Goal: Task Accomplishment & Management: Manage account settings

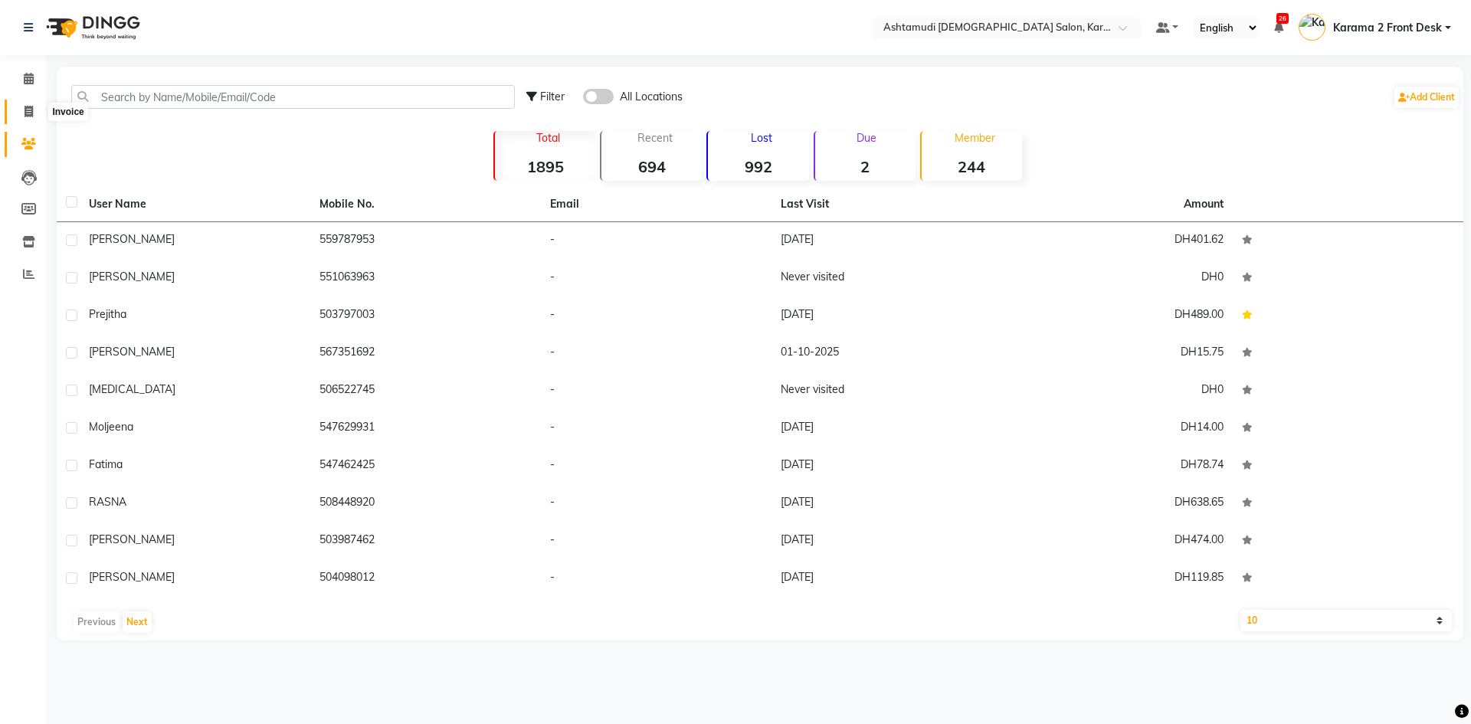
click at [26, 118] on span at bounding box center [28, 112] width 27 height 18
select select "service"
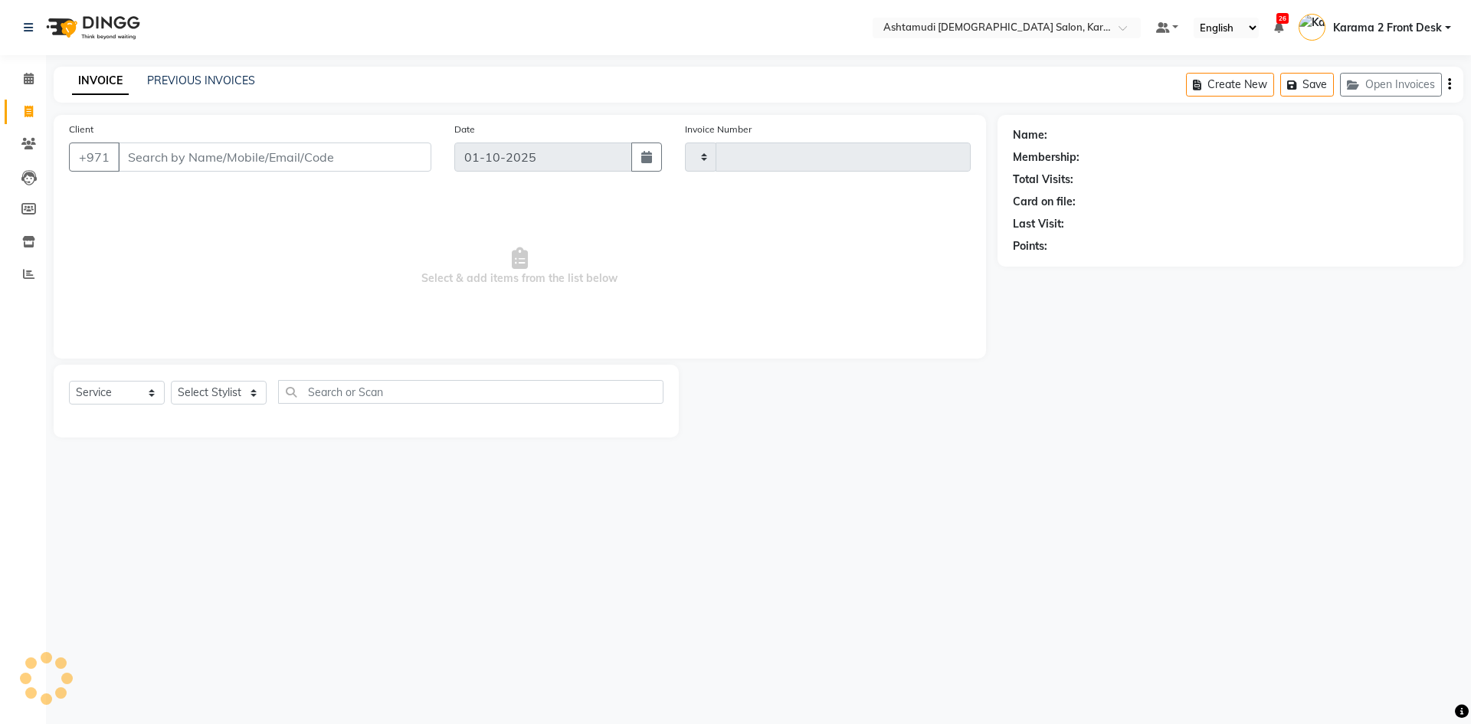
type input "2387"
select select "7424"
click at [235, 390] on select "Select Stylist Babitha Carolina [PERSON_NAME] [PERSON_NAME] 2 Front Desk [PERSO…" at bounding box center [219, 393] width 96 height 24
select select "81432"
click at [171, 381] on select "Select Stylist Babitha Carolina [PERSON_NAME] [PERSON_NAME] 2 Front Desk [PERSO…" at bounding box center [219, 393] width 96 height 24
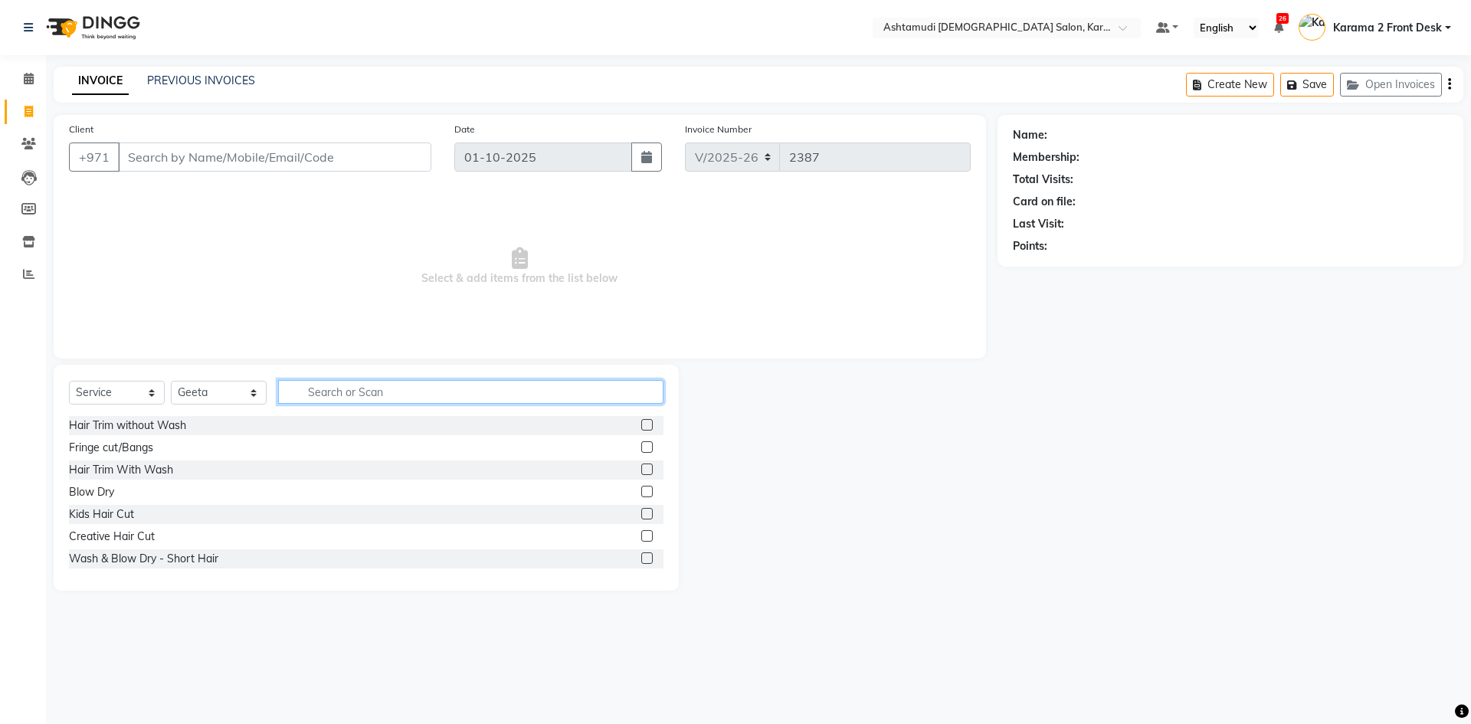
click at [370, 390] on input "text" at bounding box center [470, 392] width 385 height 24
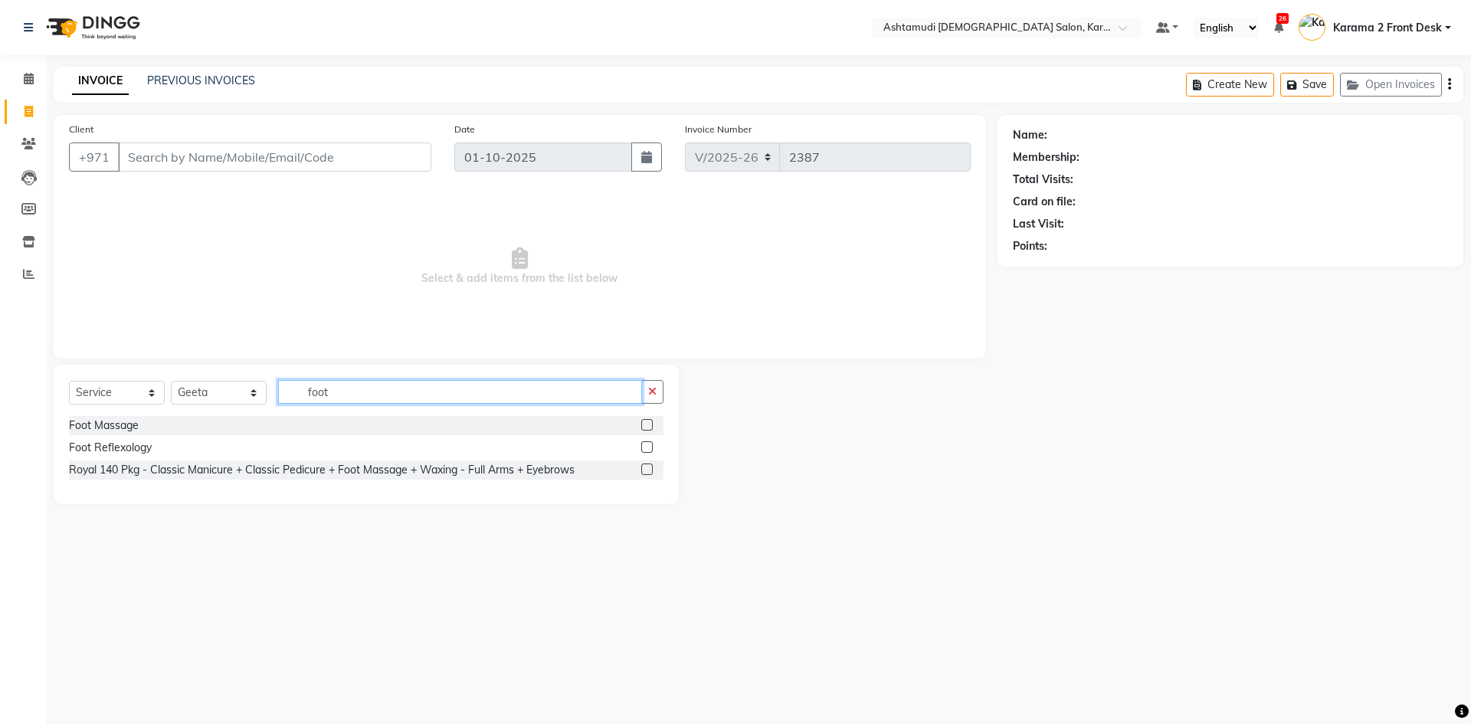
type input "foot"
click at [650, 424] on label at bounding box center [646, 424] width 11 height 11
click at [650, 424] on input "checkbox" at bounding box center [646, 426] width 10 height 10
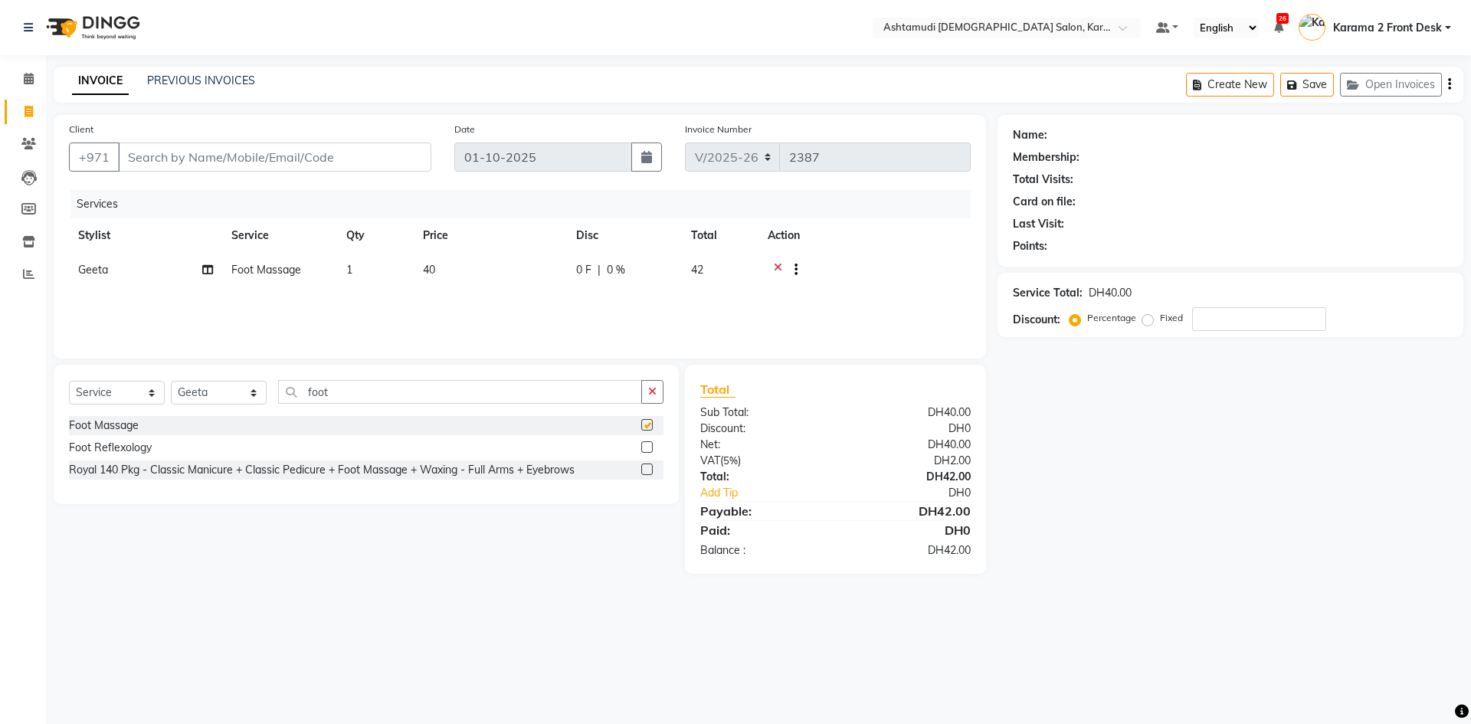
checkbox input "false"
drag, startPoint x: 421, startPoint y: 405, endPoint x: 422, endPoint y: 394, distance: 10.8
click at [421, 404] on div "Select Service Product Membership Package Voucher Prepaid Gift Card Select Styl…" at bounding box center [366, 398] width 595 height 36
click at [422, 391] on input "foot" at bounding box center [460, 392] width 364 height 24
type input "f"
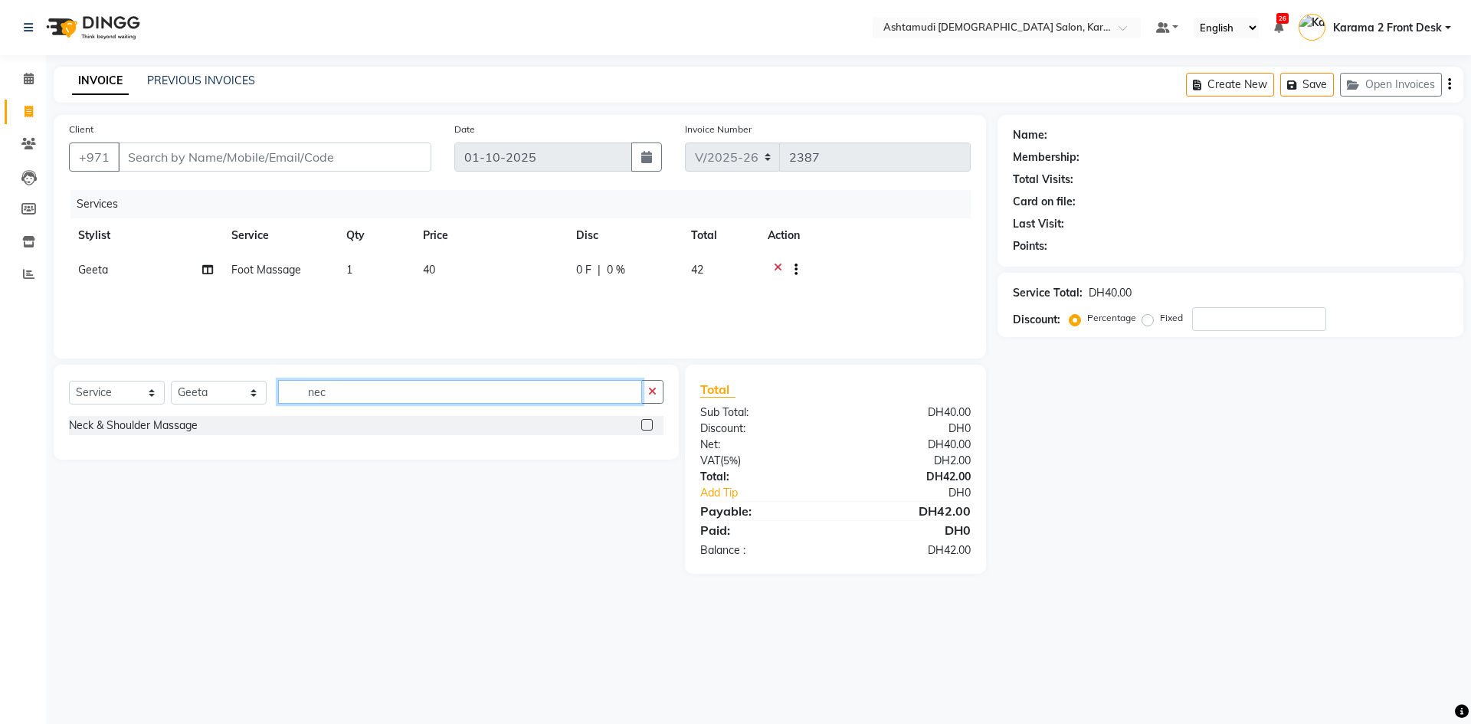
type input "nec"
click at [641, 422] on label at bounding box center [646, 424] width 11 height 11
click at [641, 422] on input "checkbox" at bounding box center [646, 426] width 10 height 10
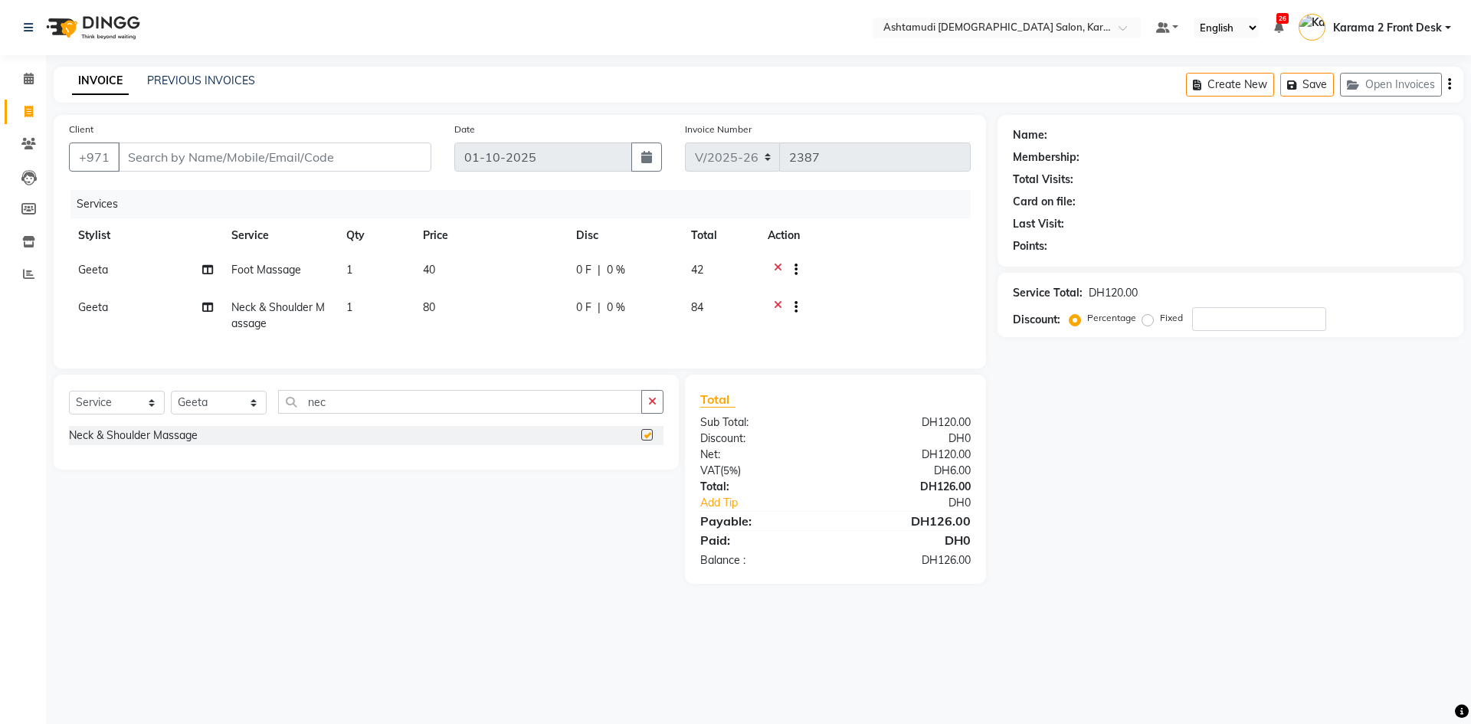
checkbox input "false"
click at [1223, 316] on input "number" at bounding box center [1259, 319] width 134 height 24
type input "25"
click at [1179, 438] on div "Name: Membership: Total Visits: Card on file: Last Visit: Points: Service Total…" at bounding box center [1236, 349] width 477 height 469
drag, startPoint x: 399, startPoint y: 377, endPoint x: 409, endPoint y: 408, distance: 32.2
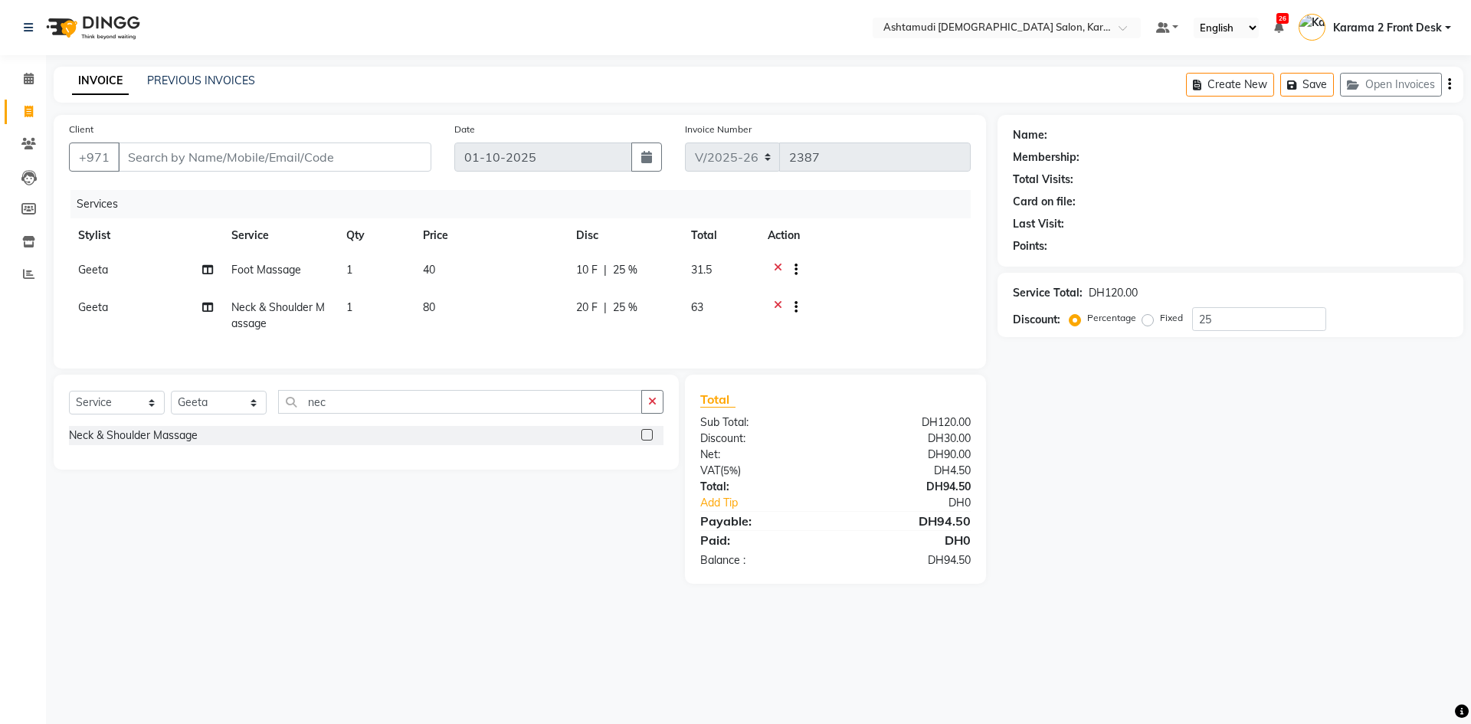
click at [403, 392] on div "Client +971 Date [DATE] Invoice Number V/2025 V/[PHONE_NUMBER] Services Stylist…" at bounding box center [519, 349] width 955 height 469
click at [409, 408] on input "nec" at bounding box center [460, 402] width 364 height 24
type input "n"
type input "de ta"
click at [649, 441] on label at bounding box center [646, 434] width 11 height 11
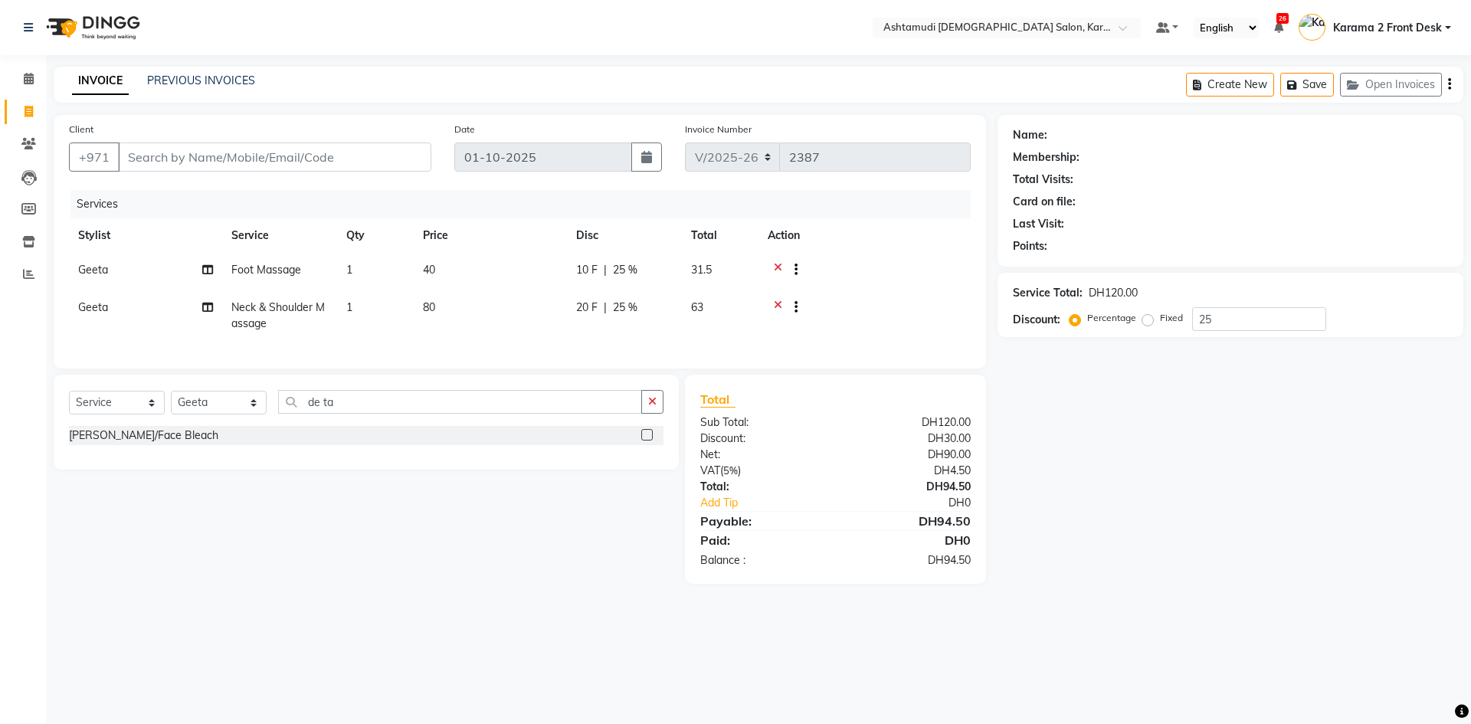
click at [649, 441] on input "checkbox" at bounding box center [646, 436] width 10 height 10
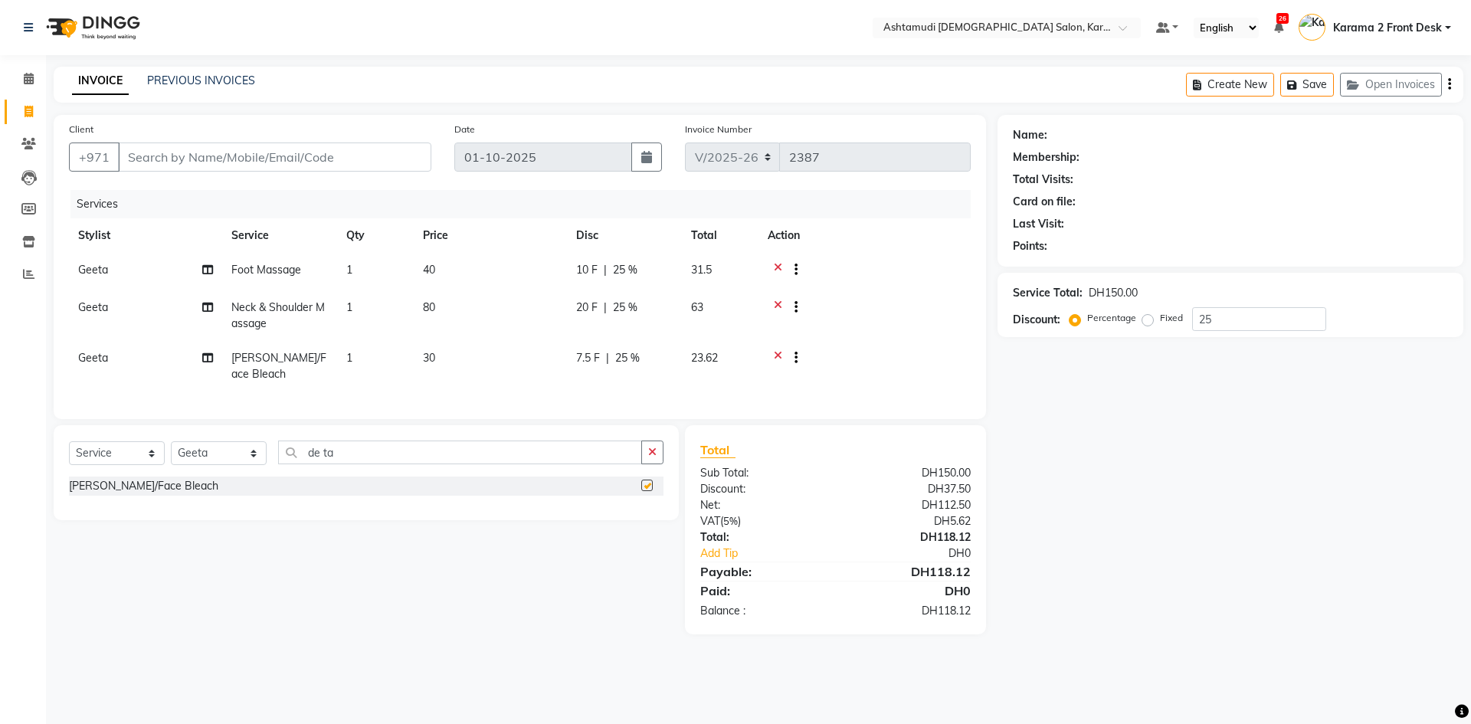
checkbox input "false"
click at [489, 464] on input "de ta" at bounding box center [460, 453] width 364 height 24
type input "d"
type input "wh"
click at [646, 513] on label at bounding box center [646, 507] width 11 height 11
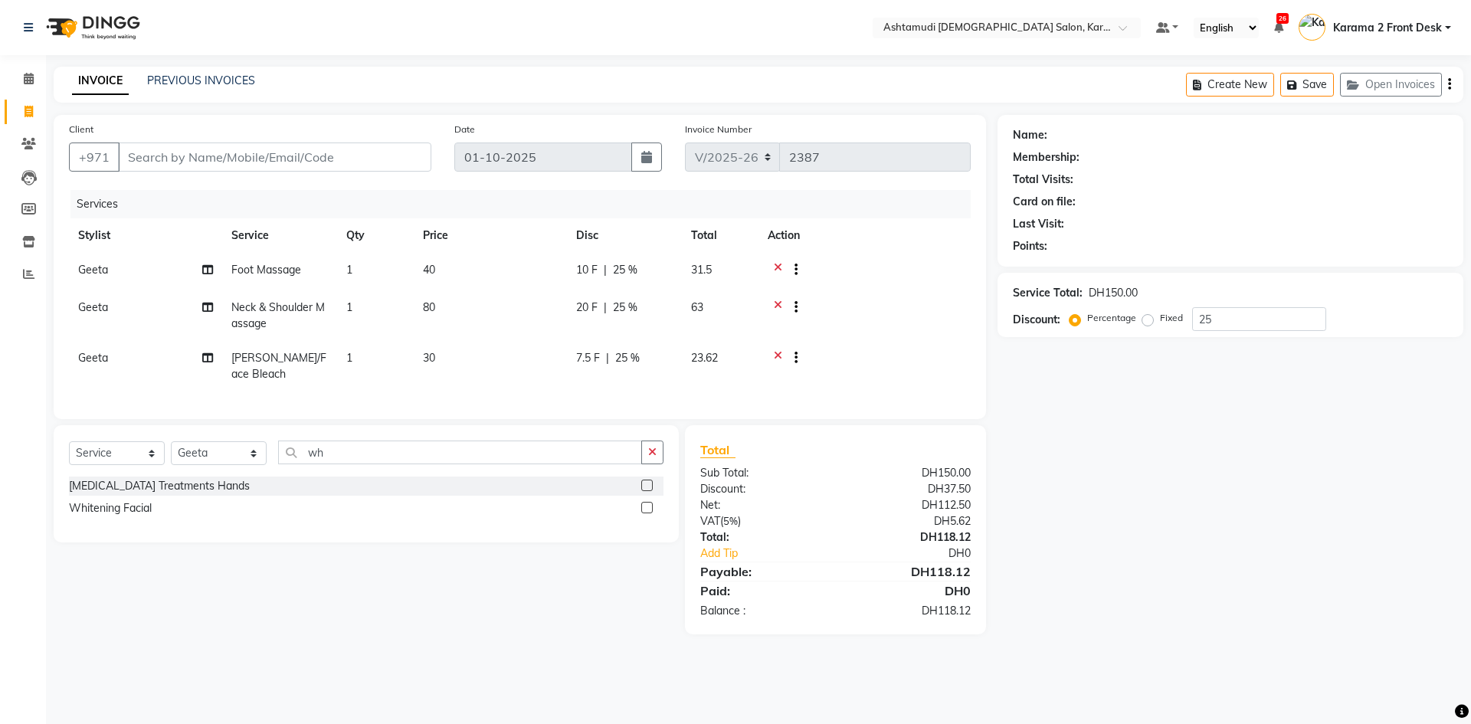
click at [646, 513] on input "checkbox" at bounding box center [646, 508] width 10 height 10
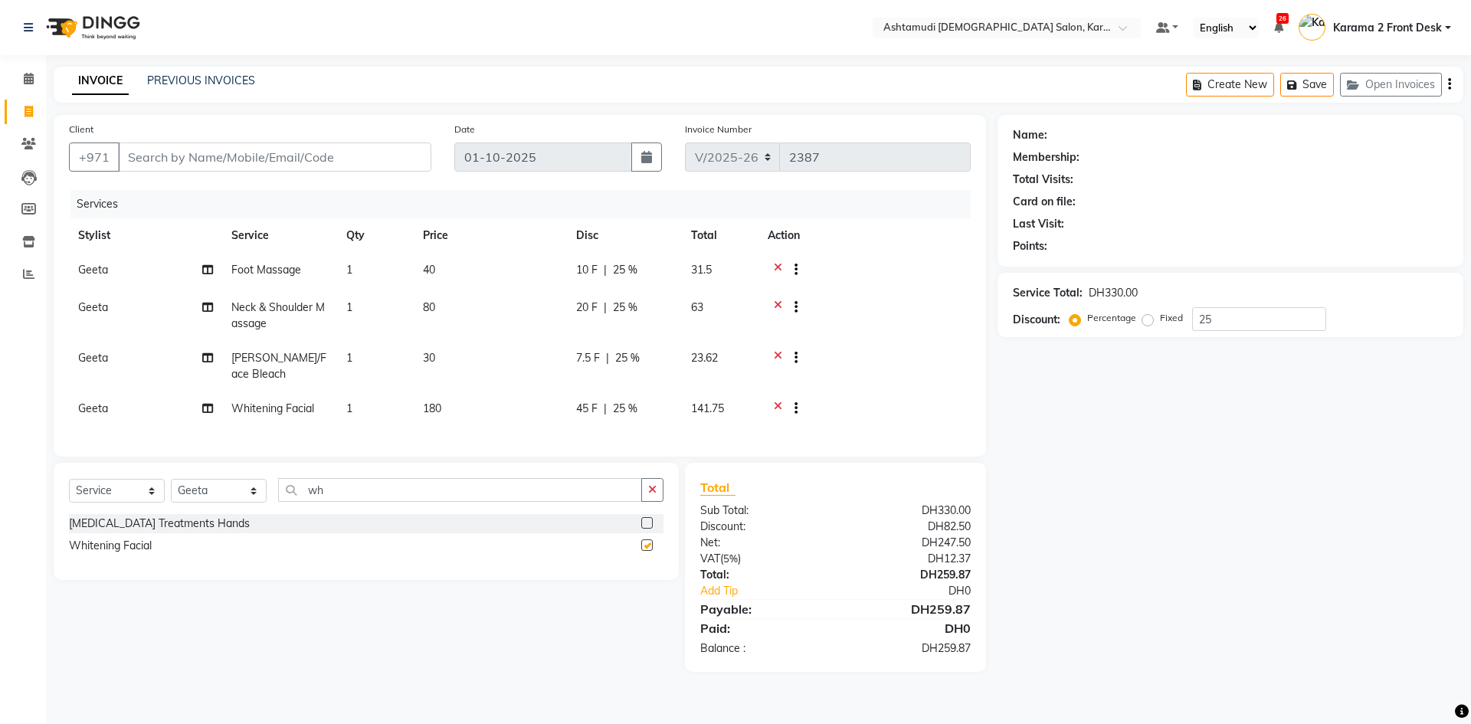
checkbox input "false"
click at [497, 513] on div "Select Service Product Membership Package Voucher Prepaid Gift Card Select Styl…" at bounding box center [366, 496] width 595 height 36
click at [495, 501] on input "wh" at bounding box center [460, 490] width 364 height 24
type input "w"
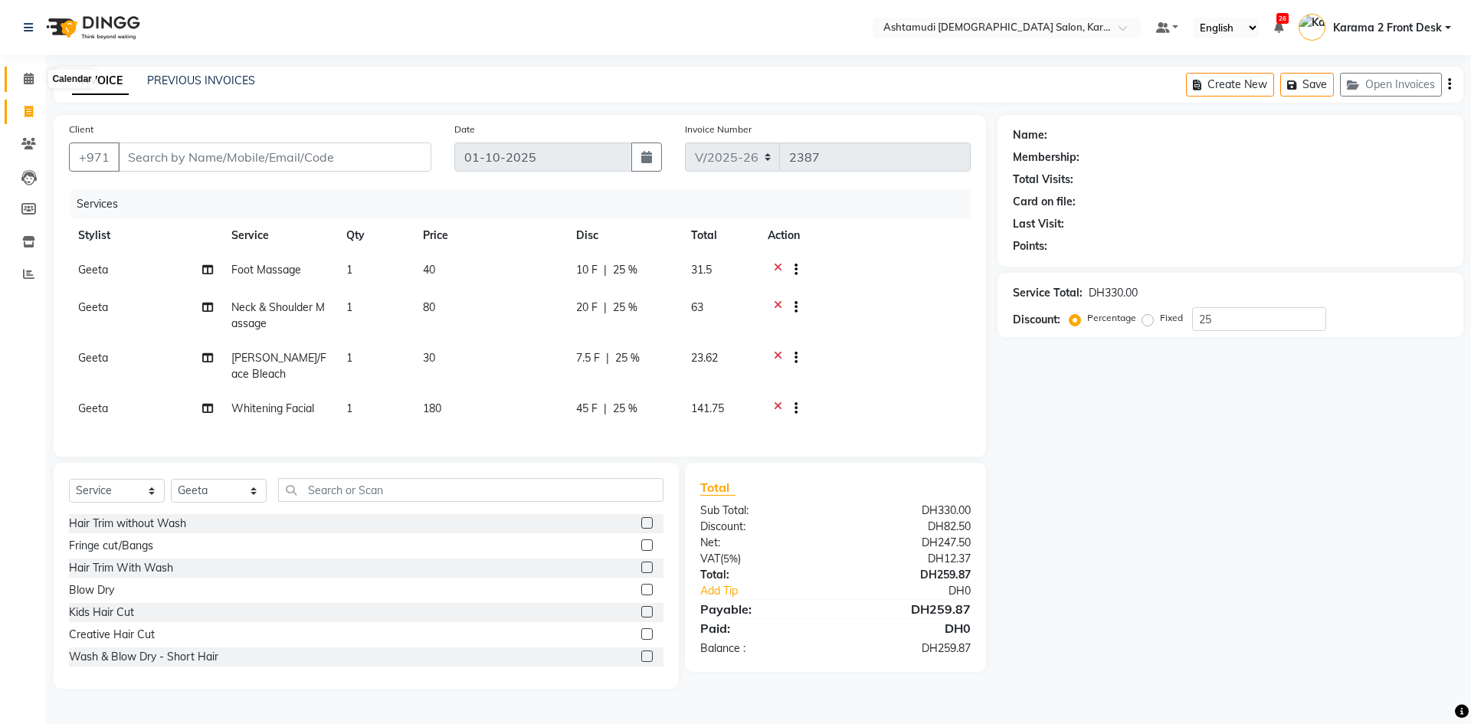
click at [24, 76] on icon at bounding box center [29, 78] width 10 height 11
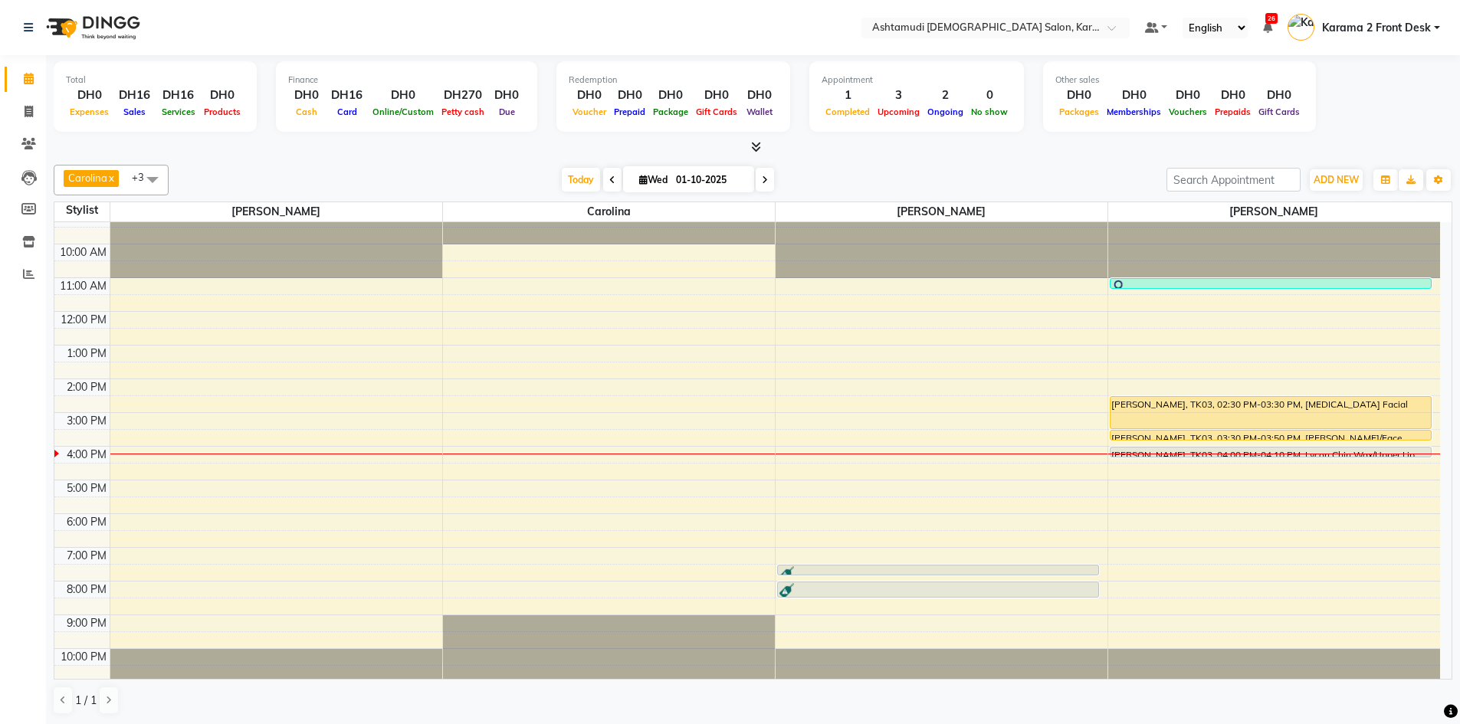
scroll to position [15, 0]
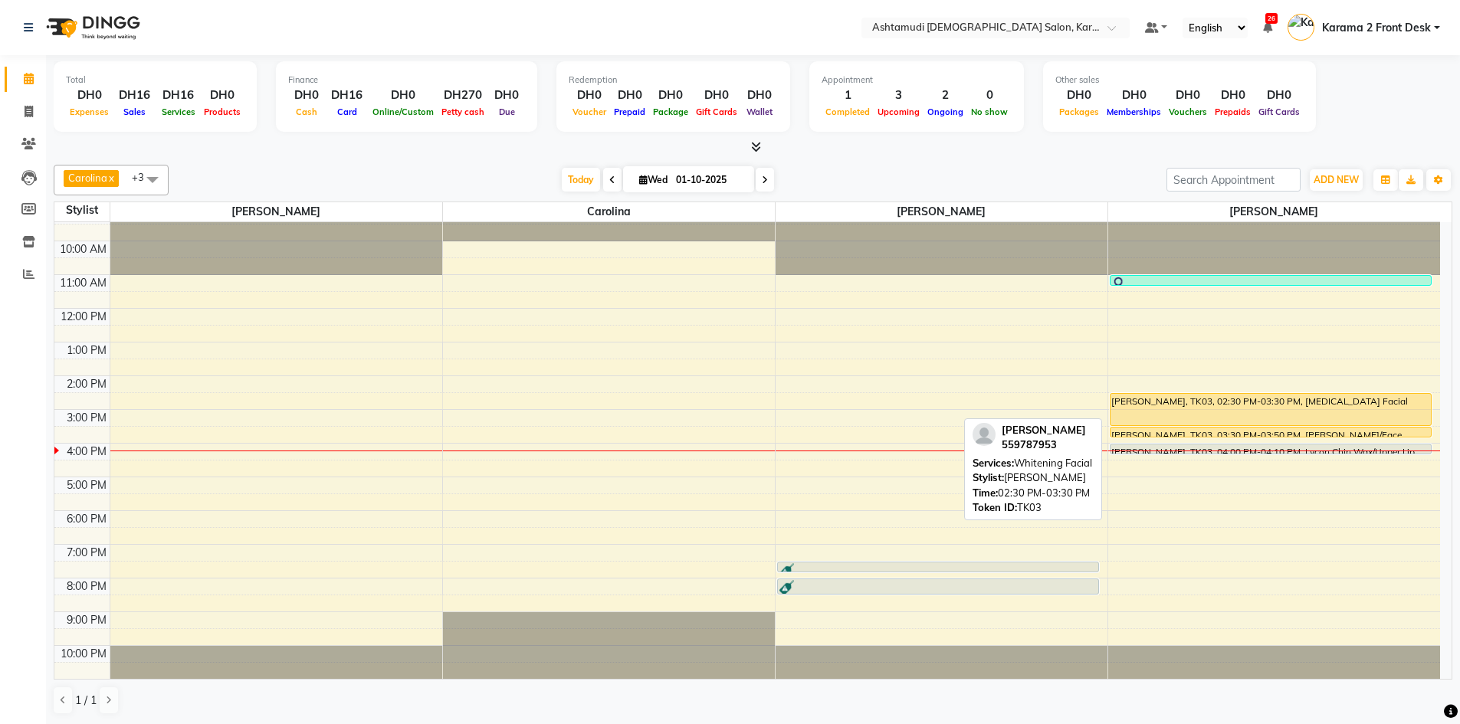
click at [1245, 405] on div "[PERSON_NAME], TK03, 02:30 PM-03:30 PM, [MEDICAL_DATA] Facial" at bounding box center [1270, 409] width 321 height 31
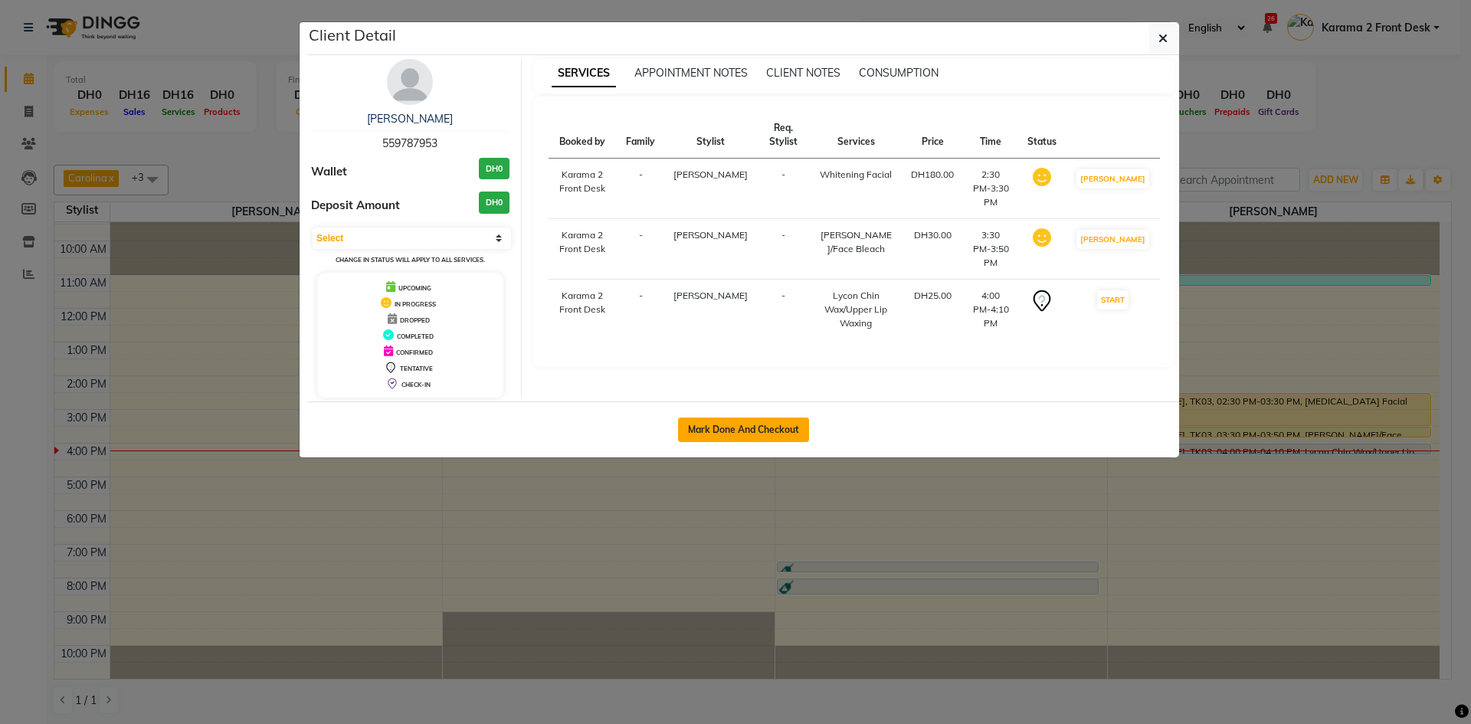
click at [781, 420] on button "Mark Done And Checkout" at bounding box center [743, 430] width 131 height 25
select select "service"
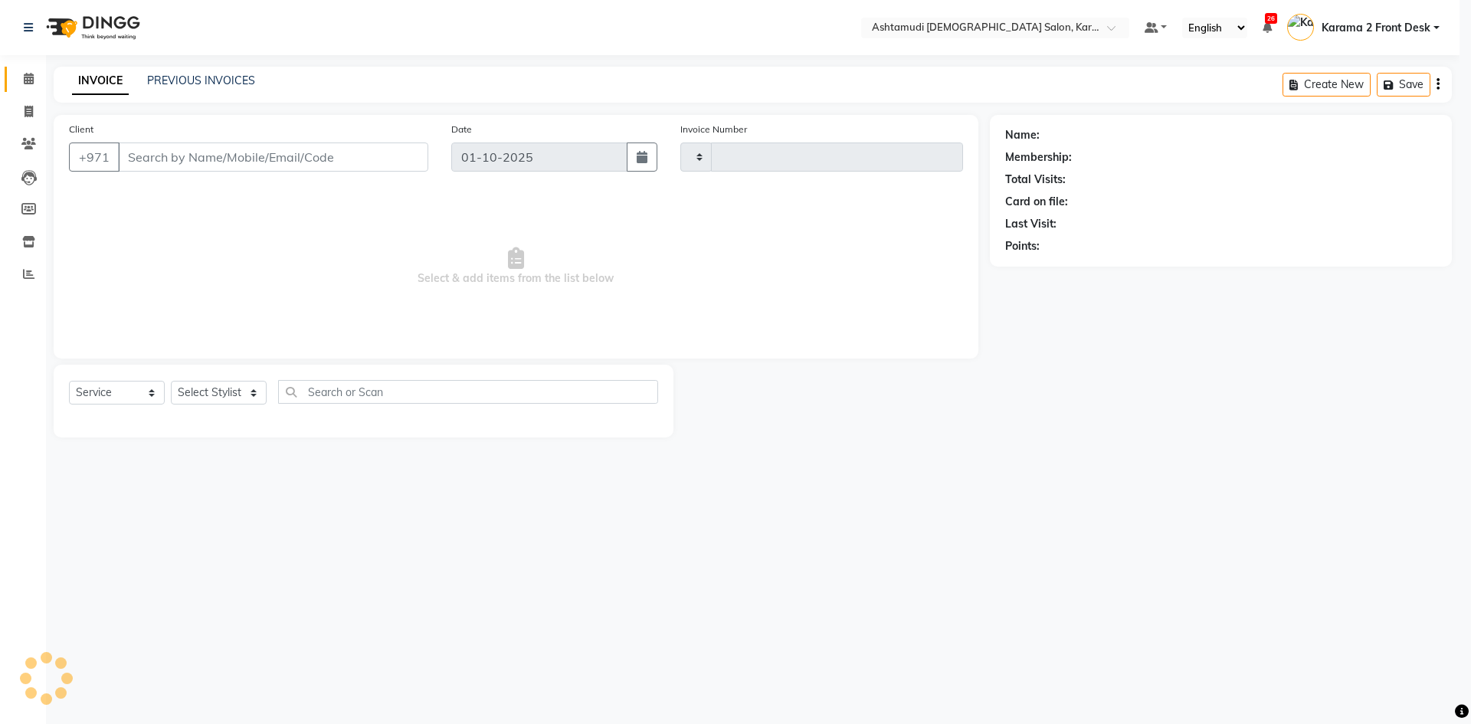
type input "2387"
select select "7424"
type input "559787953"
select select "81433"
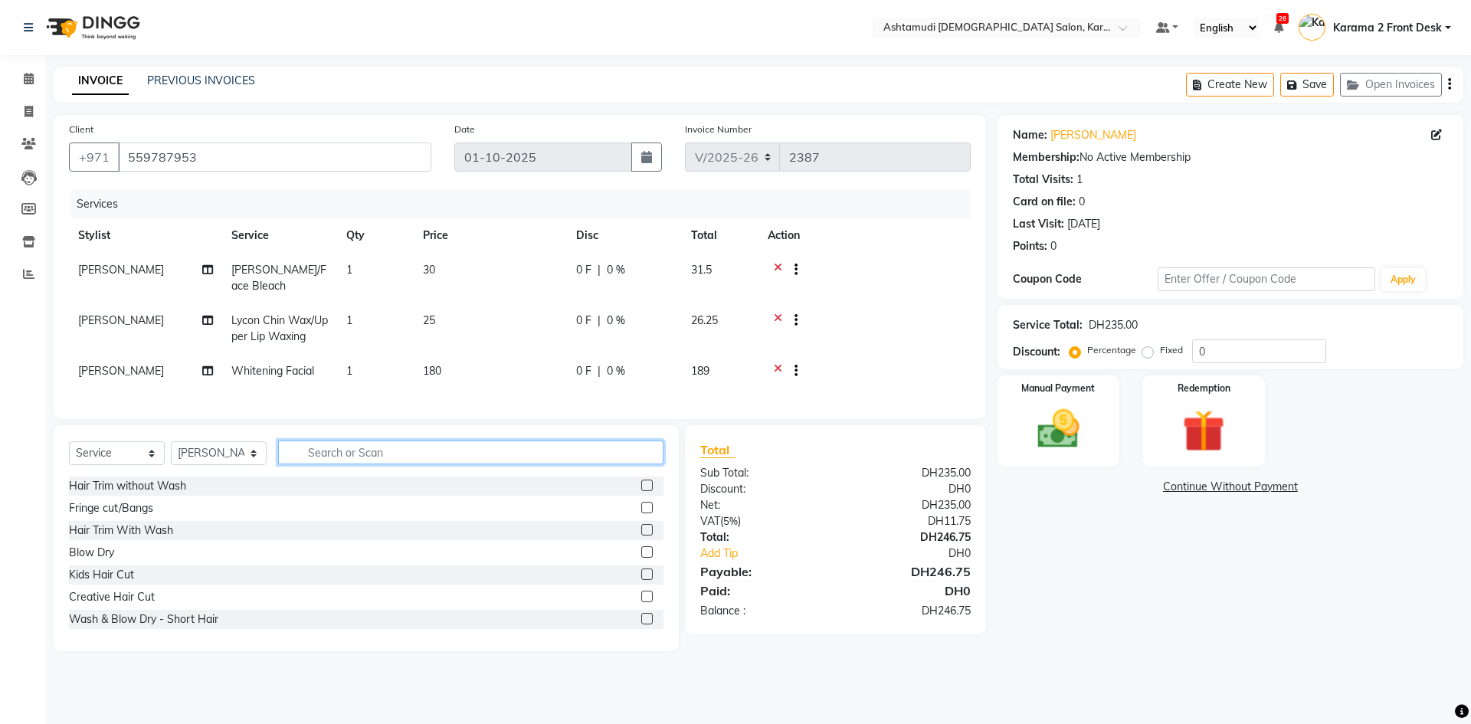
click at [474, 464] on input "text" at bounding box center [470, 453] width 385 height 24
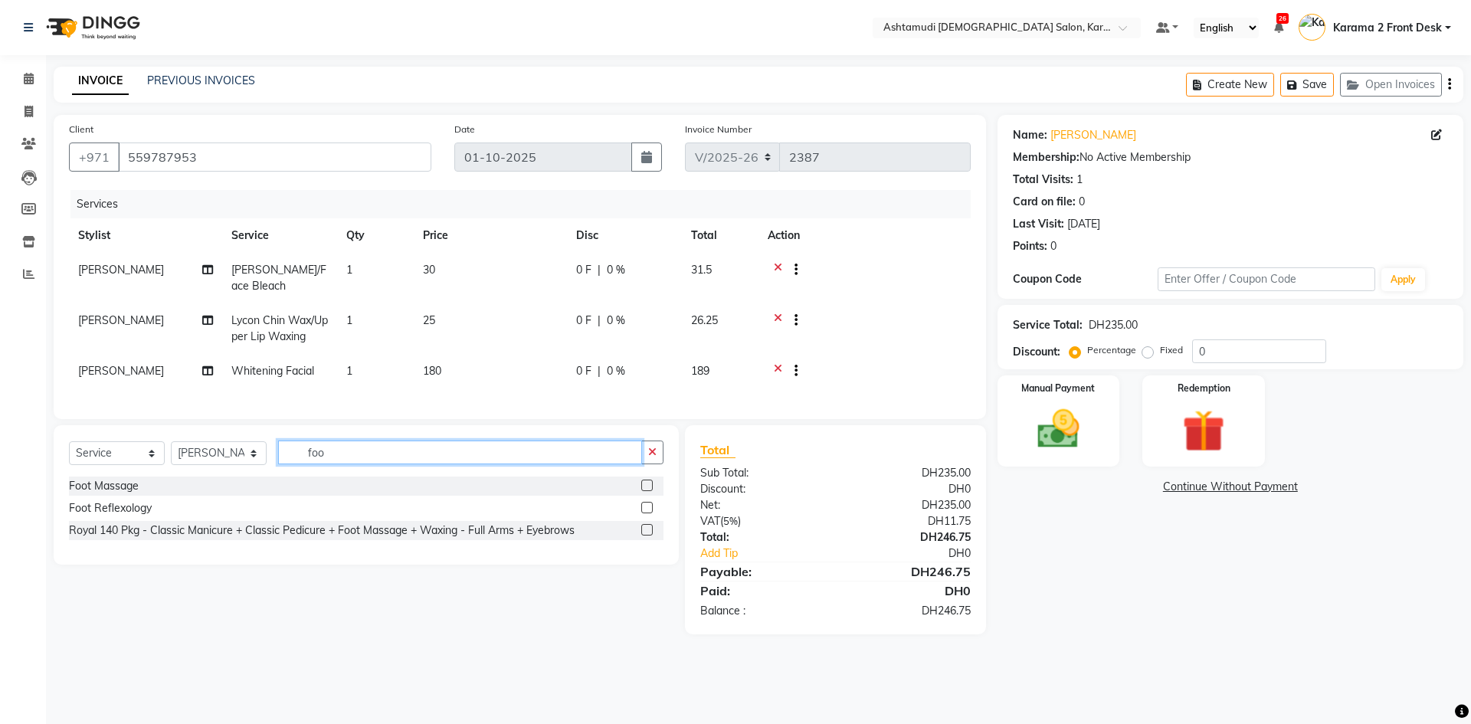
type input "foo"
click at [647, 491] on label at bounding box center [646, 485] width 11 height 11
click at [647, 491] on input "checkbox" at bounding box center [646, 486] width 10 height 10
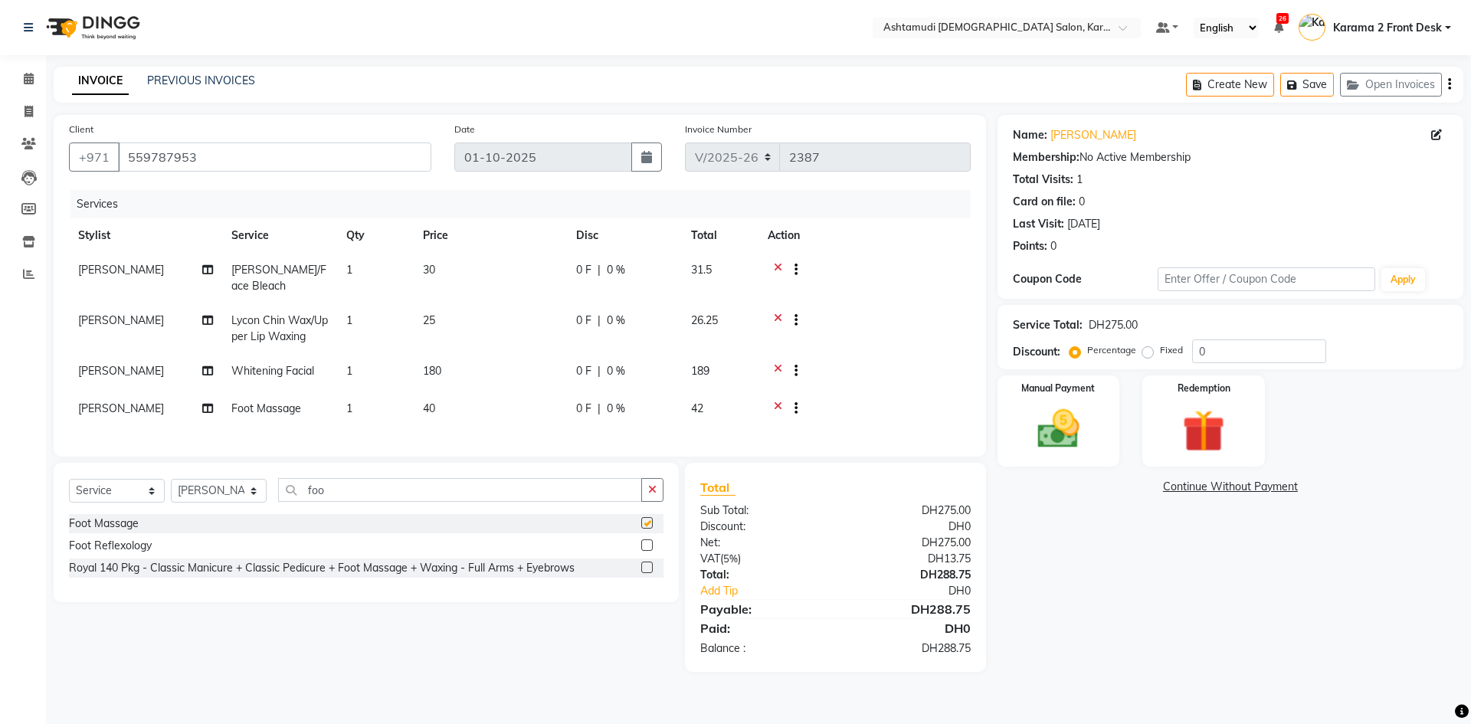
checkbox input "false"
click at [501, 502] on input "foo" at bounding box center [460, 490] width 364 height 24
type input "f"
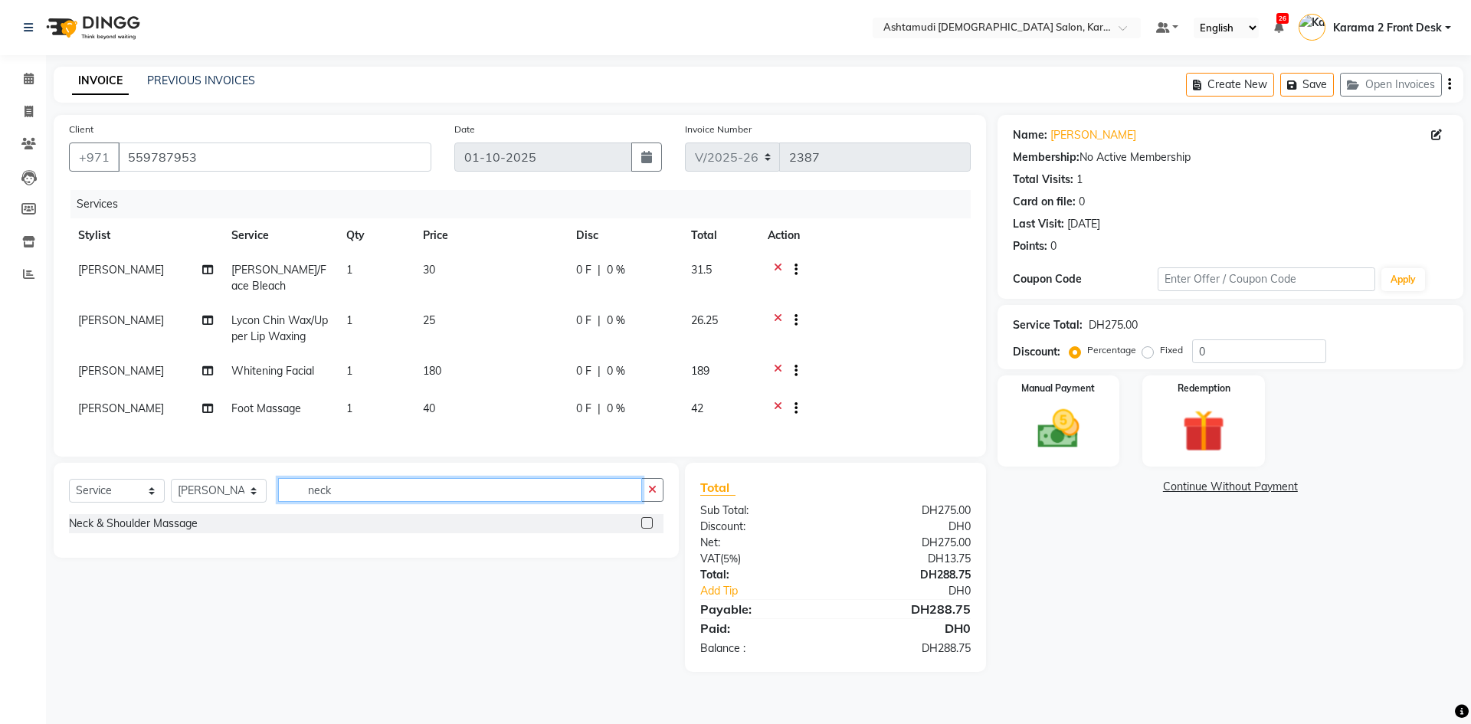
type input "neck"
click at [647, 529] on label at bounding box center [646, 522] width 11 height 11
click at [647, 529] on input "checkbox" at bounding box center [646, 524] width 10 height 10
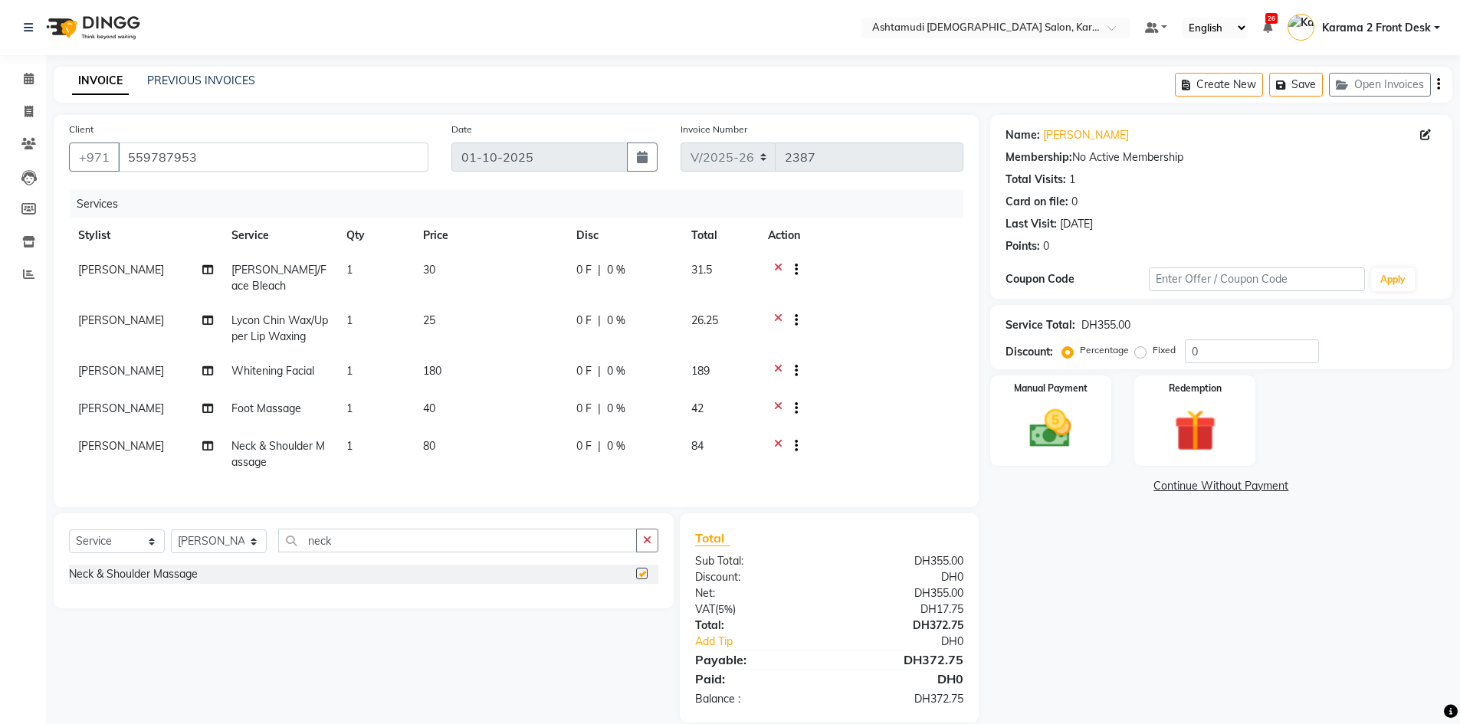
checkbox input "false"
click at [534, 552] on input "neck" at bounding box center [457, 541] width 359 height 24
type input "n"
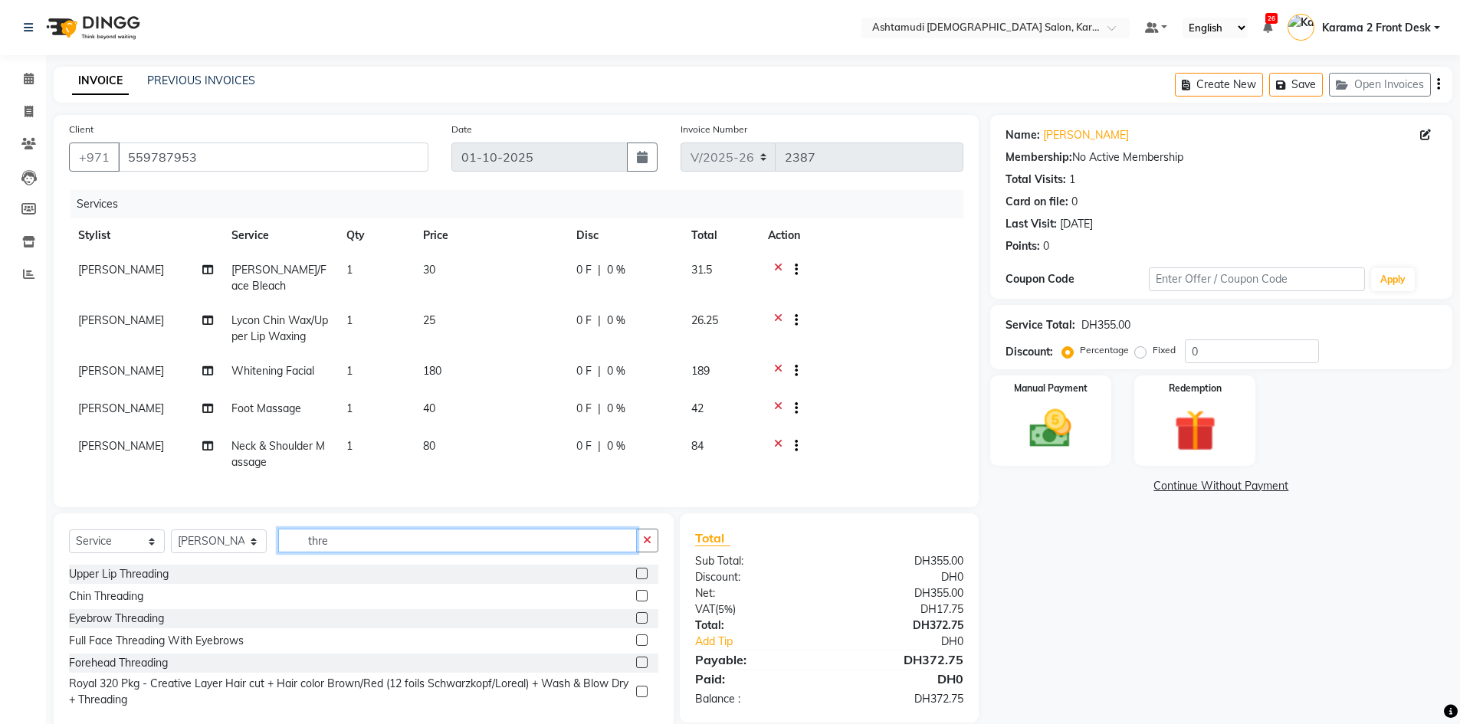
type input "thre"
click at [644, 624] on label at bounding box center [641, 617] width 11 height 11
click at [644, 624] on input "checkbox" at bounding box center [641, 619] width 10 height 10
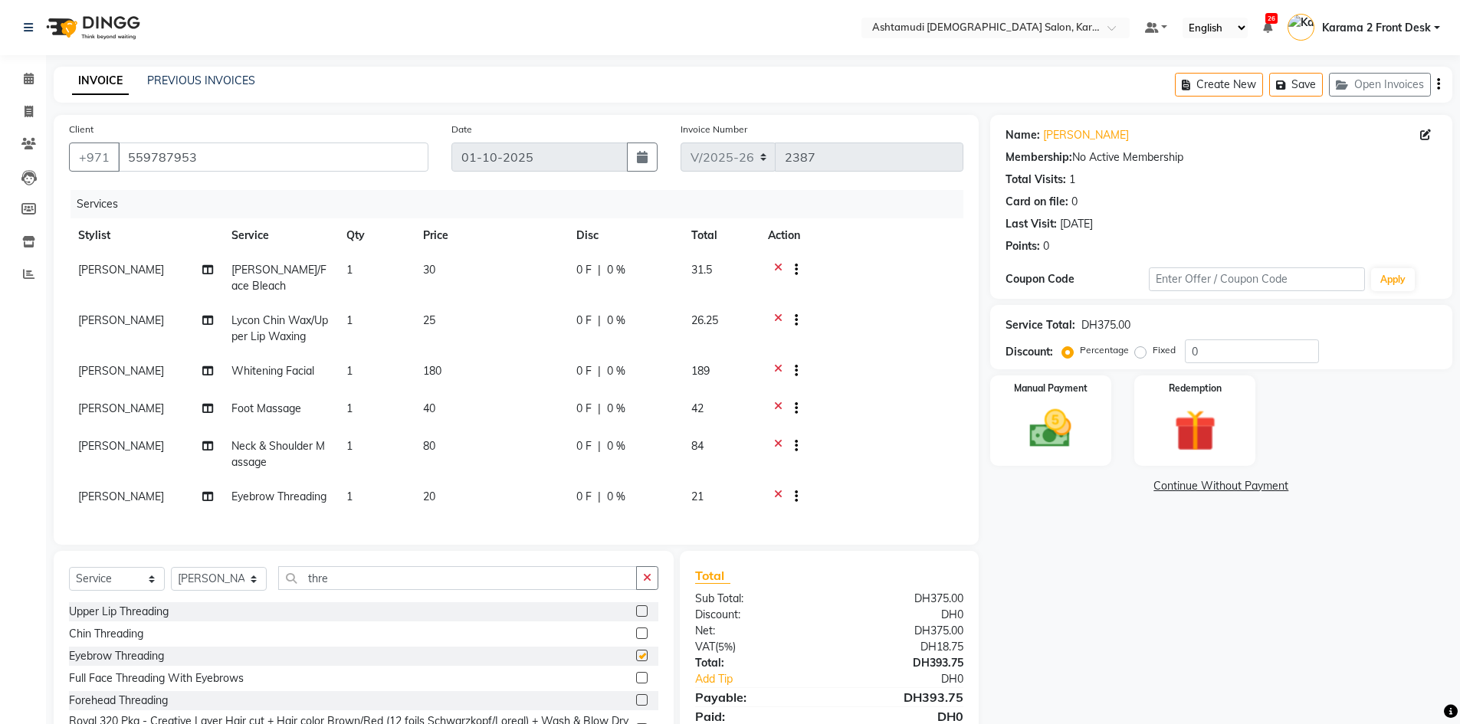
checkbox input "false"
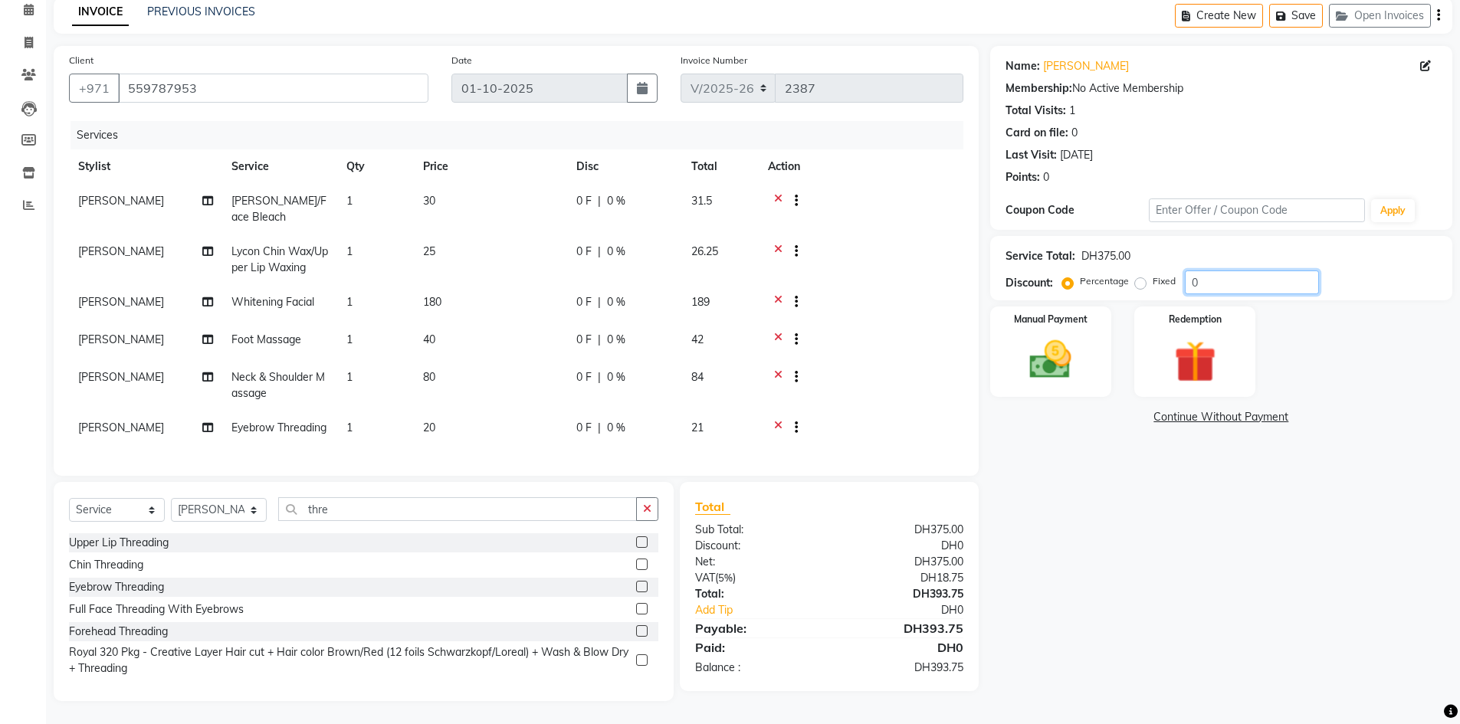
click at [1217, 270] on input "0" at bounding box center [1252, 282] width 134 height 24
type input "25"
click at [1149, 480] on div "Name: [PERSON_NAME] Membership: No Active Membership Total Visits: 1 Card on fi…" at bounding box center [1227, 373] width 474 height 655
click at [1055, 349] on img at bounding box center [1050, 360] width 70 height 50
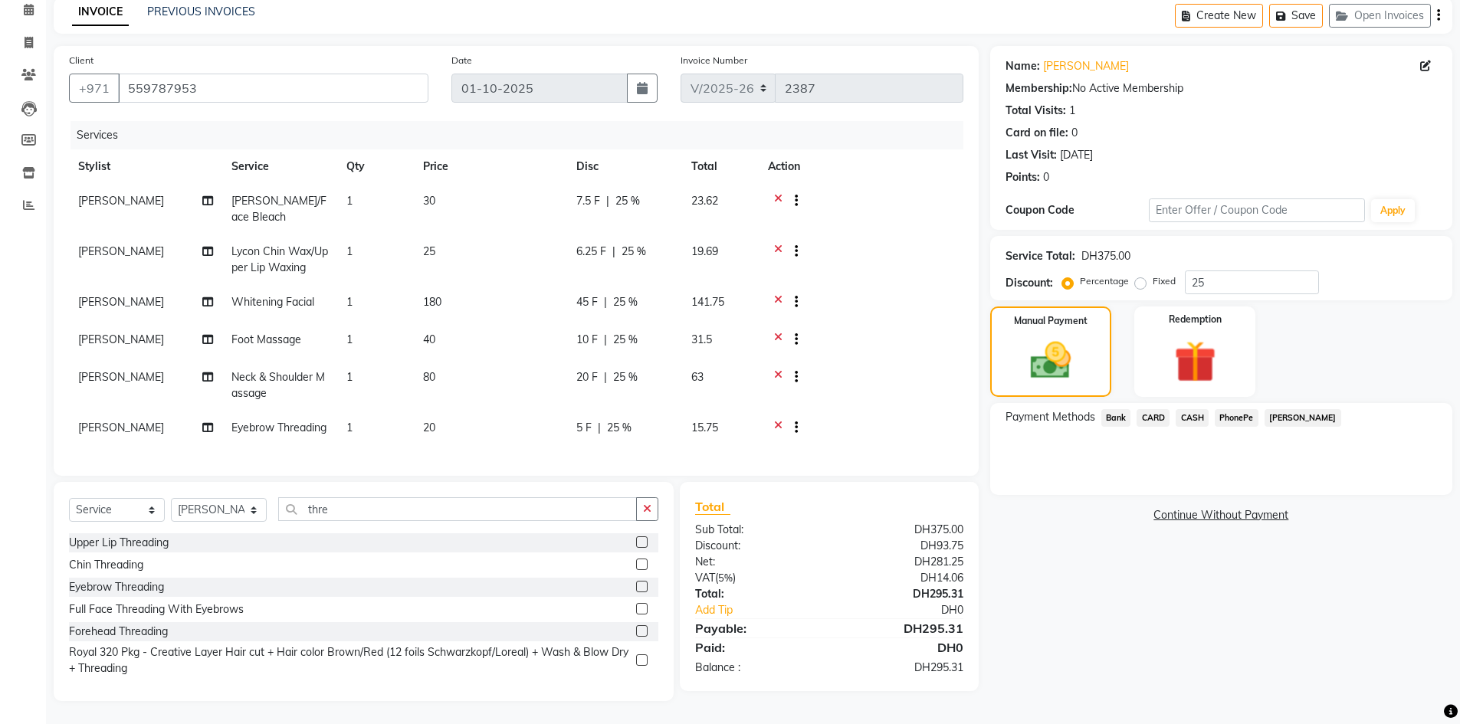
click at [1163, 409] on span "CARD" at bounding box center [1152, 418] width 33 height 18
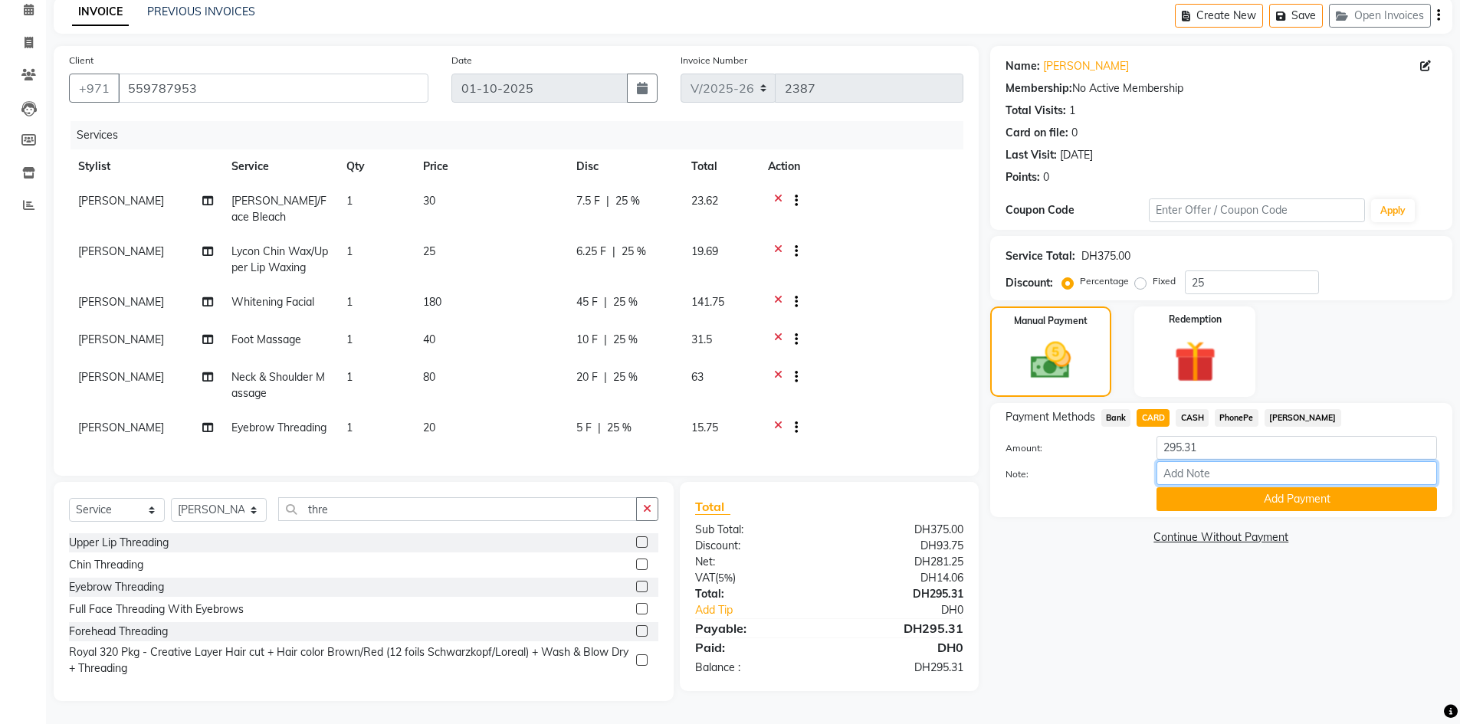
drag, startPoint x: 1177, startPoint y: 410, endPoint x: 1215, endPoint y: 449, distance: 54.7
click at [1215, 461] on input "Note:" at bounding box center [1296, 473] width 280 height 24
type input "GEETA"
click at [1225, 487] on button "Add Payment" at bounding box center [1296, 499] width 280 height 24
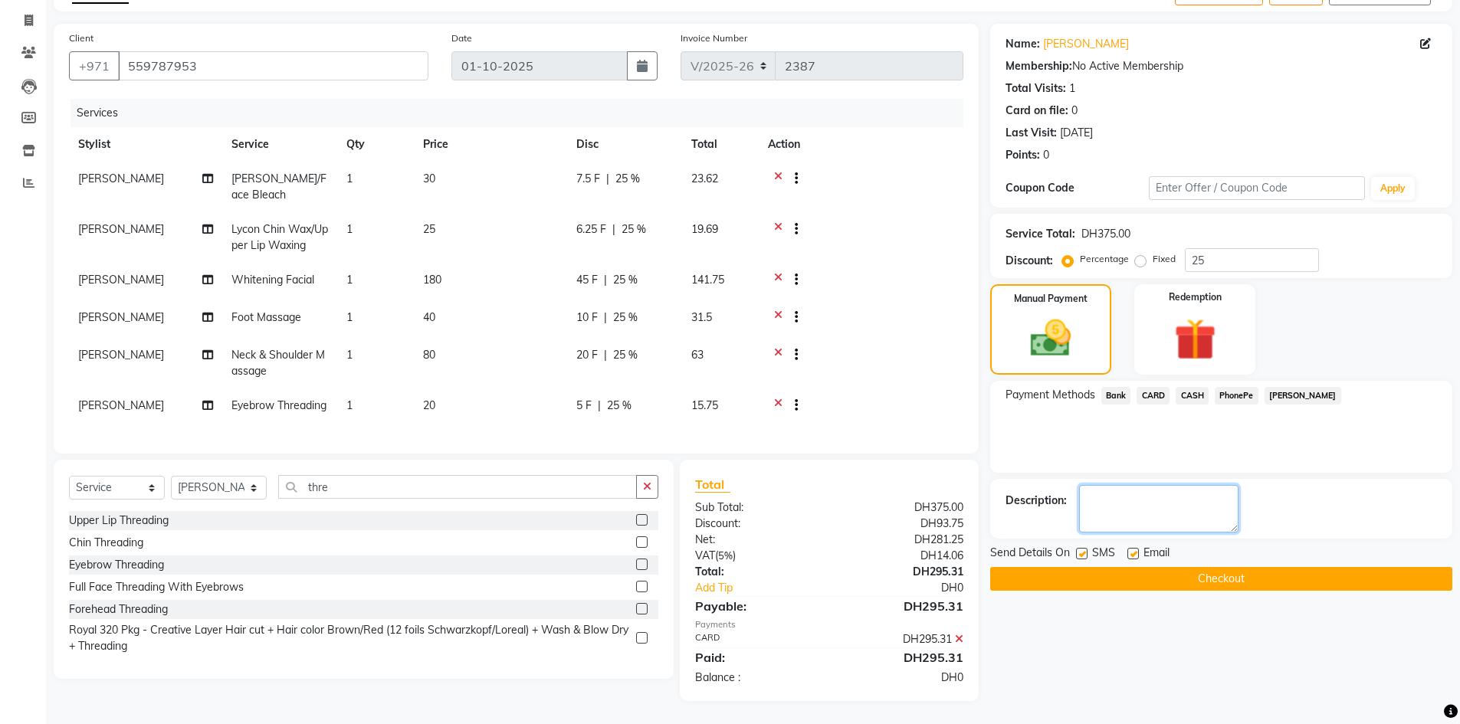
click at [1176, 512] on textarea at bounding box center [1158, 509] width 159 height 48
type textarea "9816 happy hour"
click at [1119, 576] on button "Checkout" at bounding box center [1221, 579] width 462 height 24
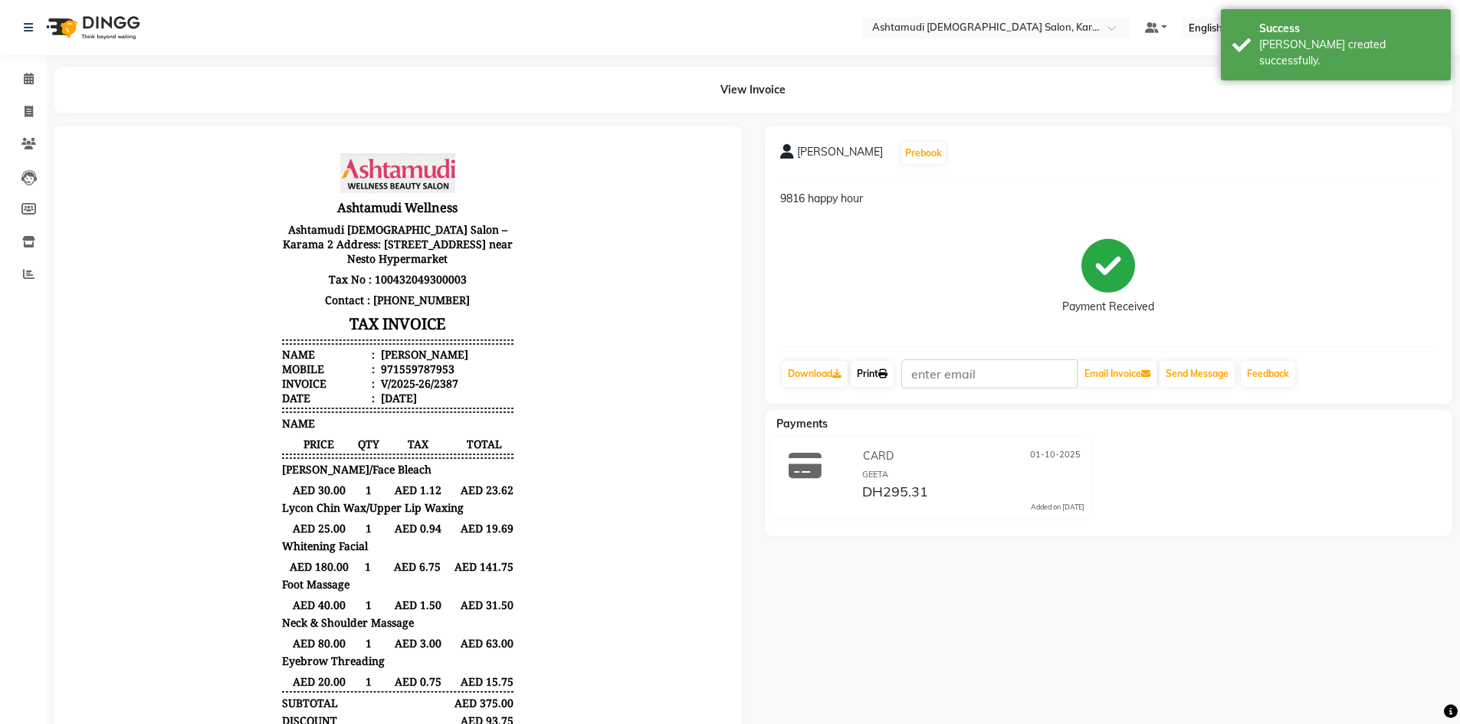
click at [877, 368] on link "Print" at bounding box center [871, 374] width 43 height 26
click at [27, 78] on icon at bounding box center [29, 78] width 10 height 11
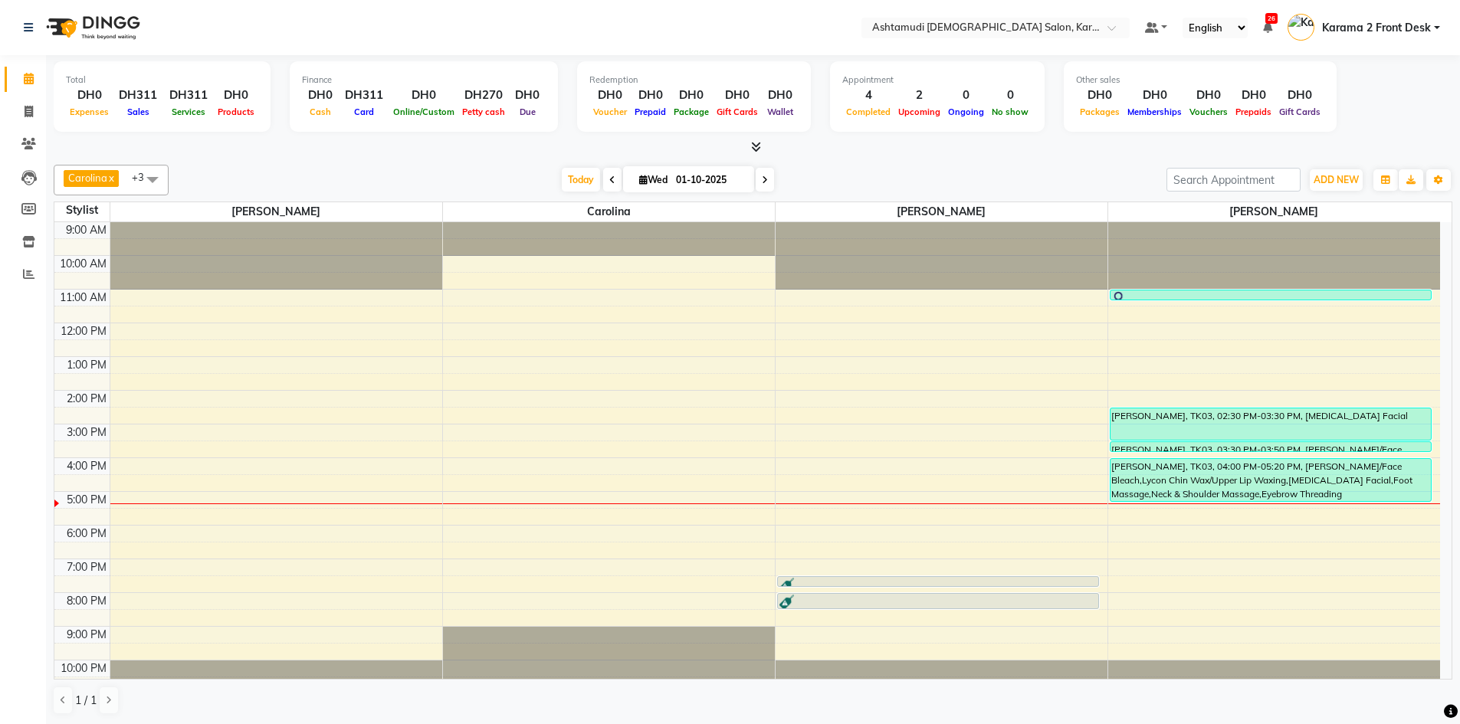
click at [1031, 162] on div "Carolina x [PERSON_NAME] x [PERSON_NAME] x [PERSON_NAME] x +3 Select All Babith…" at bounding box center [753, 440] width 1398 height 562
click at [759, 190] on span at bounding box center [764, 180] width 18 height 24
type input "02-10-2025"
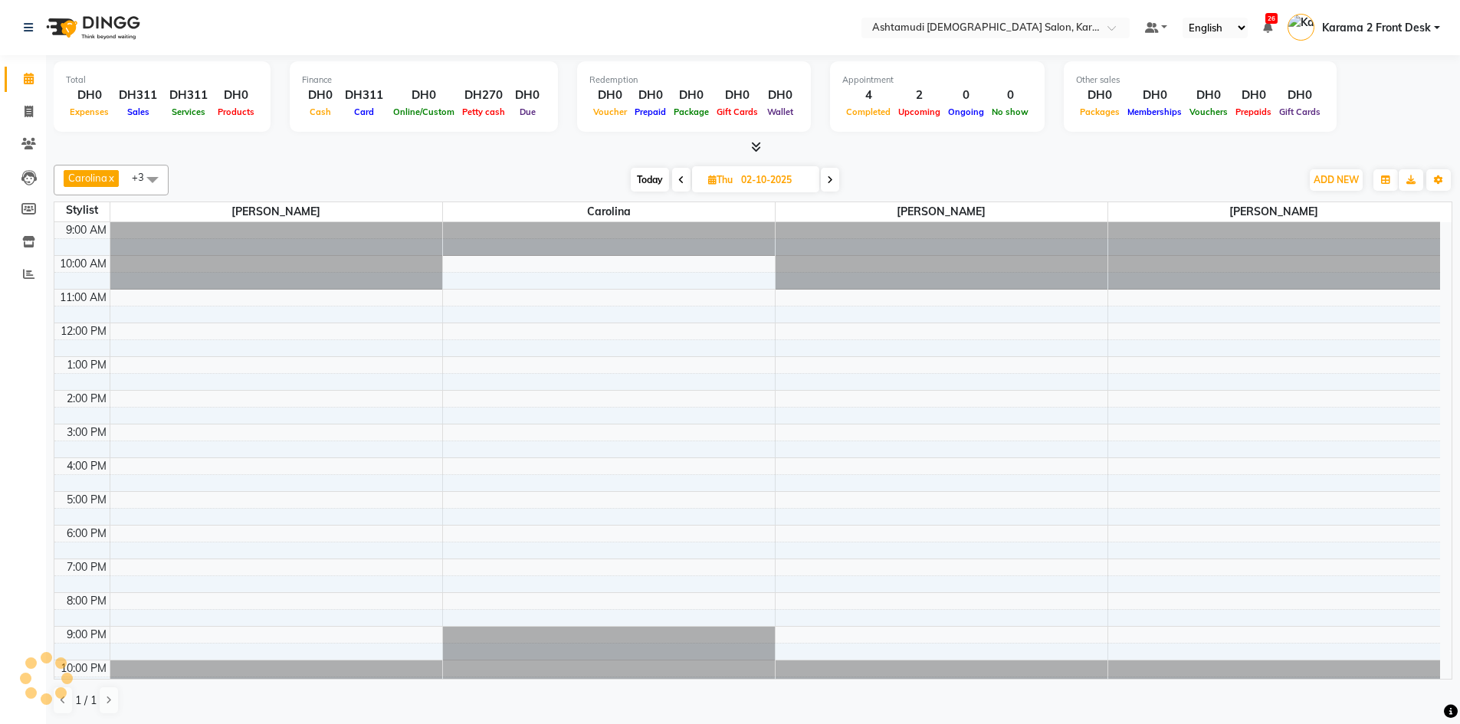
scroll to position [15, 0]
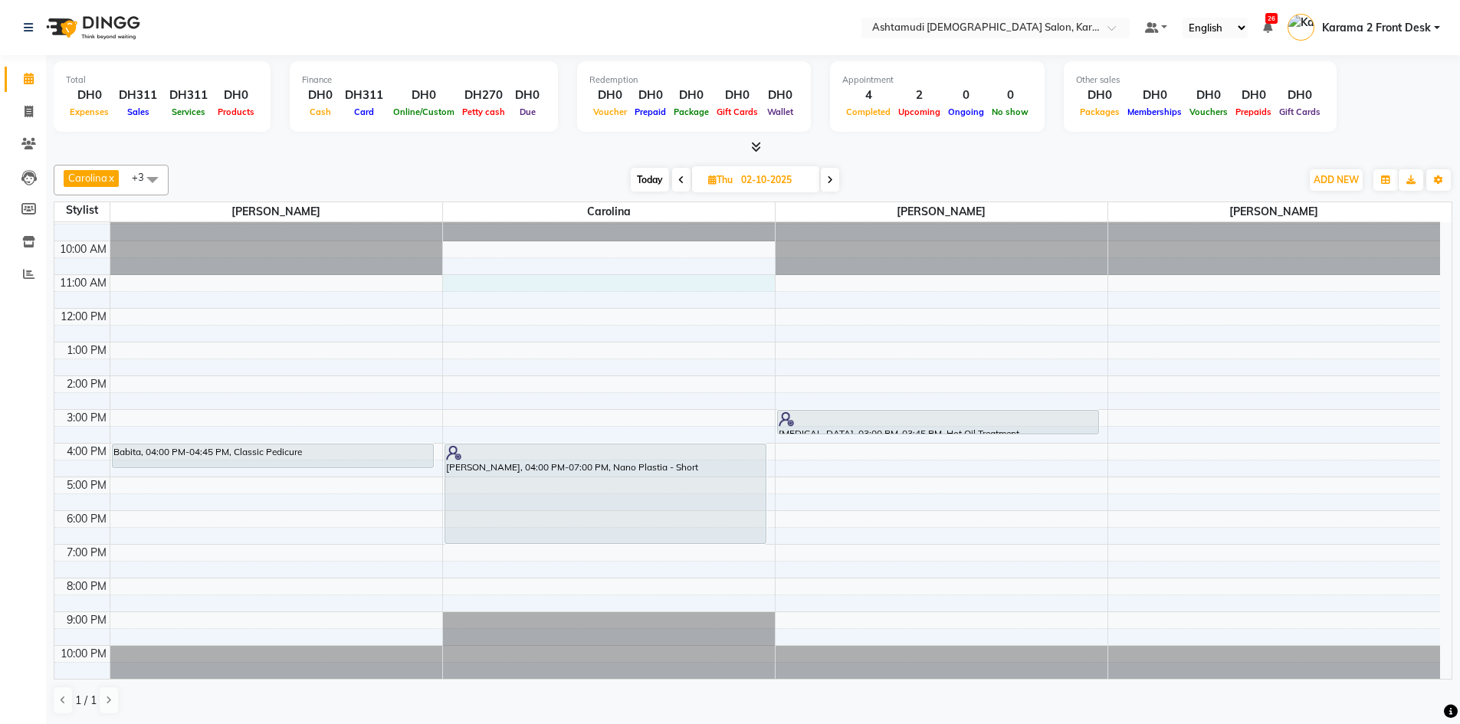
click at [464, 280] on div "9:00 AM 10:00 AM 11:00 AM 12:00 PM 1:00 PM 2:00 PM 3:00 PM 4:00 PM 5:00 PM 6:00…" at bounding box center [746, 443] width 1385 height 471
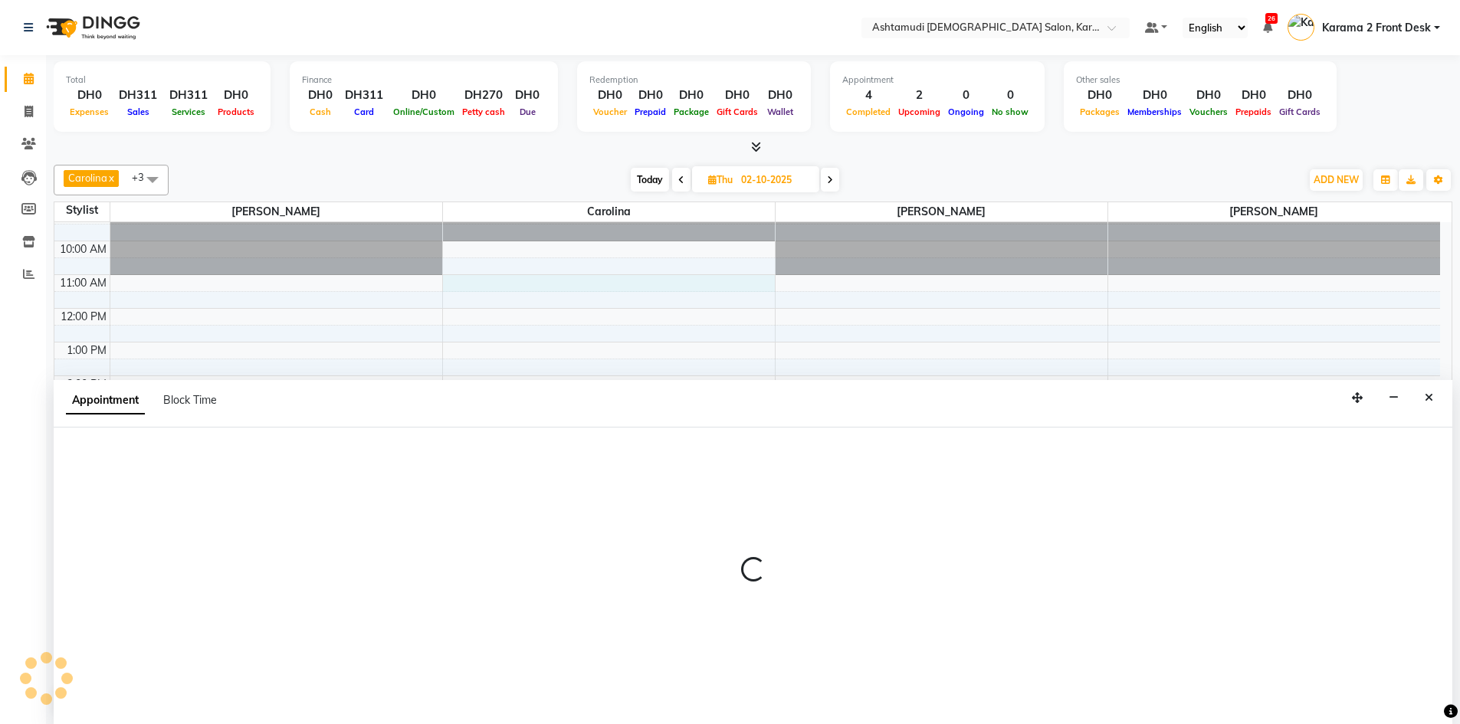
scroll to position [1, 0]
select select "69442"
select select "660"
select select "tentative"
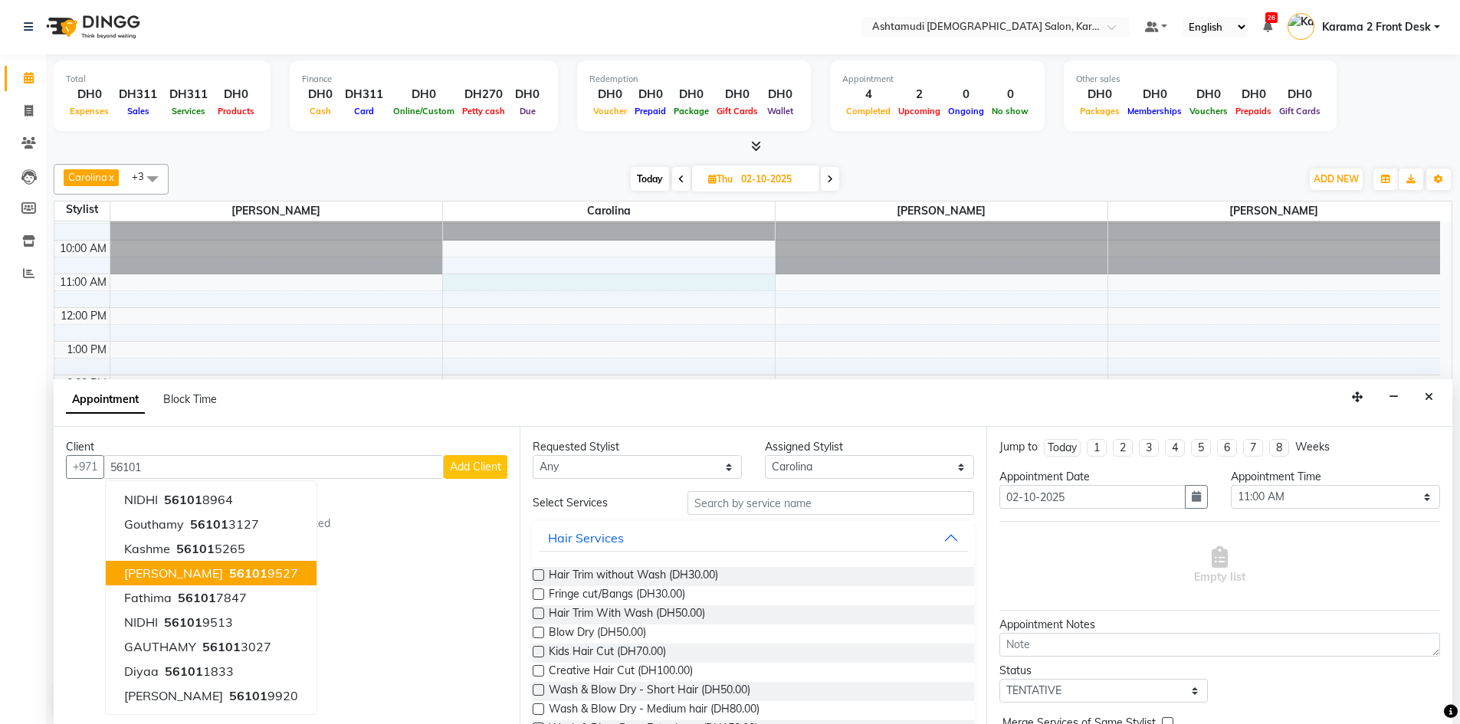
click at [226, 576] on ngb-highlight "56101 9527" at bounding box center [262, 572] width 72 height 15
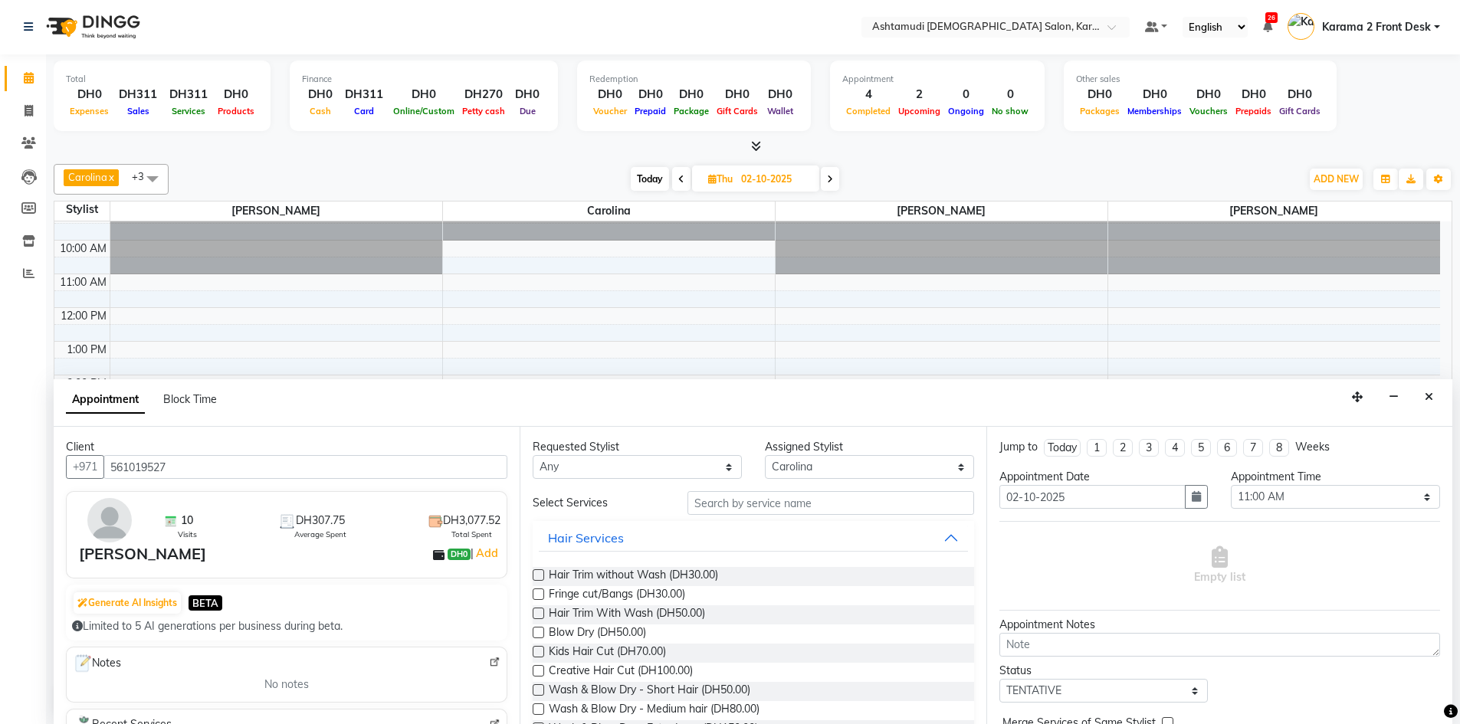
type input "561019527"
click at [745, 496] on input "text" at bounding box center [830, 503] width 287 height 24
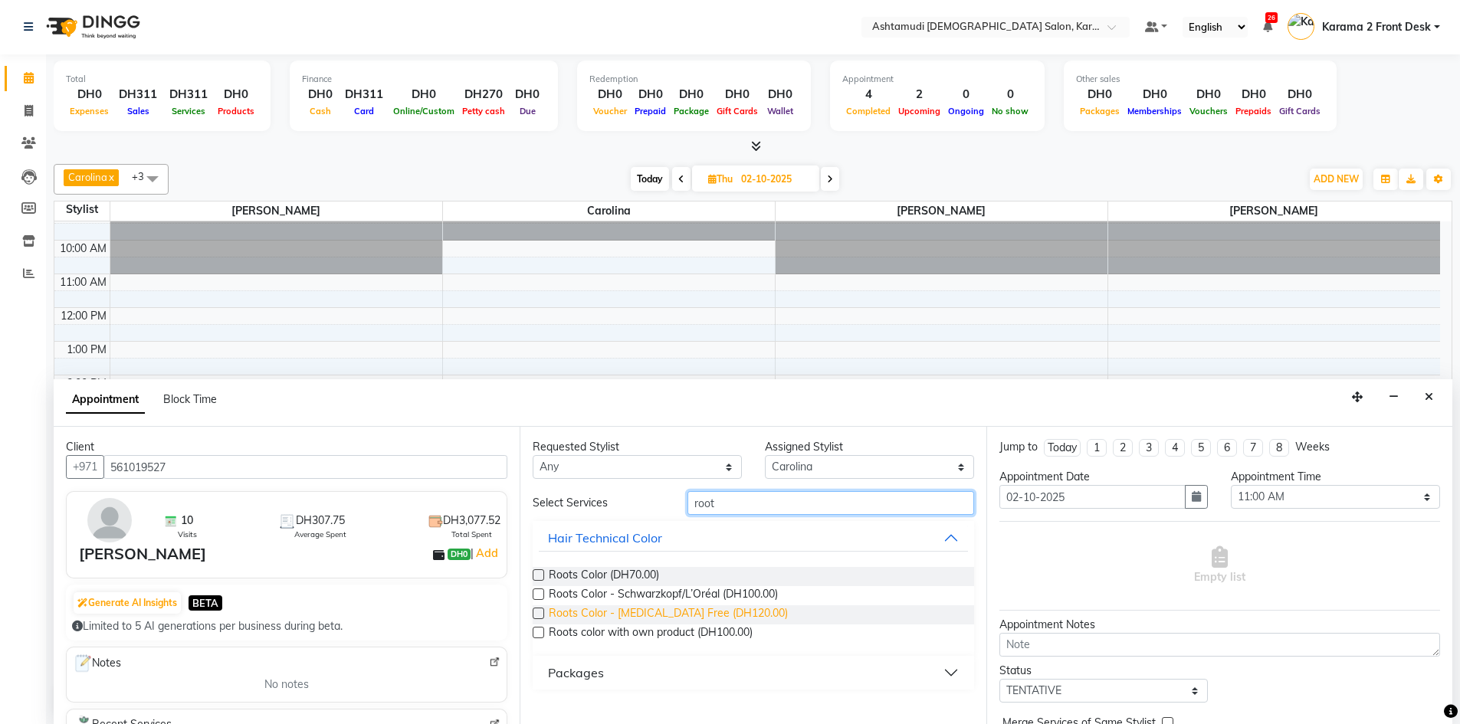
type input "root"
click at [688, 609] on span "Roots Color - [MEDICAL_DATA] Free (DH120.00)" at bounding box center [668, 614] width 239 height 19
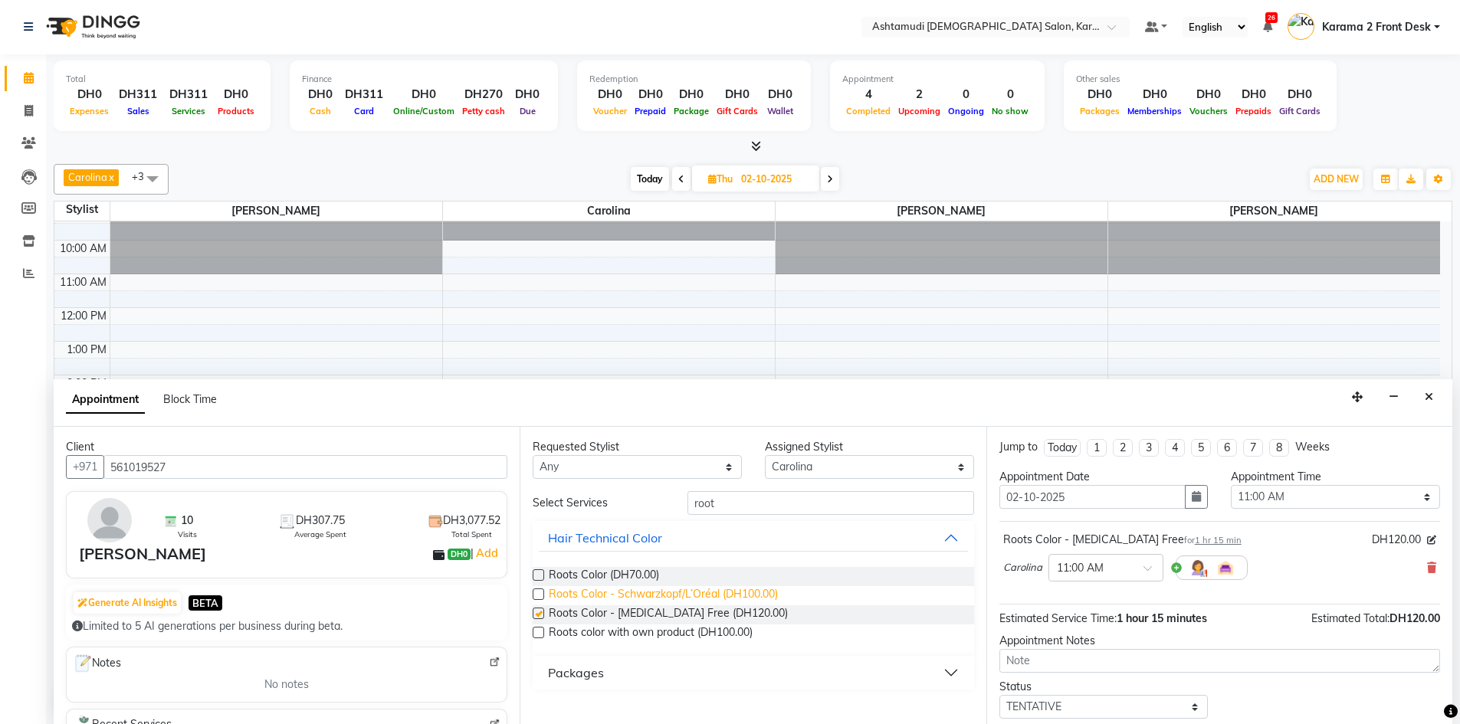
checkbox input "false"
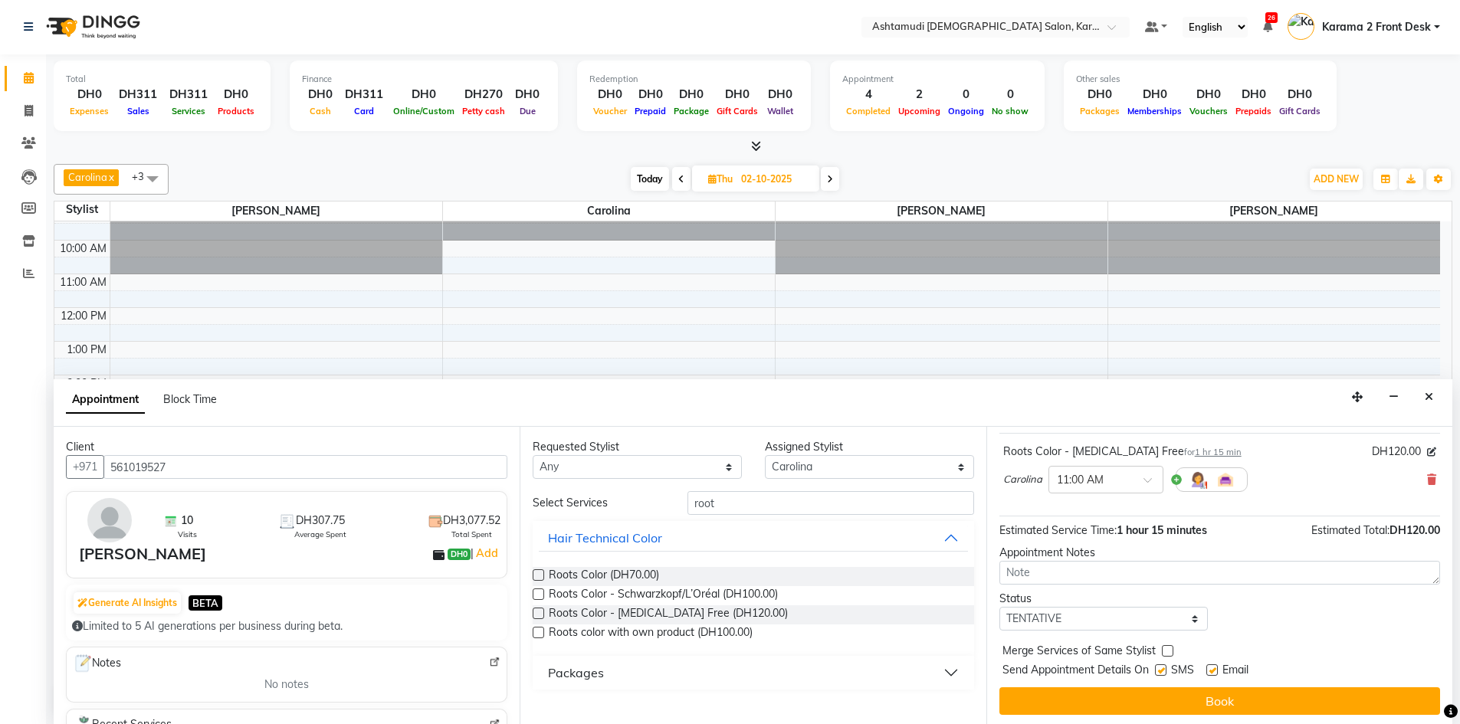
scroll to position [91, 0]
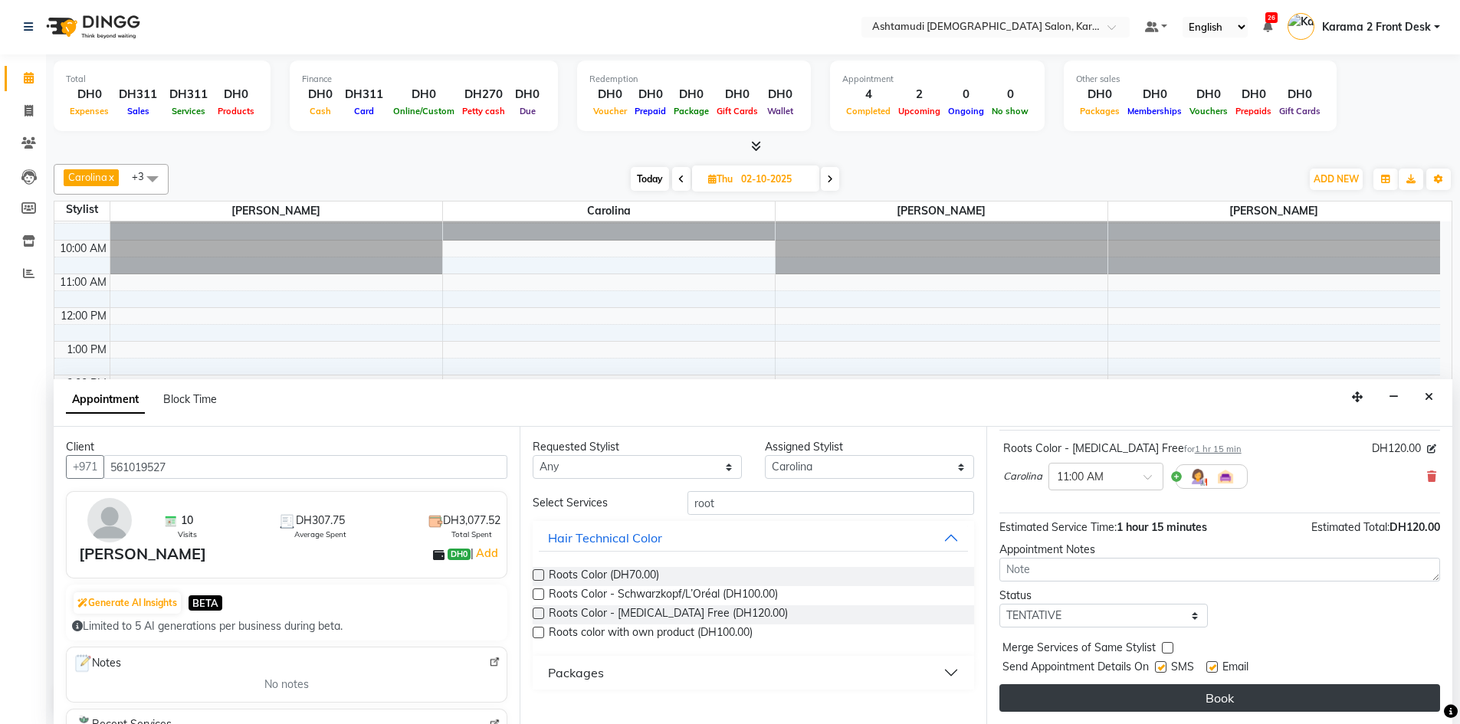
click at [1146, 701] on button "Book" at bounding box center [1219, 698] width 441 height 28
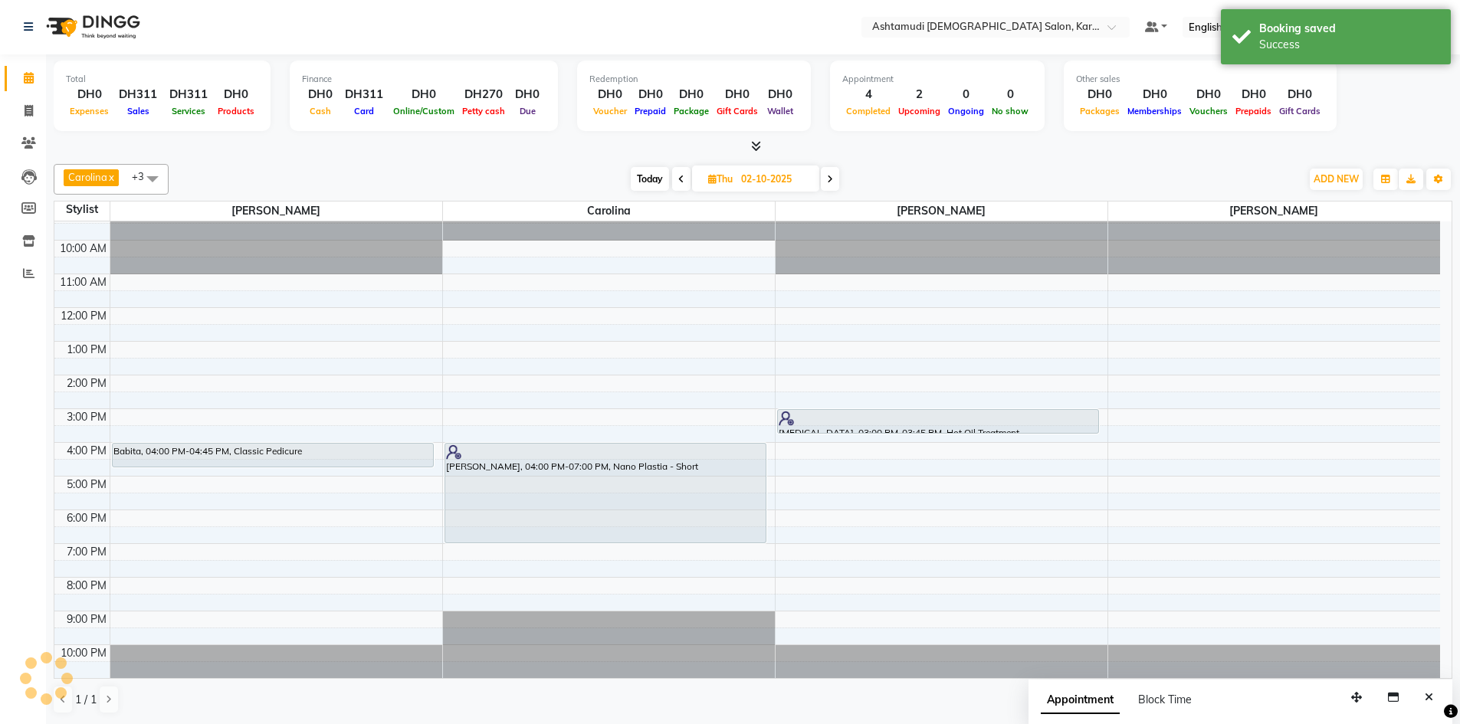
scroll to position [0, 0]
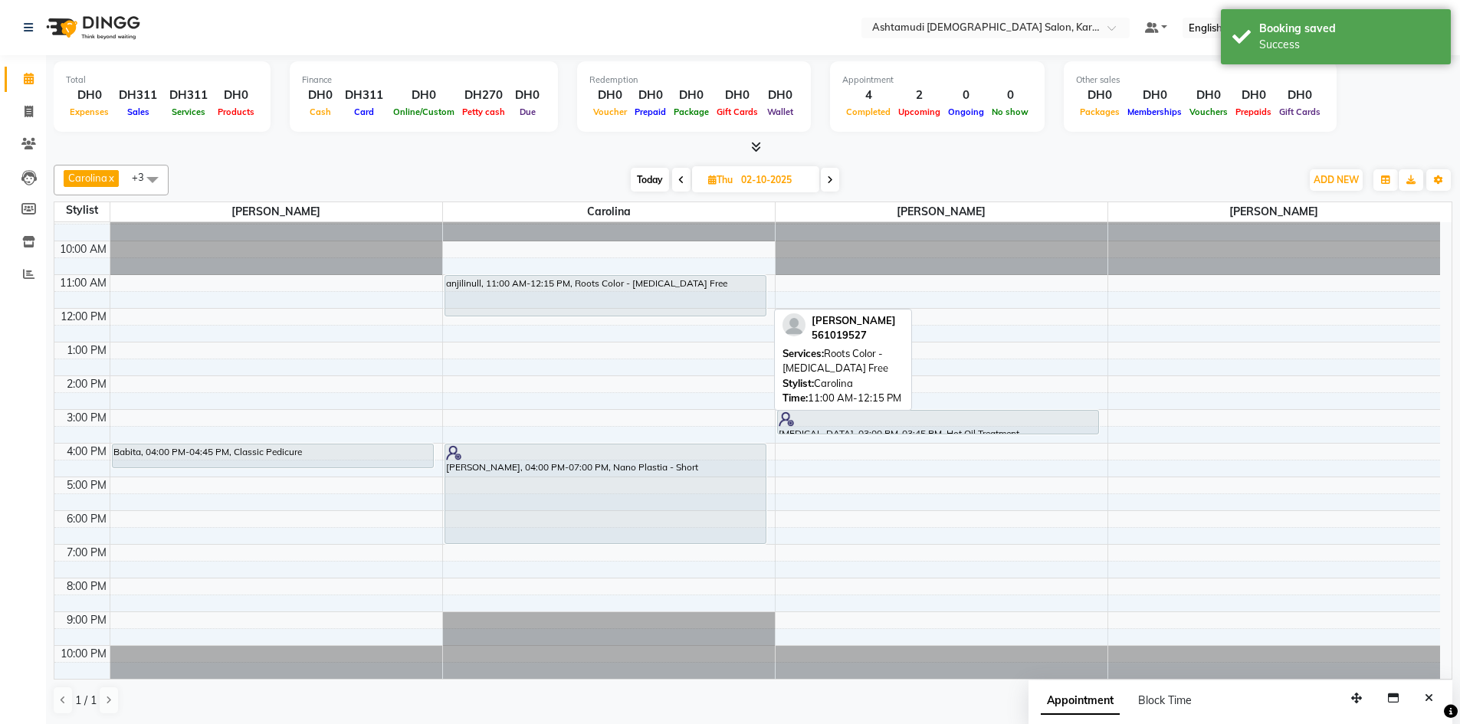
click at [596, 306] on div "anjilinull, 11:00 AM-12:15 PM, Roots Color - [MEDICAL_DATA] Free" at bounding box center [605, 296] width 320 height 40
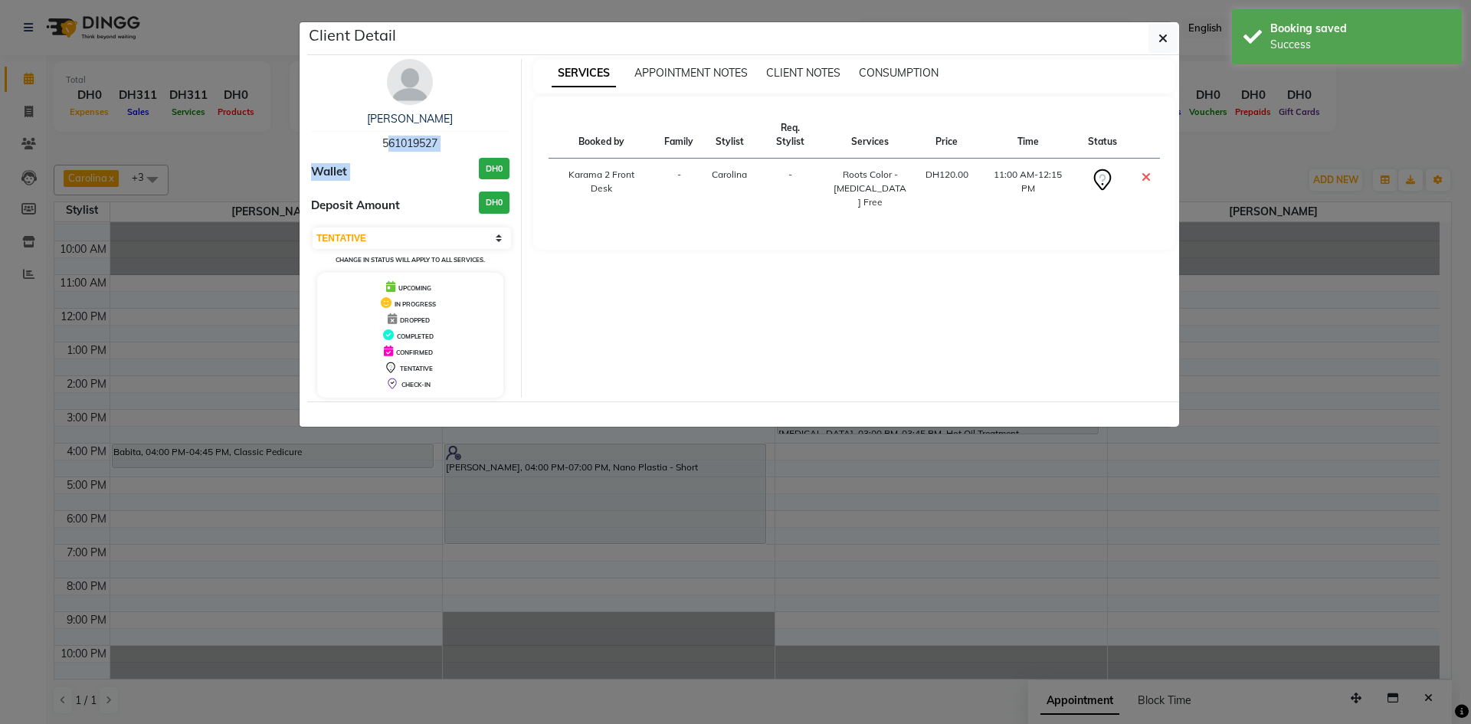
drag, startPoint x: 378, startPoint y: 143, endPoint x: 457, endPoint y: 156, distance: 79.9
click at [457, 156] on div "[PERSON_NAME] 561019527 Wallet DH0 Deposit Amount DH0 Select CONFIRMED TENTATIV…" at bounding box center [411, 228] width 222 height 339
click at [507, 133] on div "[PERSON_NAME] 561019527" at bounding box center [410, 131] width 198 height 41
click at [450, 228] on select "Select CONFIRMED TENTATIVE" at bounding box center [412, 238] width 198 height 21
select select "6"
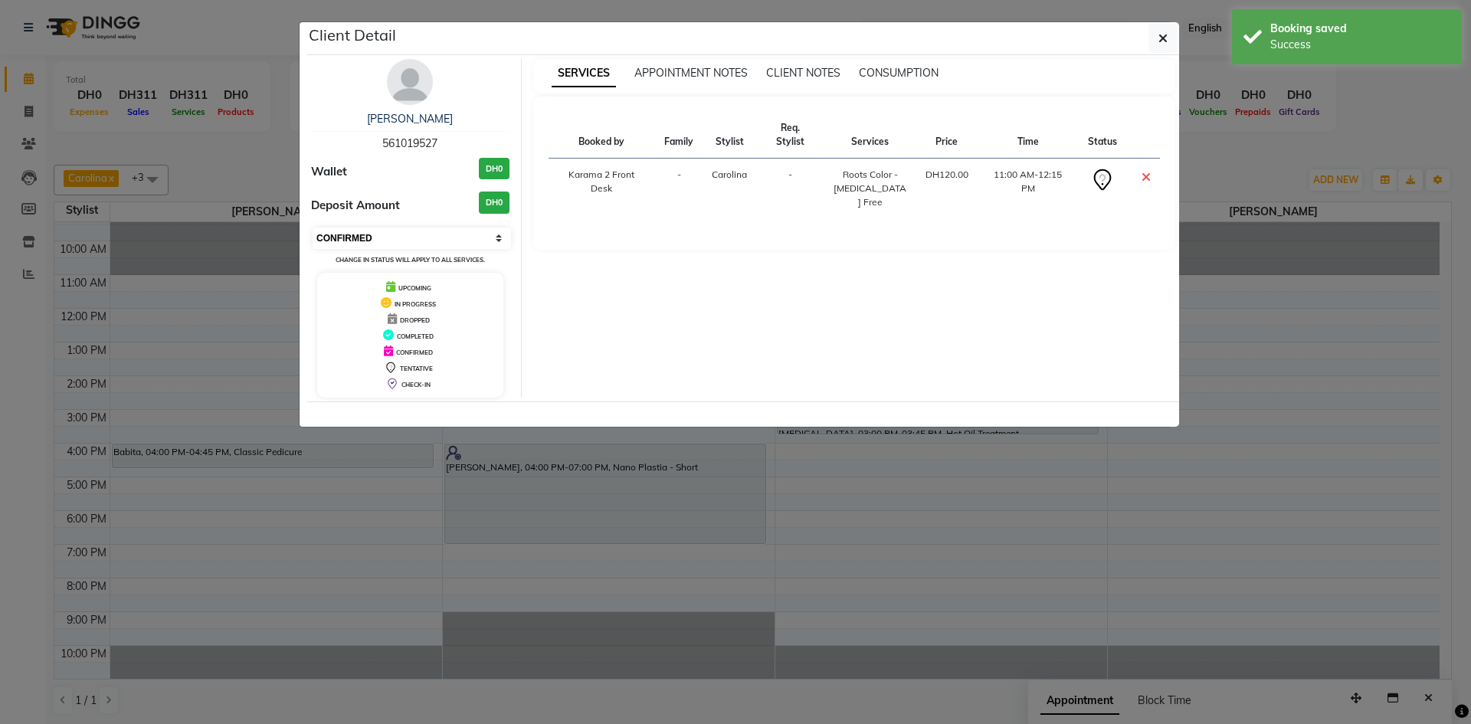
click at [313, 228] on select "Select CONFIRMED TENTATIVE" at bounding box center [412, 238] width 198 height 21
drag, startPoint x: 375, startPoint y: 136, endPoint x: 447, endPoint y: 147, distance: 72.1
click at [447, 147] on div "[PERSON_NAME] 561019527" at bounding box center [410, 131] width 198 height 41
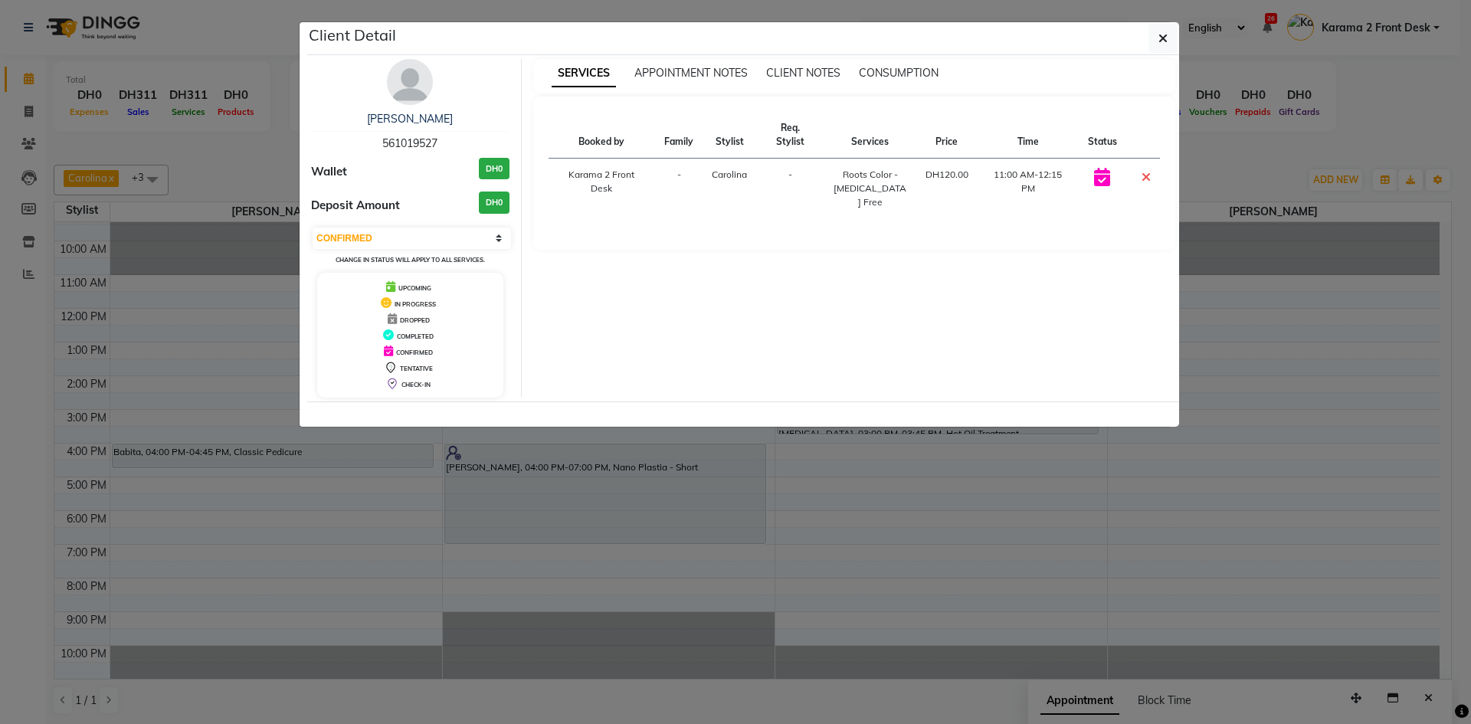
copy span "561019527"
click at [1161, 39] on icon "button" at bounding box center [1162, 38] width 9 height 12
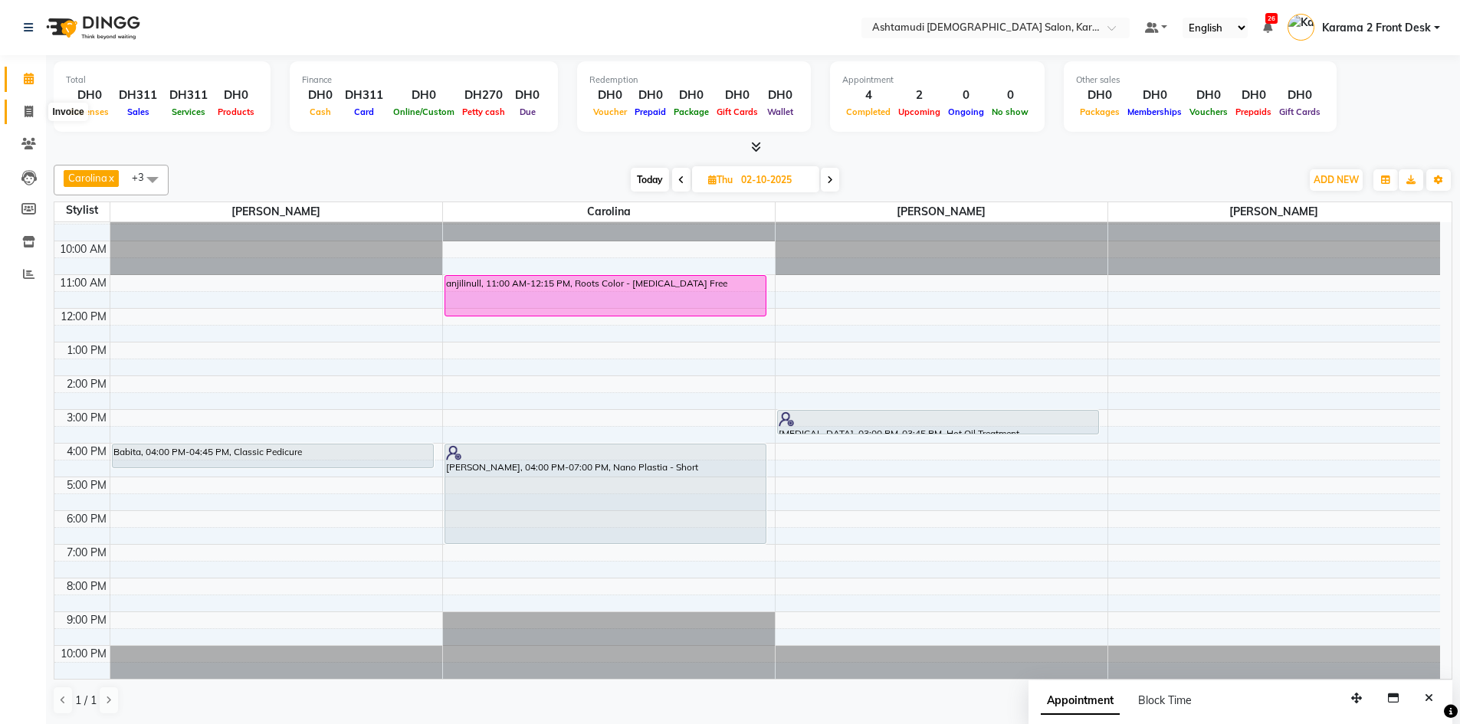
click at [25, 107] on icon at bounding box center [29, 111] width 8 height 11
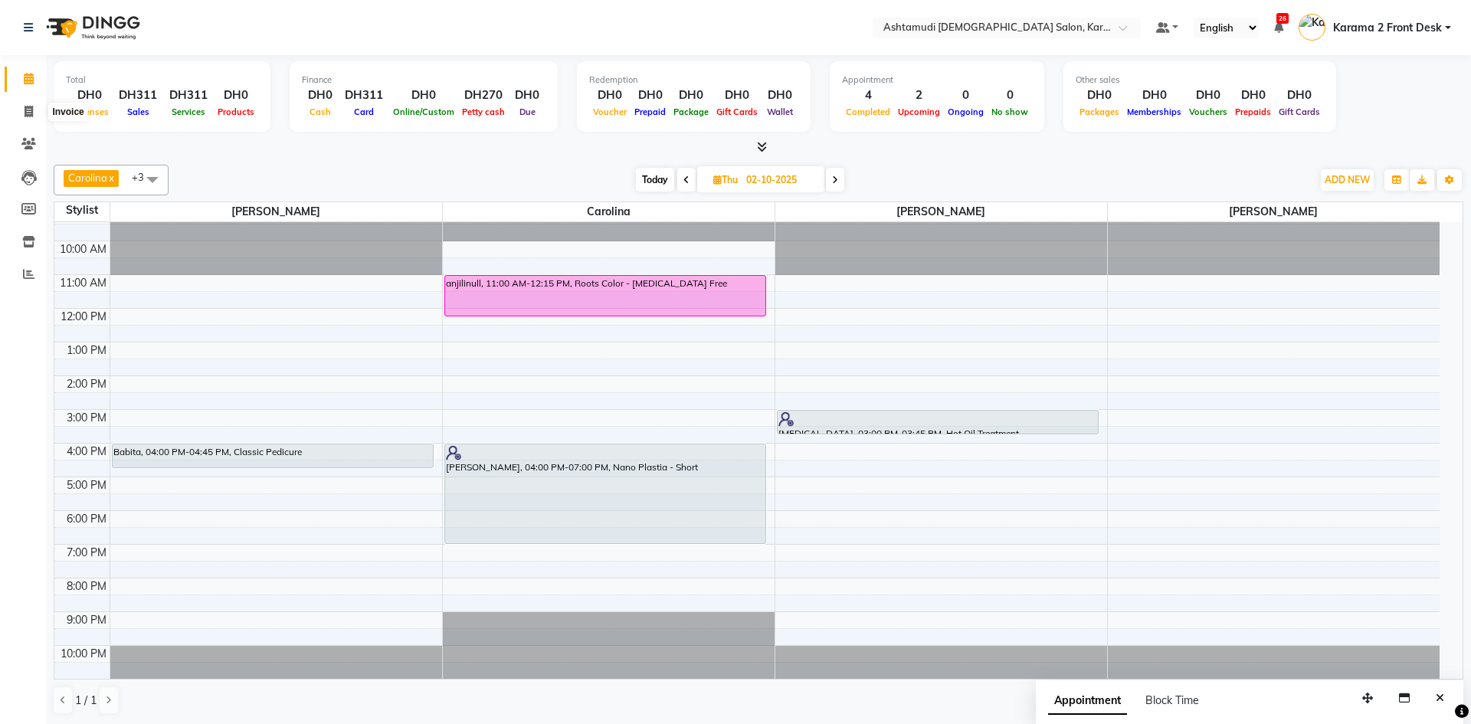
select select "service"
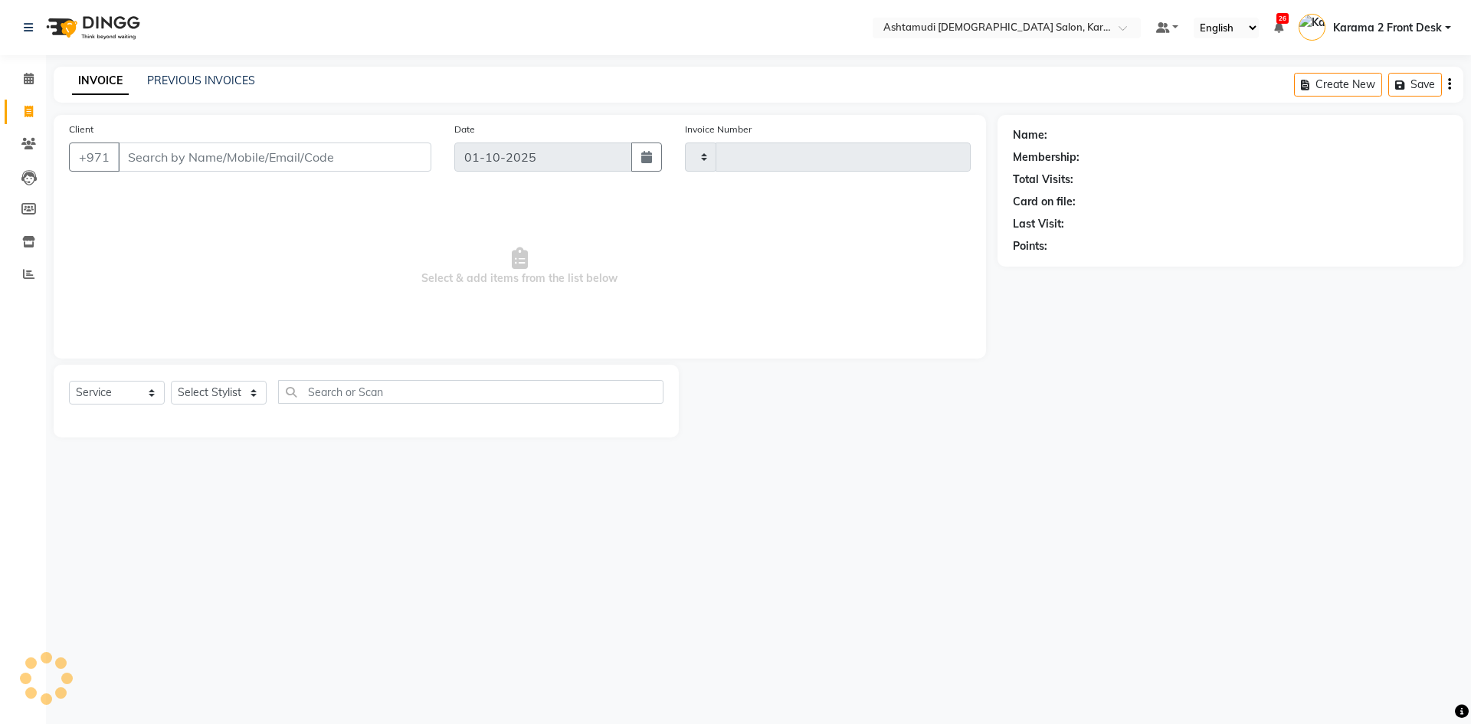
type input "2388"
select select "7424"
click at [25, 145] on icon at bounding box center [28, 143] width 15 height 11
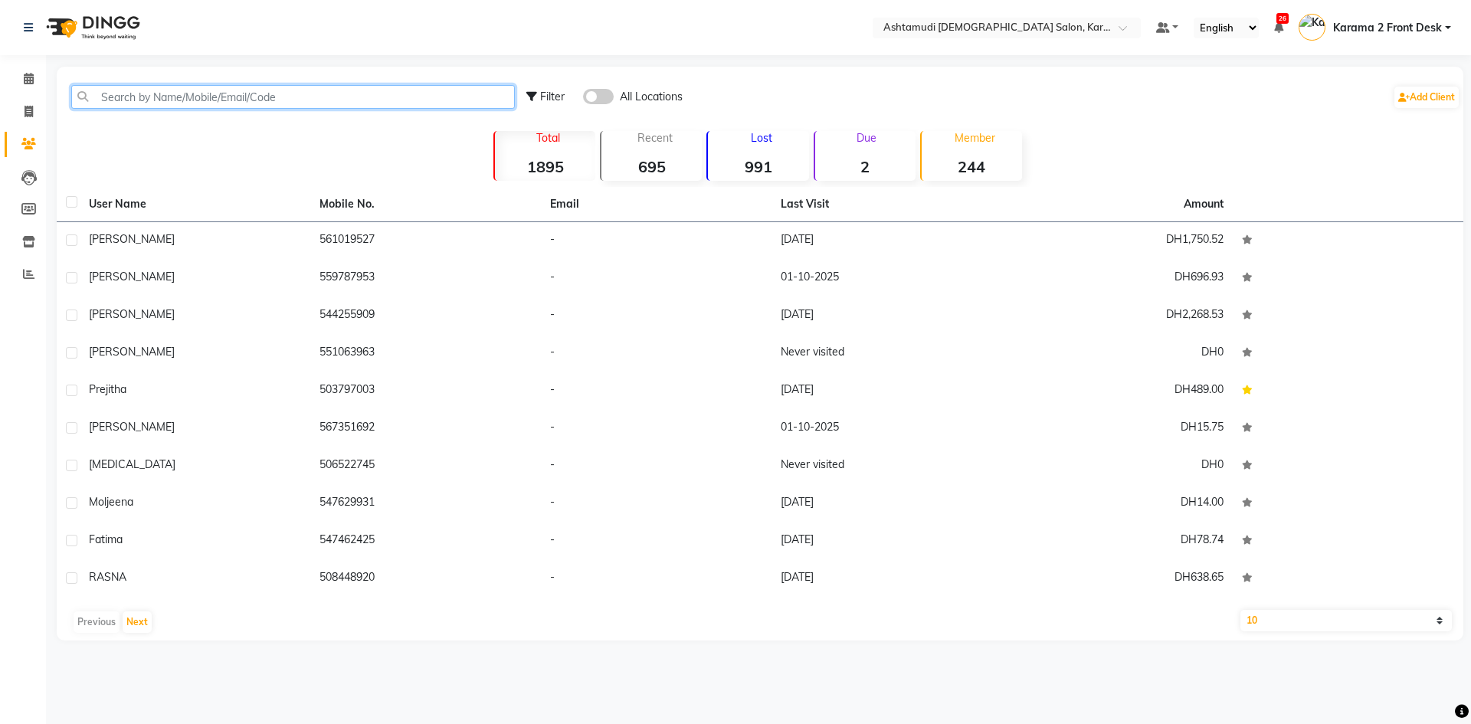
click at [150, 93] on input "text" at bounding box center [293, 97] width 444 height 24
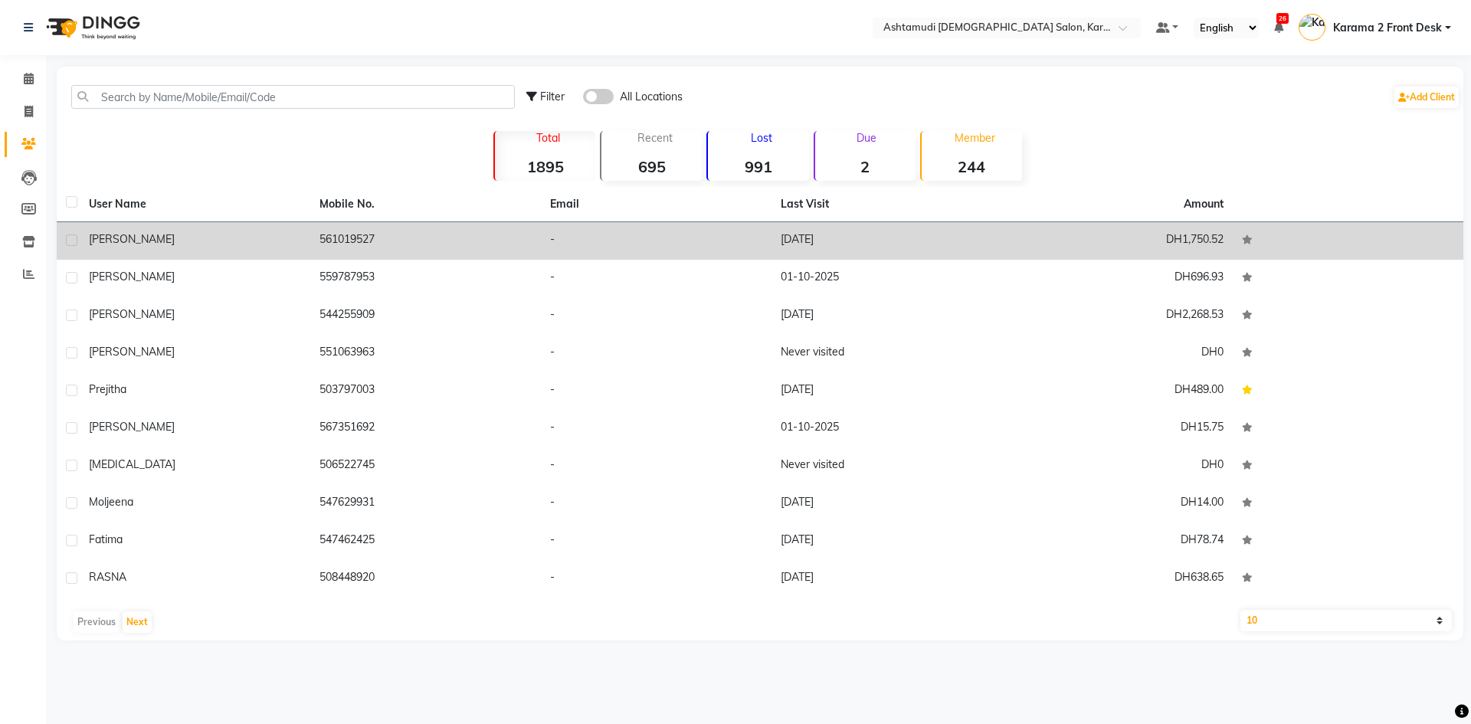
drag, startPoint x: 231, startPoint y: 225, endPoint x: 270, endPoint y: 234, distance: 39.4
click at [232, 224] on td "[PERSON_NAME]" at bounding box center [195, 241] width 231 height 38
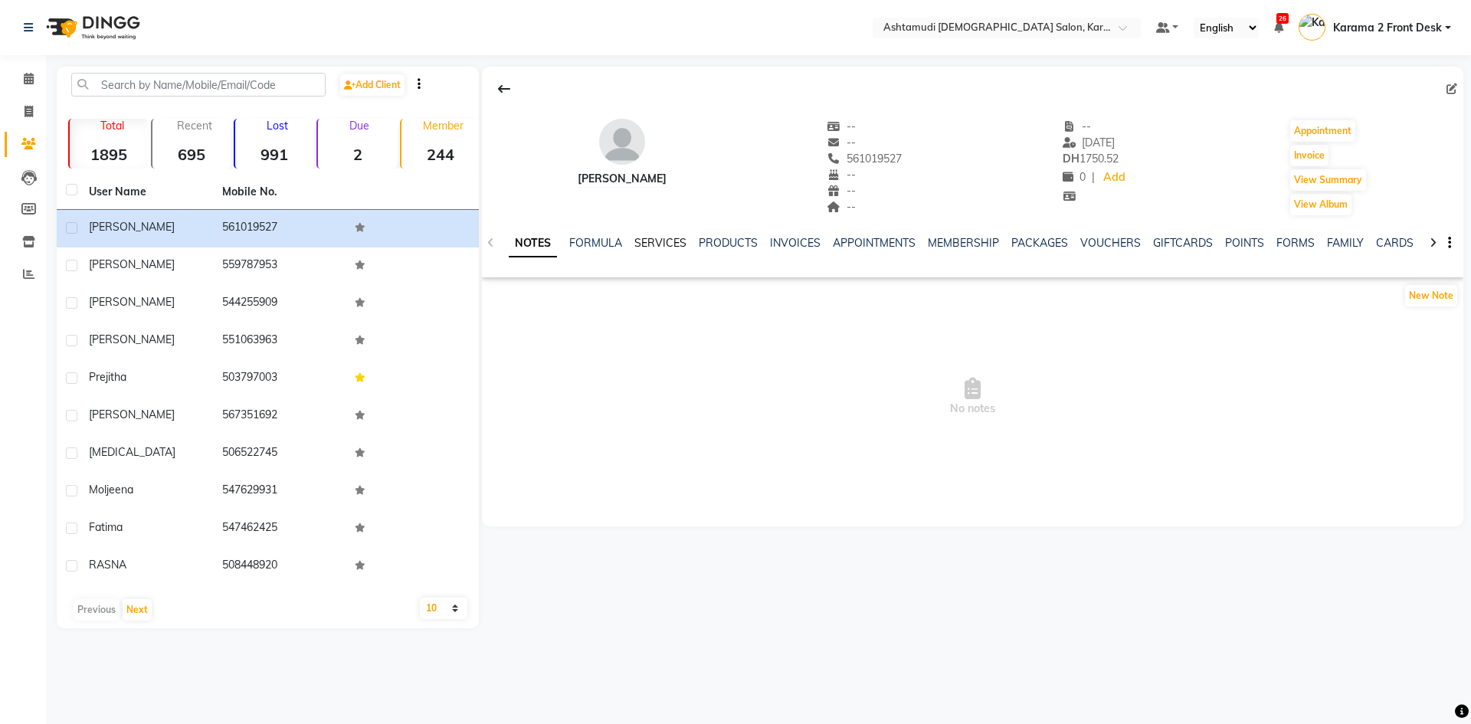
click at [660, 247] on link "SERVICES" at bounding box center [660, 243] width 52 height 14
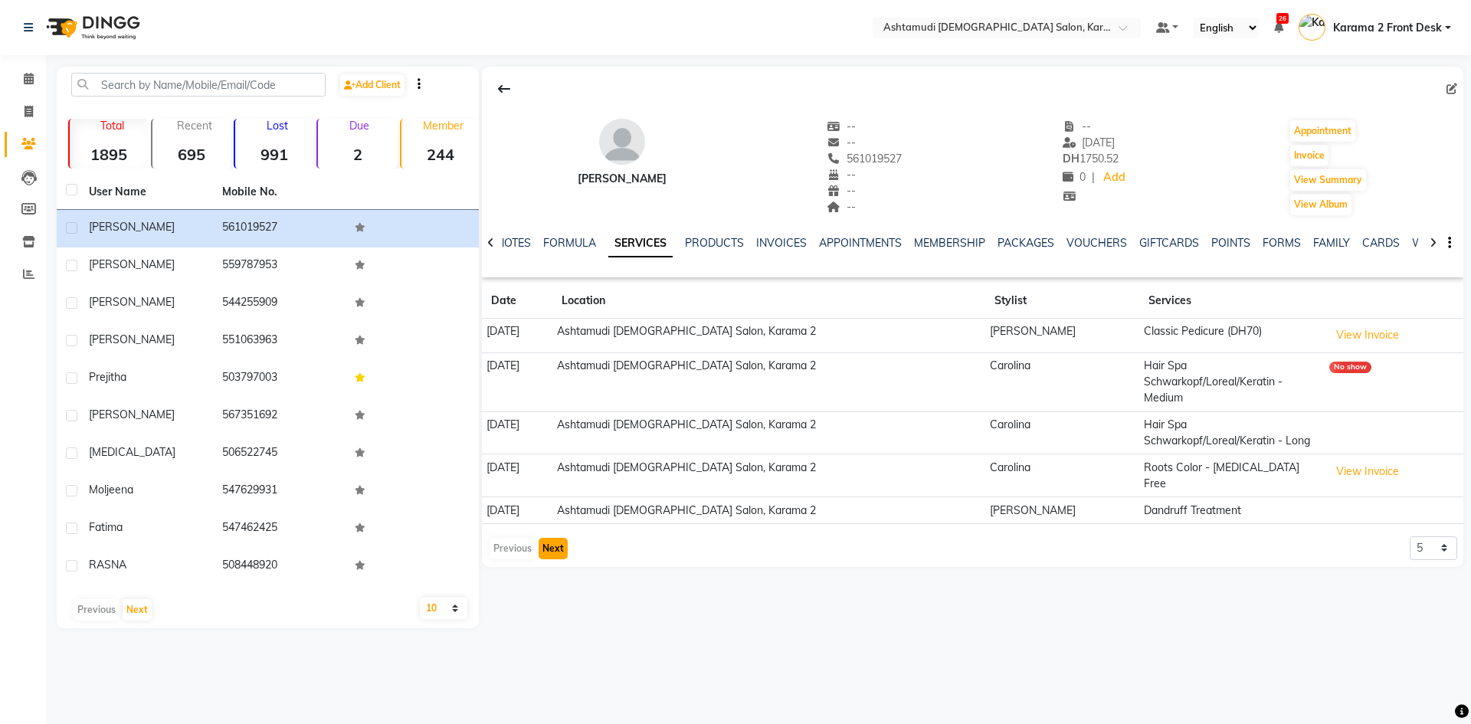
click at [554, 538] on button "Next" at bounding box center [553, 548] width 29 height 21
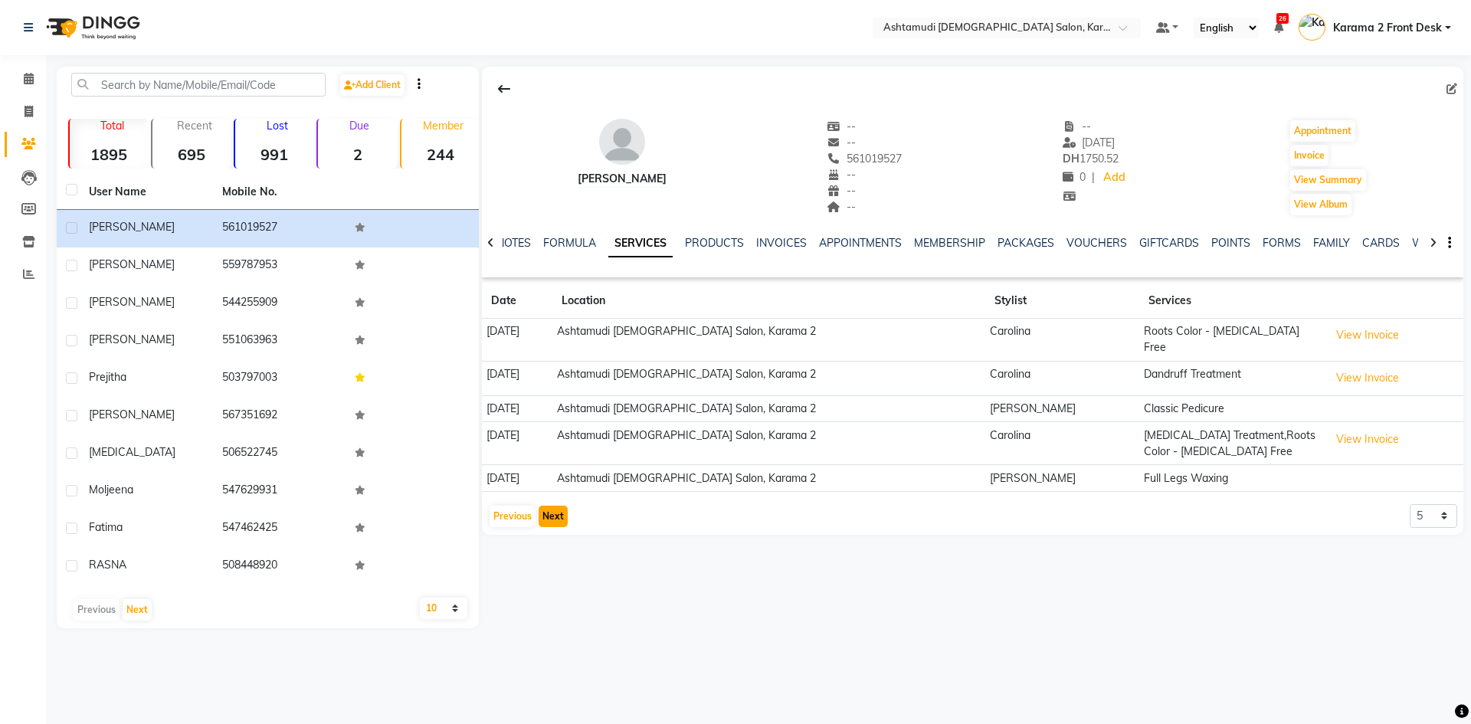
click at [556, 506] on button "Next" at bounding box center [553, 516] width 29 height 21
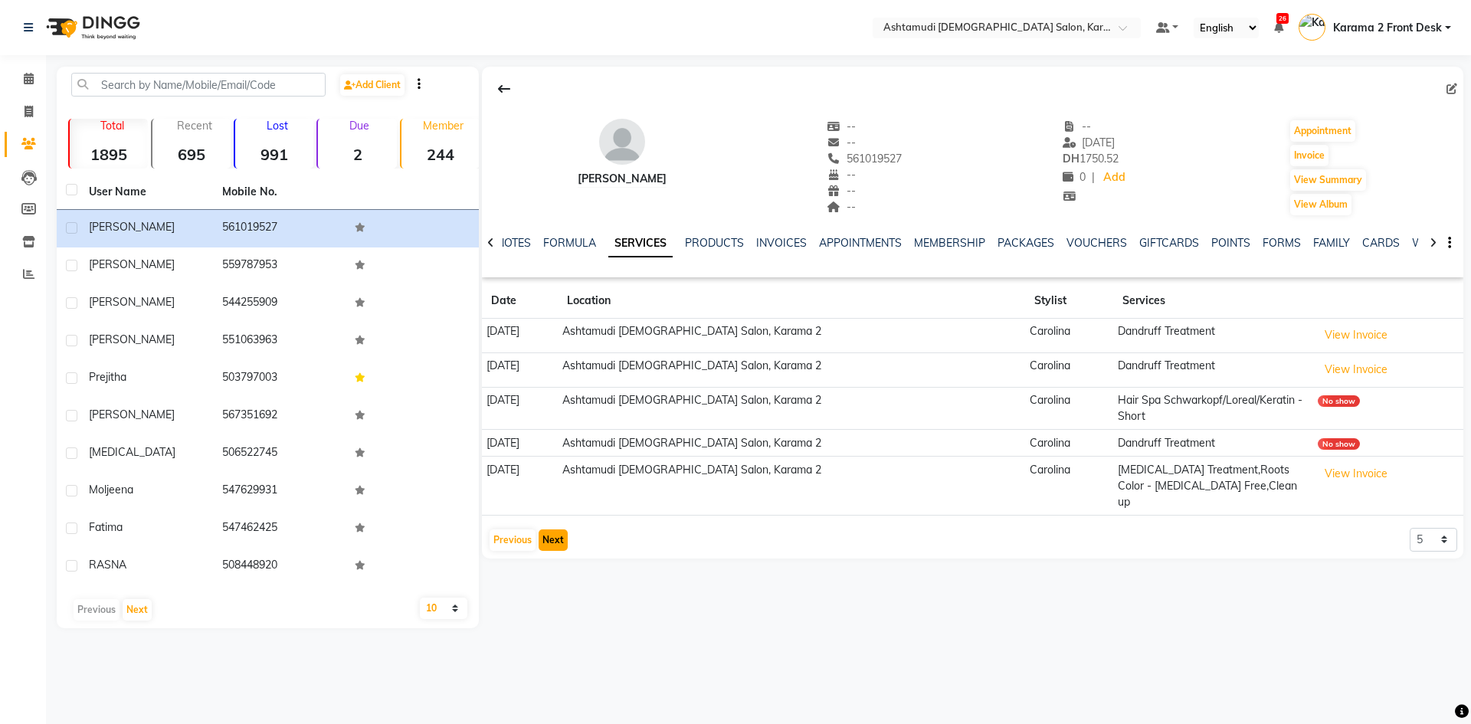
click at [557, 529] on button "Next" at bounding box center [553, 539] width 29 height 21
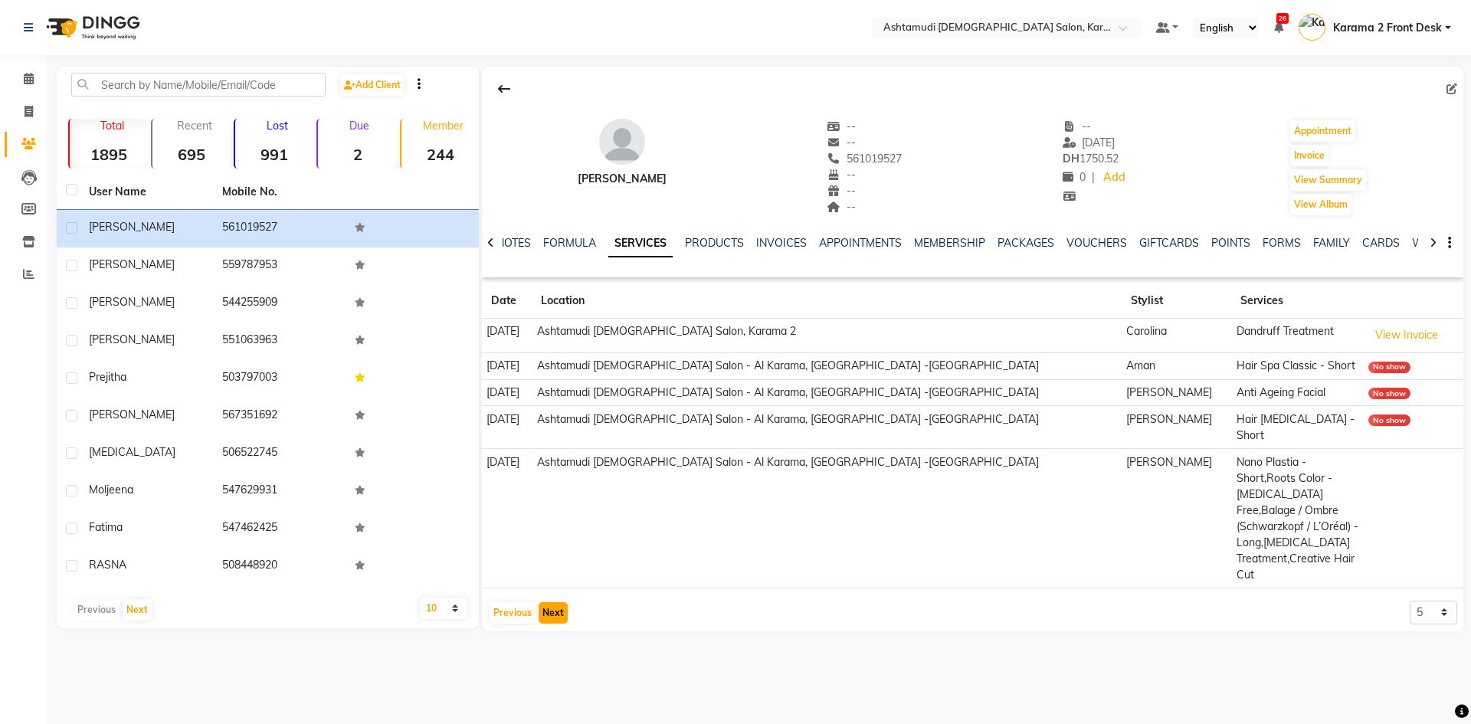
click at [559, 602] on button "Next" at bounding box center [553, 612] width 29 height 21
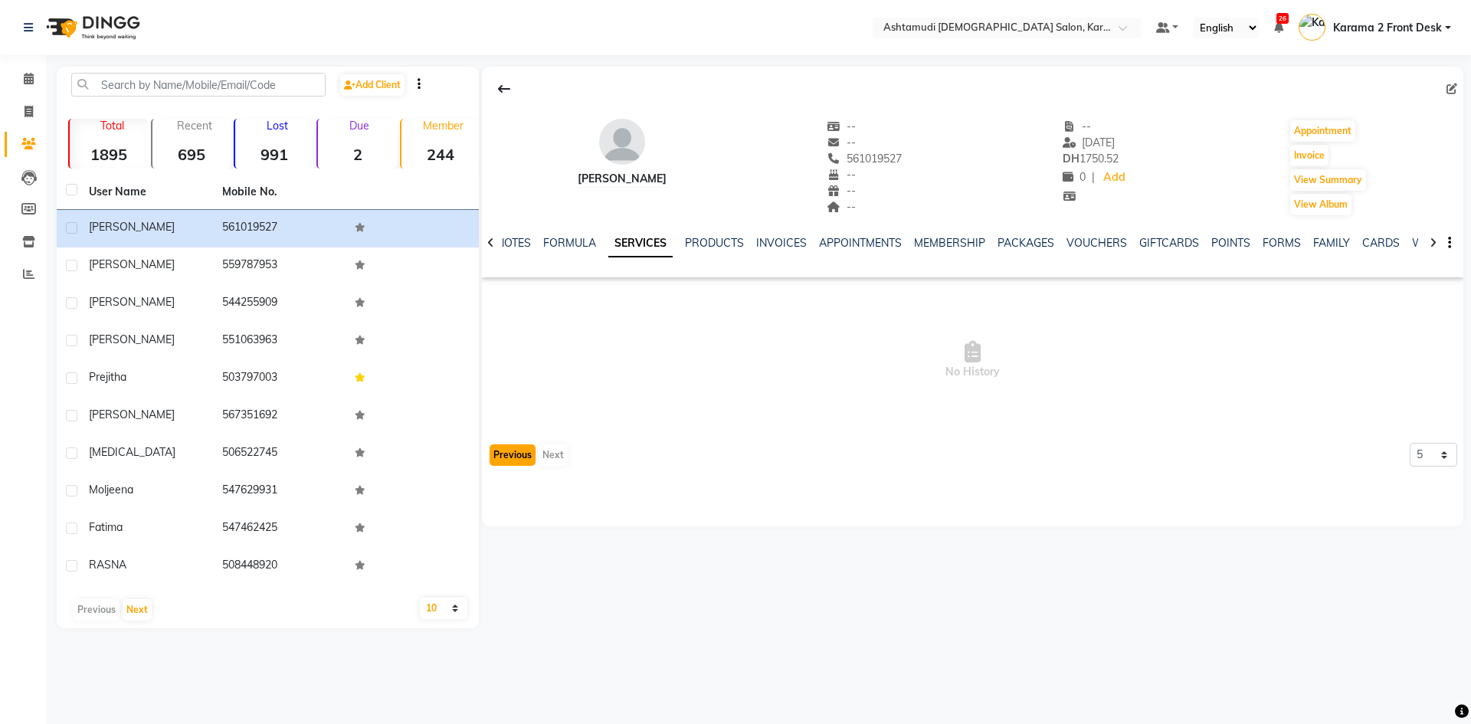
click at [517, 460] on button "Previous" at bounding box center [513, 454] width 46 height 21
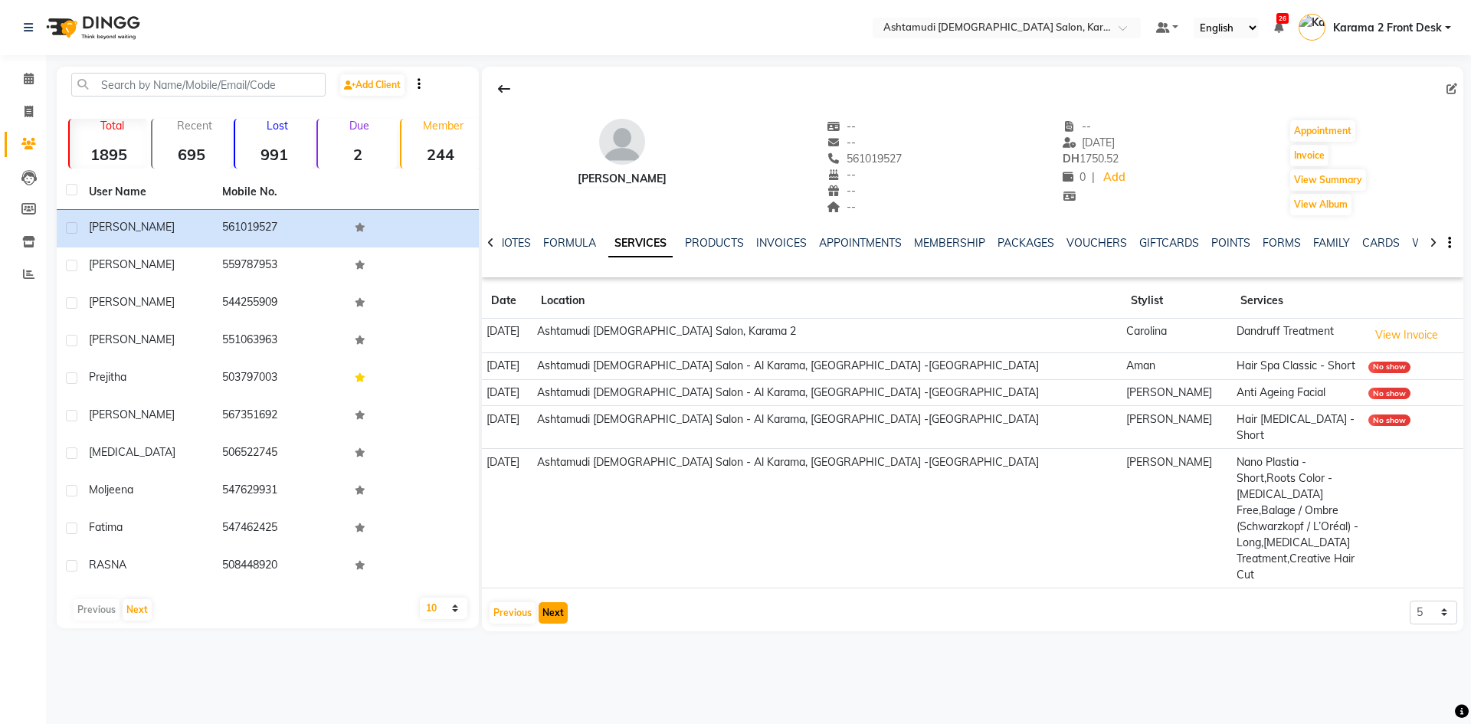
click at [547, 602] on button "Next" at bounding box center [553, 612] width 29 height 21
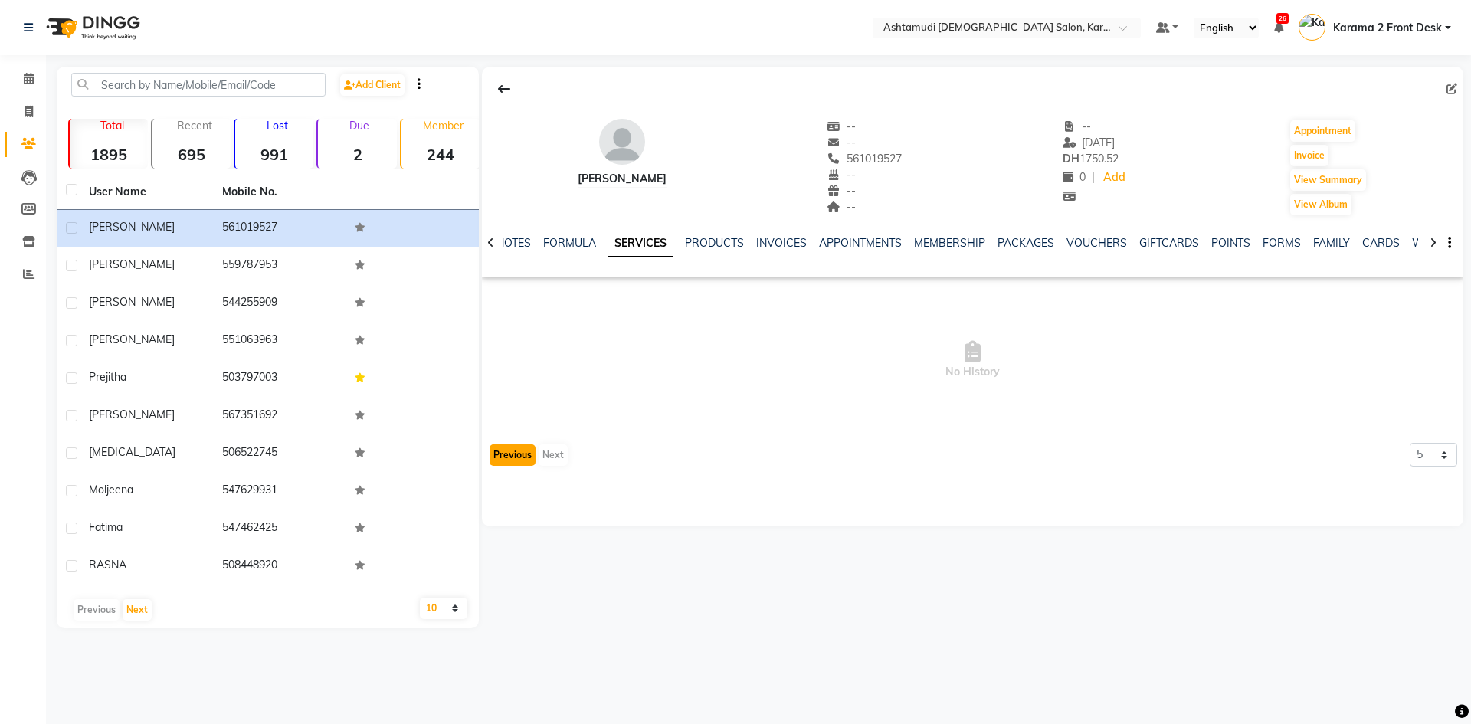
click at [499, 451] on button "Previous" at bounding box center [513, 454] width 46 height 21
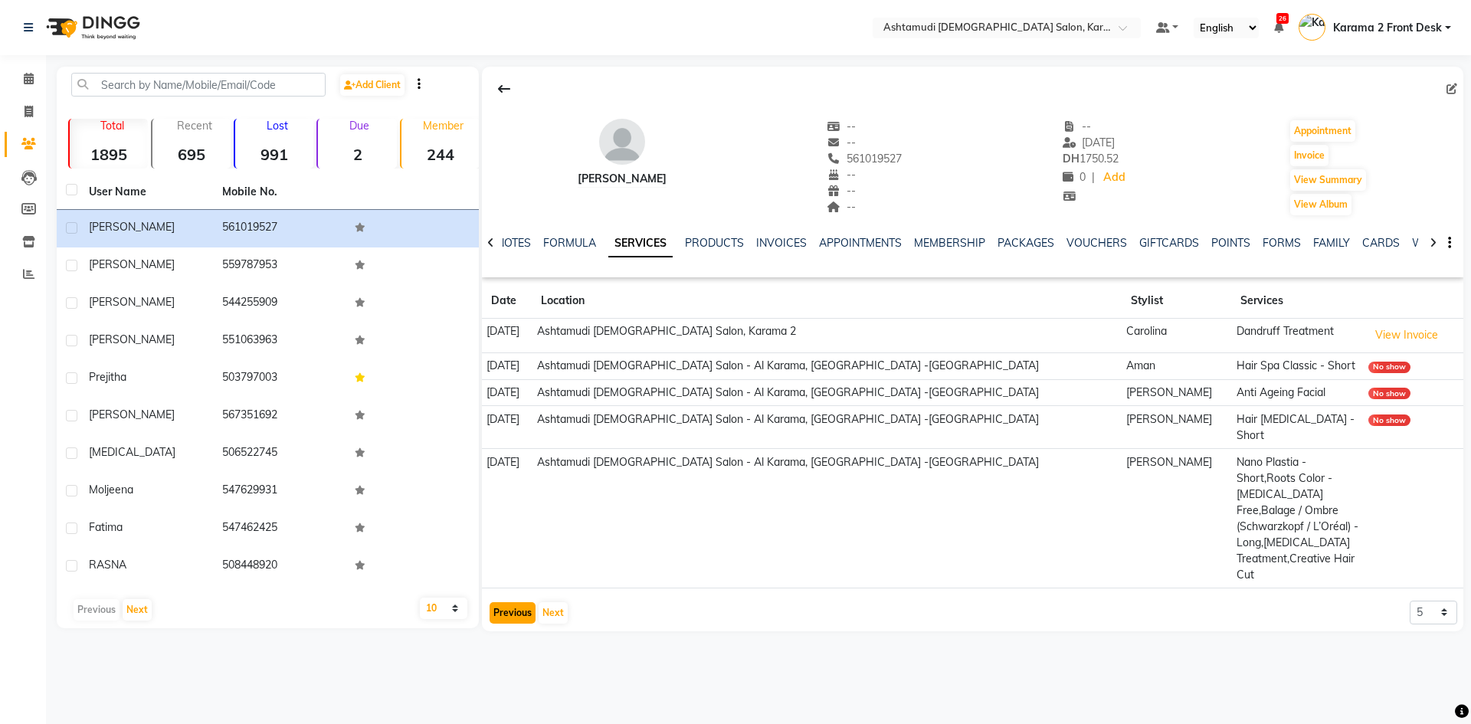
click at [526, 602] on button "Previous" at bounding box center [513, 612] width 46 height 21
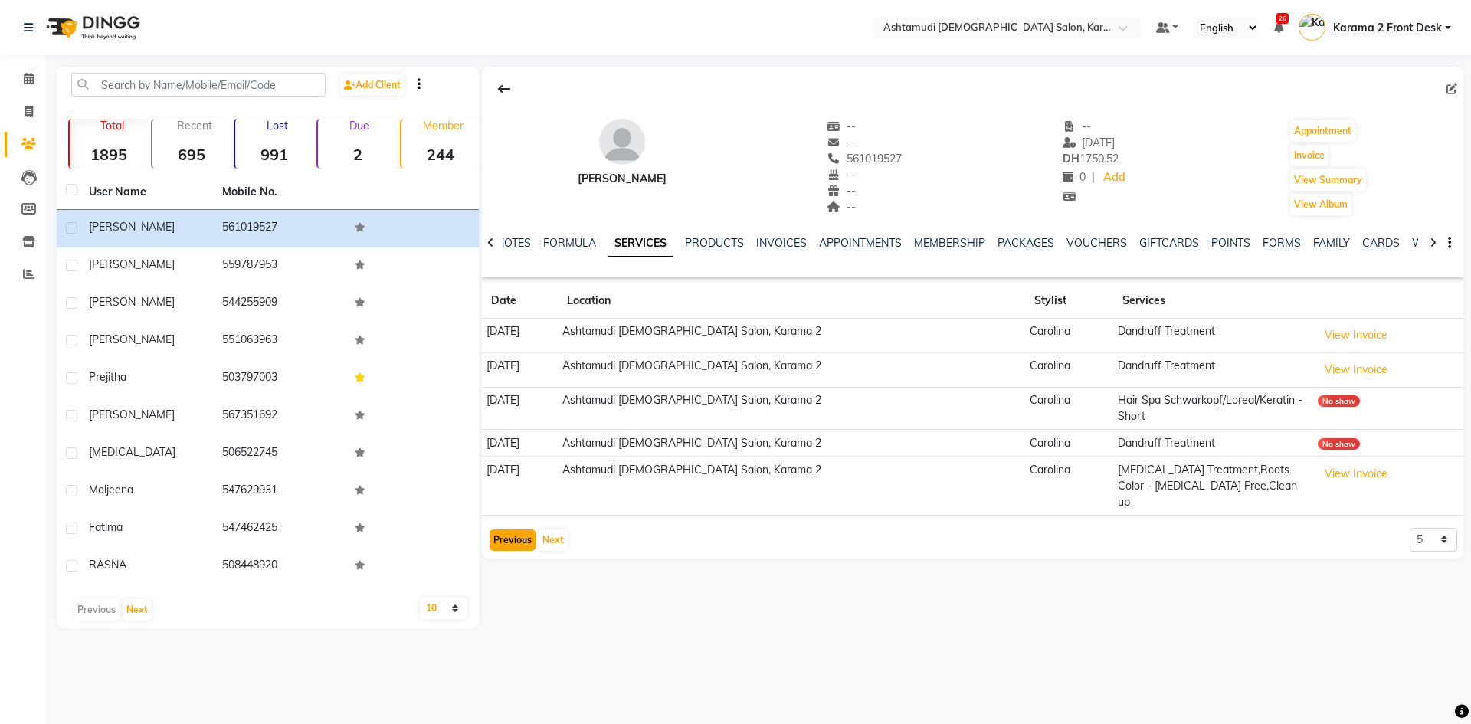
click at [504, 529] on button "Previous" at bounding box center [513, 539] width 46 height 21
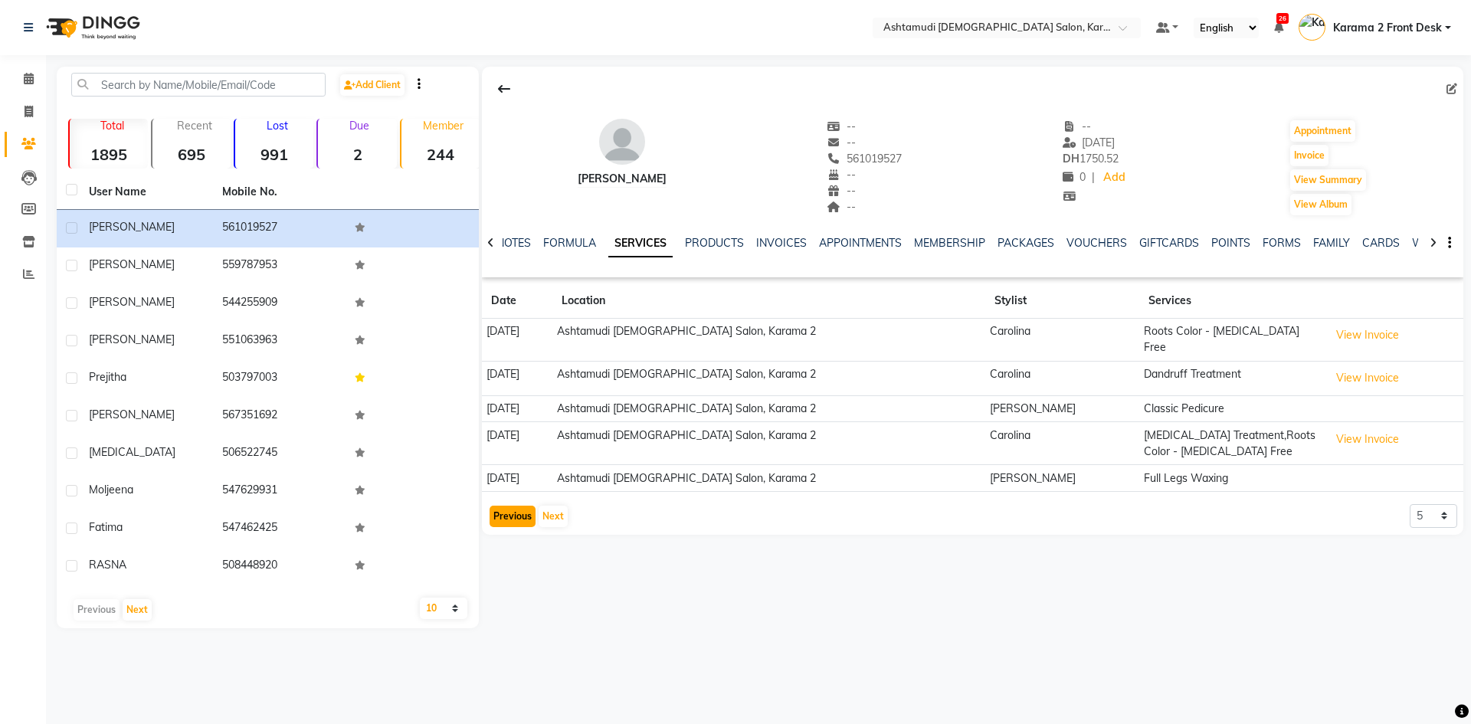
click at [510, 510] on button "Previous" at bounding box center [513, 516] width 46 height 21
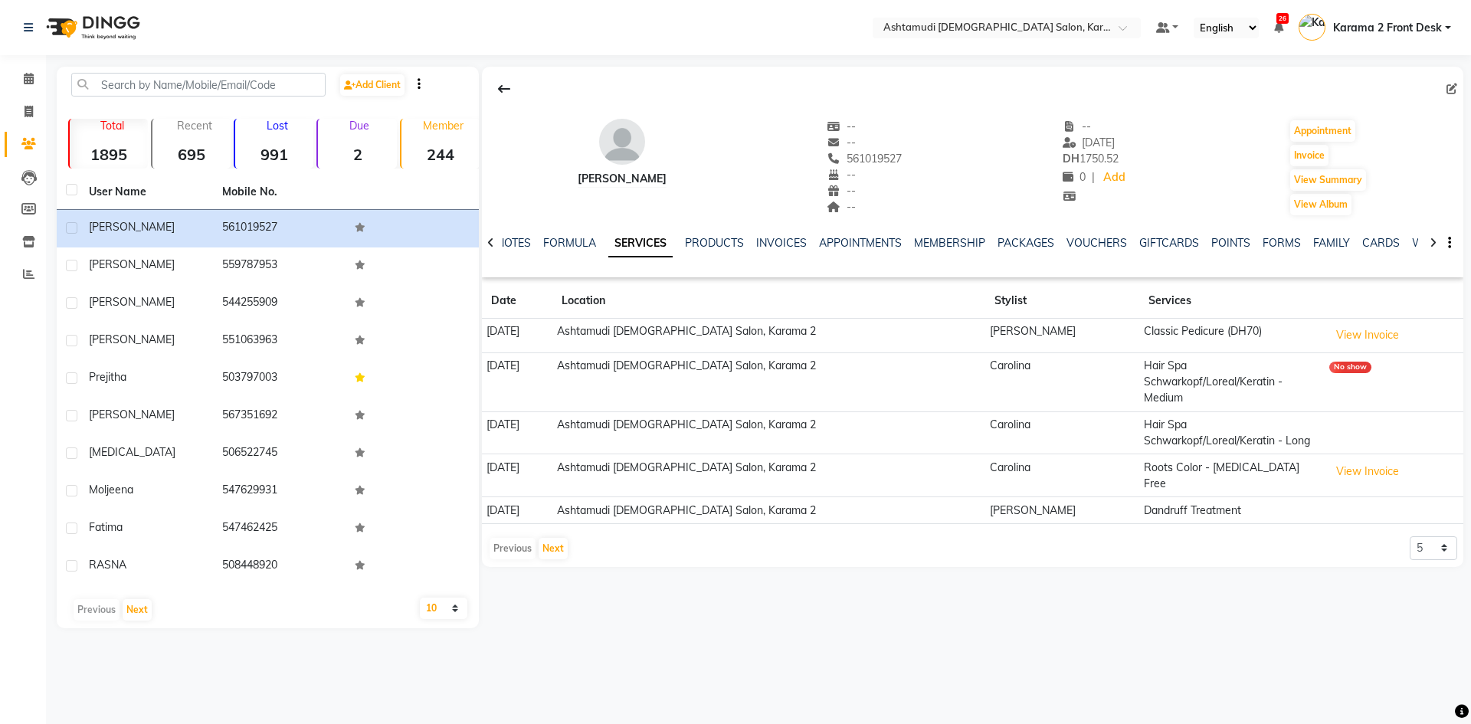
click at [510, 536] on div "Previous Next" at bounding box center [528, 548] width 81 height 25
click at [34, 70] on link "Calendar" at bounding box center [23, 79] width 37 height 25
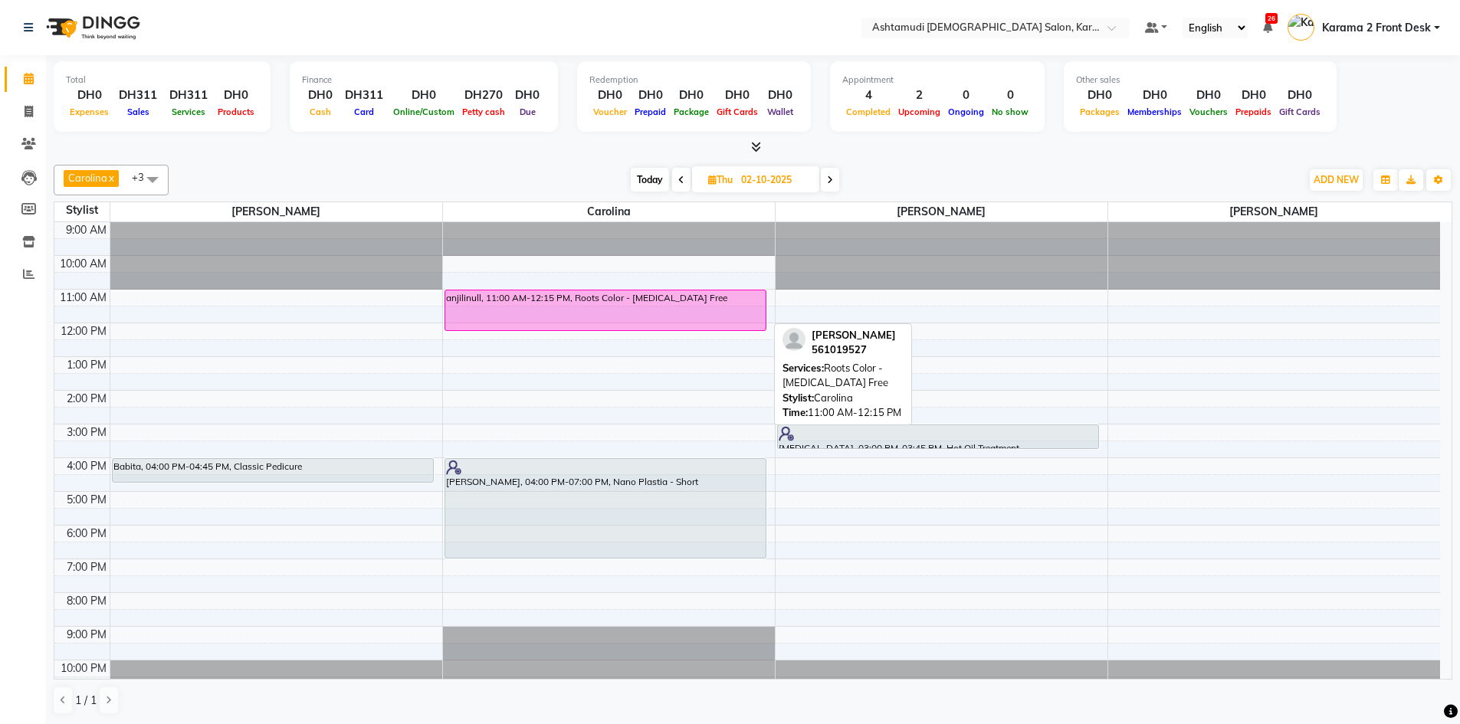
click at [510, 311] on div "anjilinull, 11:00 AM-12:15 PM, Roots Color - [MEDICAL_DATA] Free" at bounding box center [605, 310] width 320 height 40
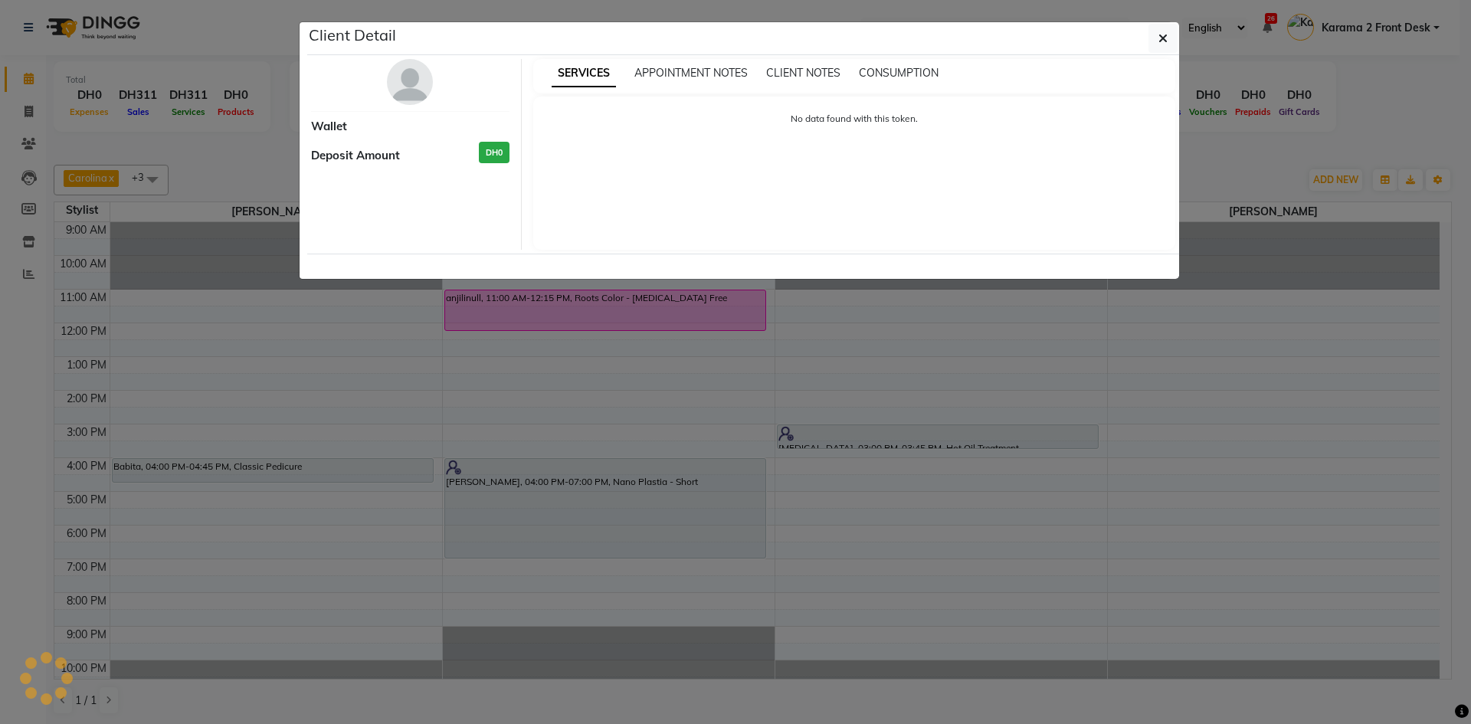
select select "6"
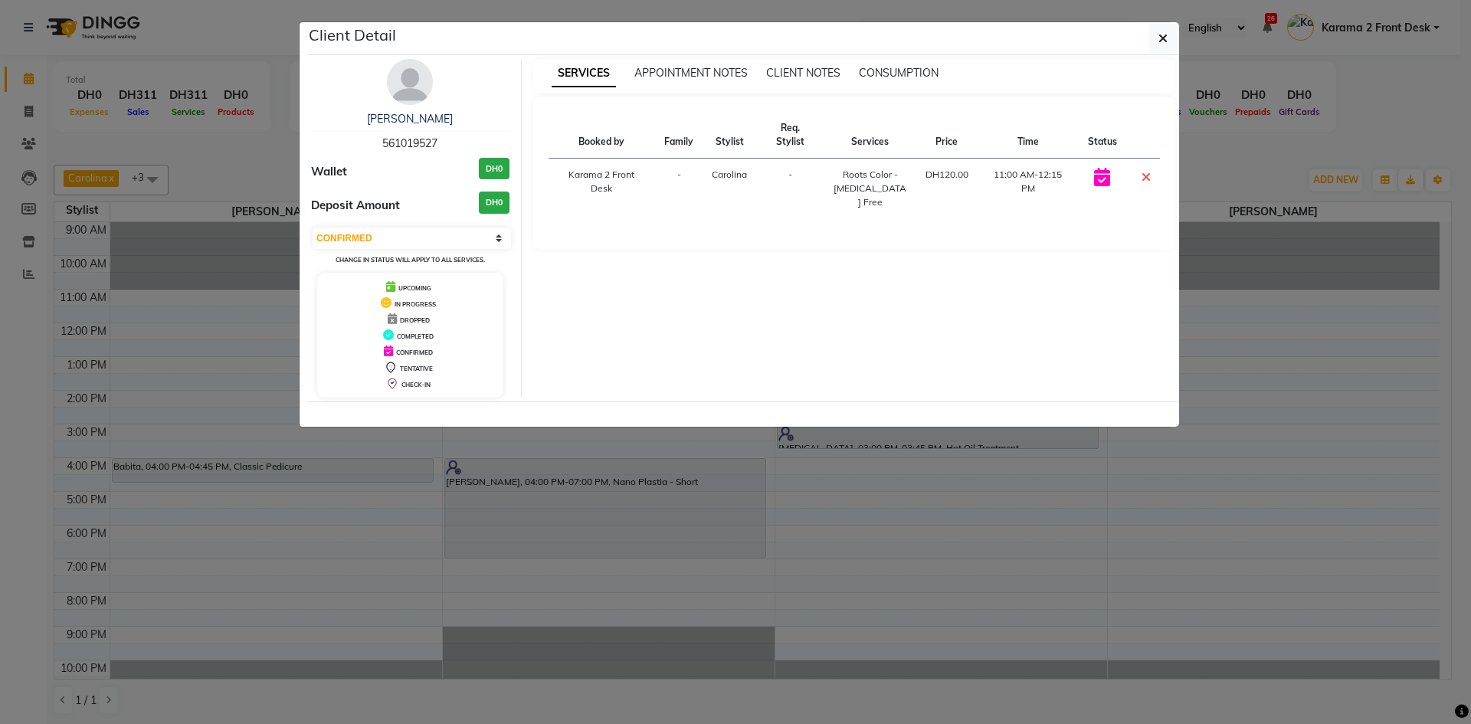
click at [1178, 39] on div "Client Detail" at bounding box center [743, 38] width 872 height 33
click at [1167, 37] on icon "button" at bounding box center [1162, 38] width 9 height 12
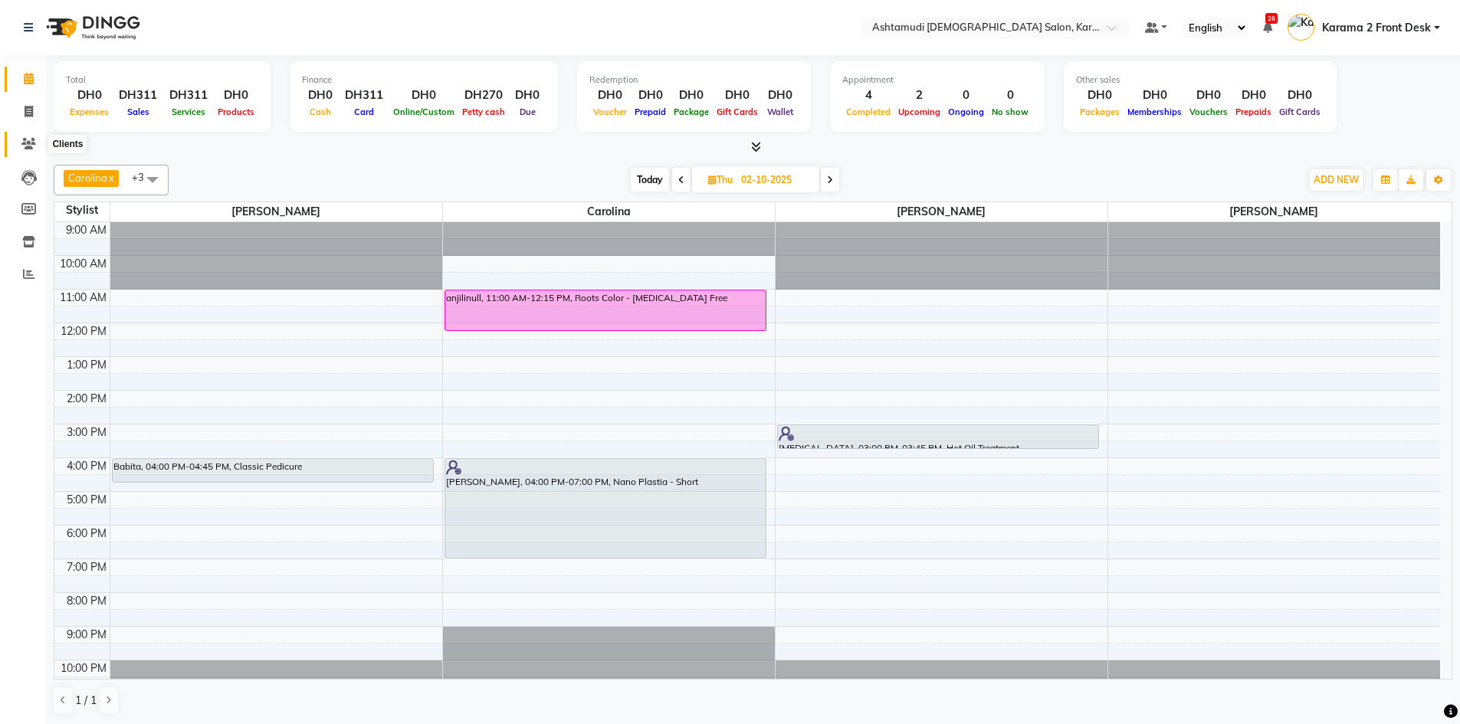
click at [25, 143] on icon at bounding box center [28, 143] width 15 height 11
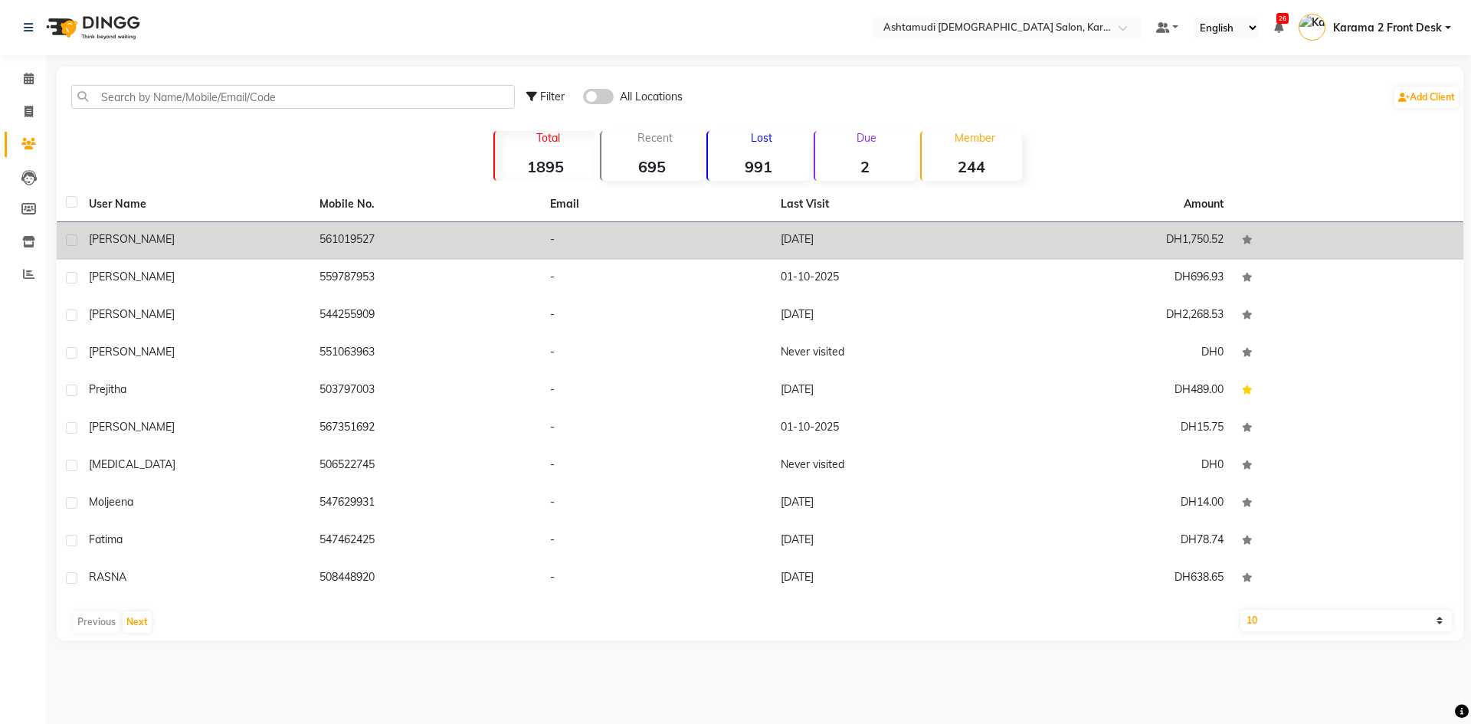
click at [176, 234] on div "[PERSON_NAME]" at bounding box center [195, 239] width 212 height 16
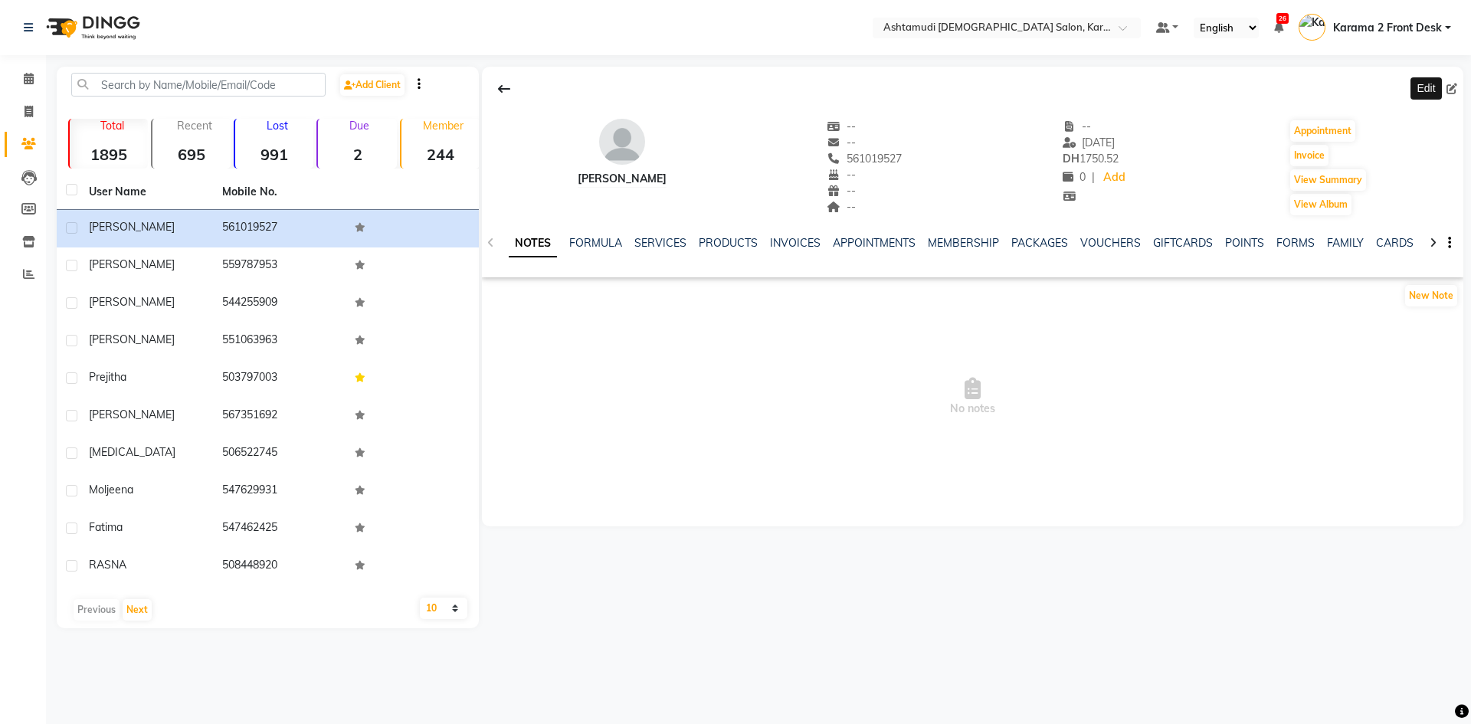
click at [1454, 84] on icon at bounding box center [1452, 89] width 11 height 11
select select "3798"
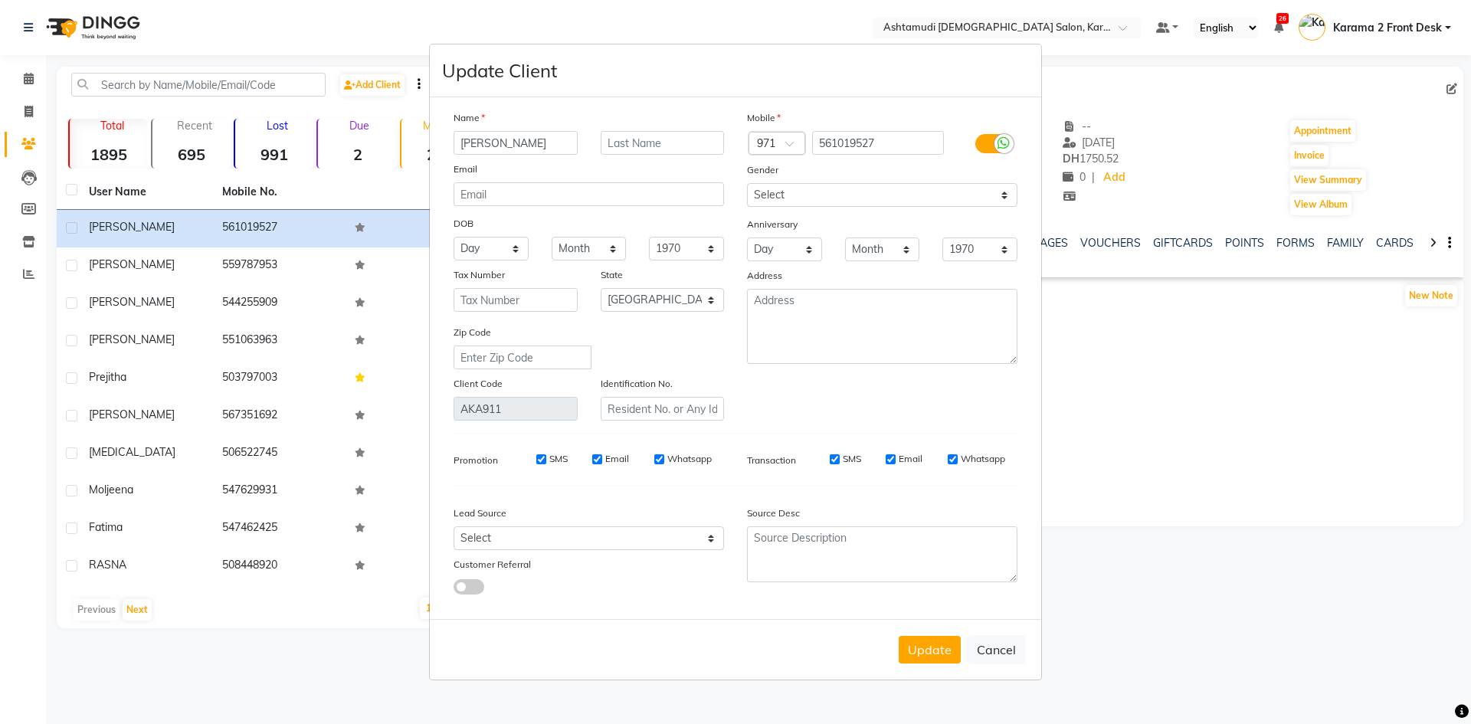
click at [1317, 376] on ngb-modal-window "Update Client Name [PERSON_NAME] Email DOB Day 01 02 03 04 05 06 07 08 09 10 11…" at bounding box center [735, 362] width 1471 height 724
click at [532, 136] on input "[PERSON_NAME]" at bounding box center [516, 143] width 124 height 24
type input "anjali"
click at [821, 194] on select "Select [DEMOGRAPHIC_DATA] [DEMOGRAPHIC_DATA] Other Prefer Not To Say" at bounding box center [882, 195] width 270 height 24
select select "[DEMOGRAPHIC_DATA]"
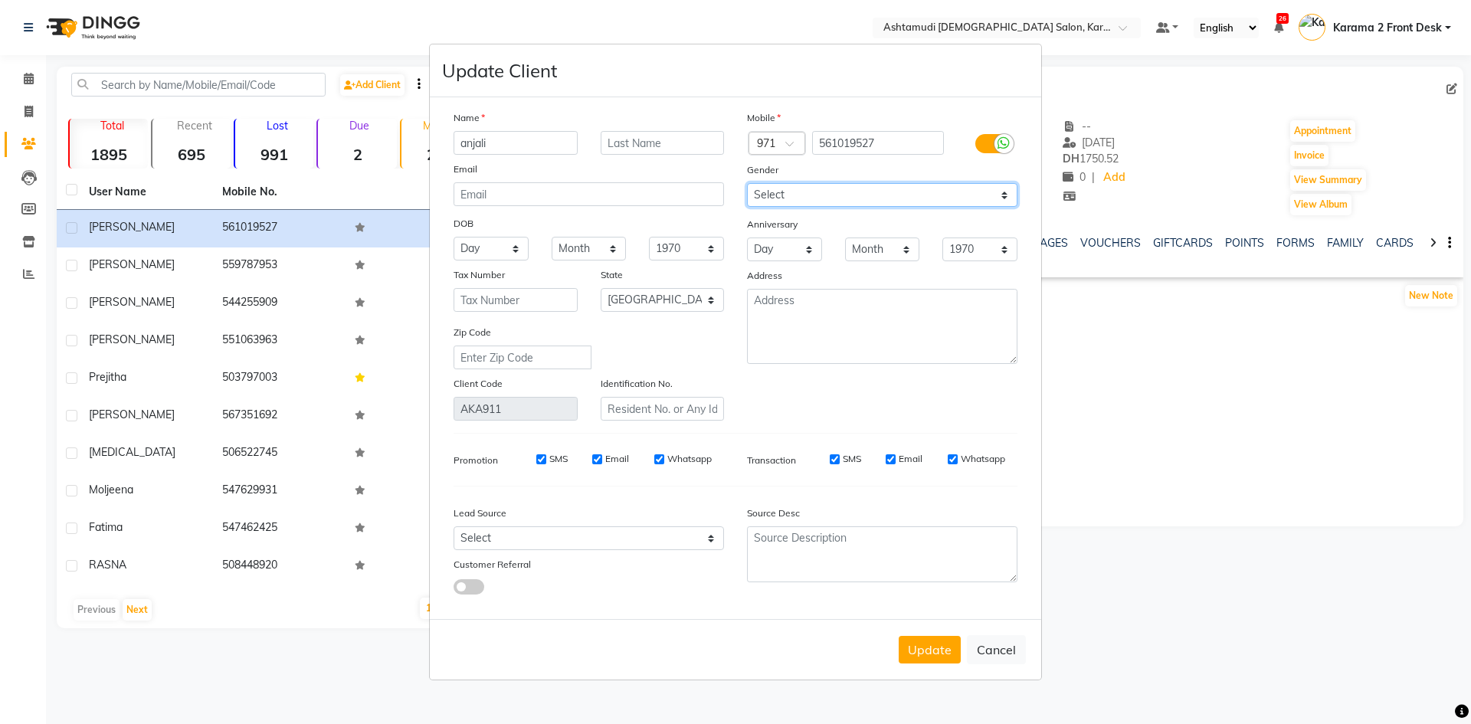
click at [747, 183] on select "Select [DEMOGRAPHIC_DATA] [DEMOGRAPHIC_DATA] Other Prefer Not To Say" at bounding box center [882, 195] width 270 height 24
click at [927, 658] on button "Update" at bounding box center [930, 650] width 62 height 28
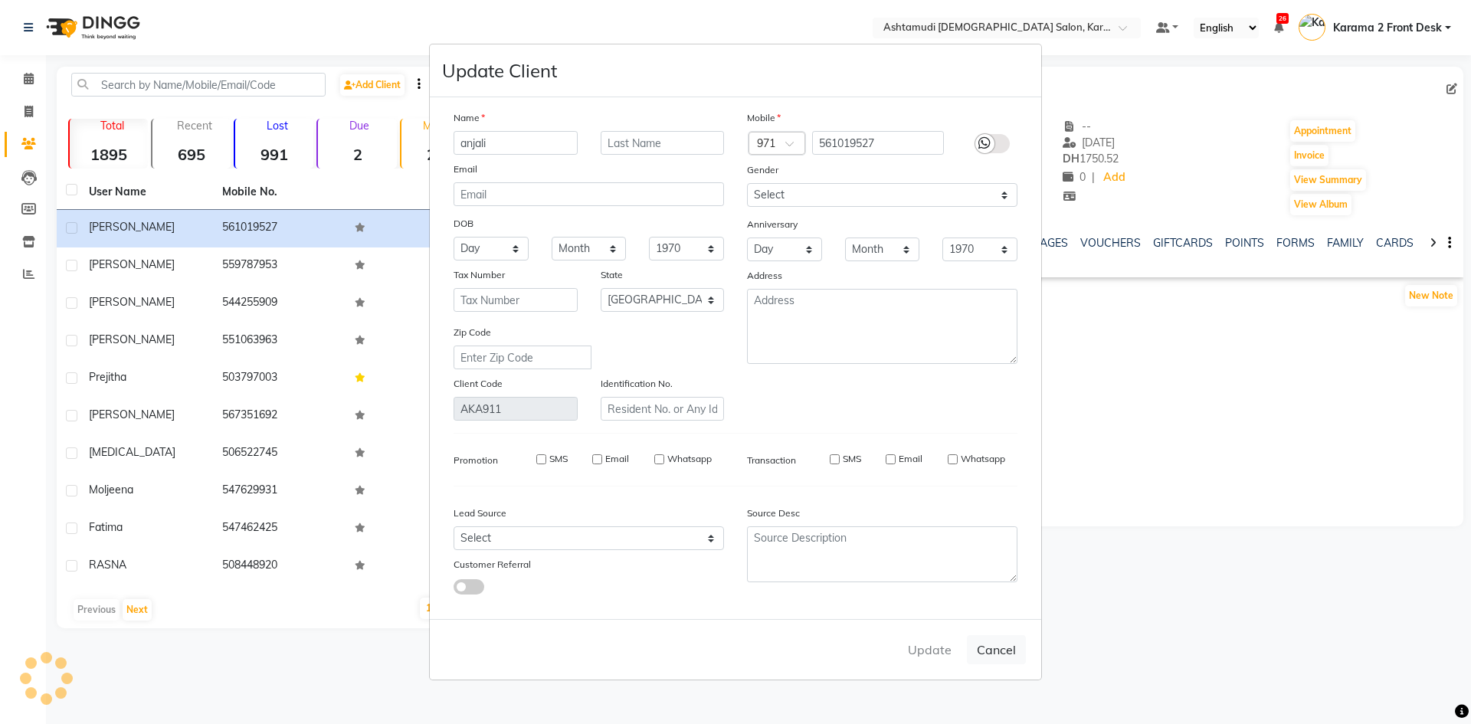
select select
select select "null"
select select
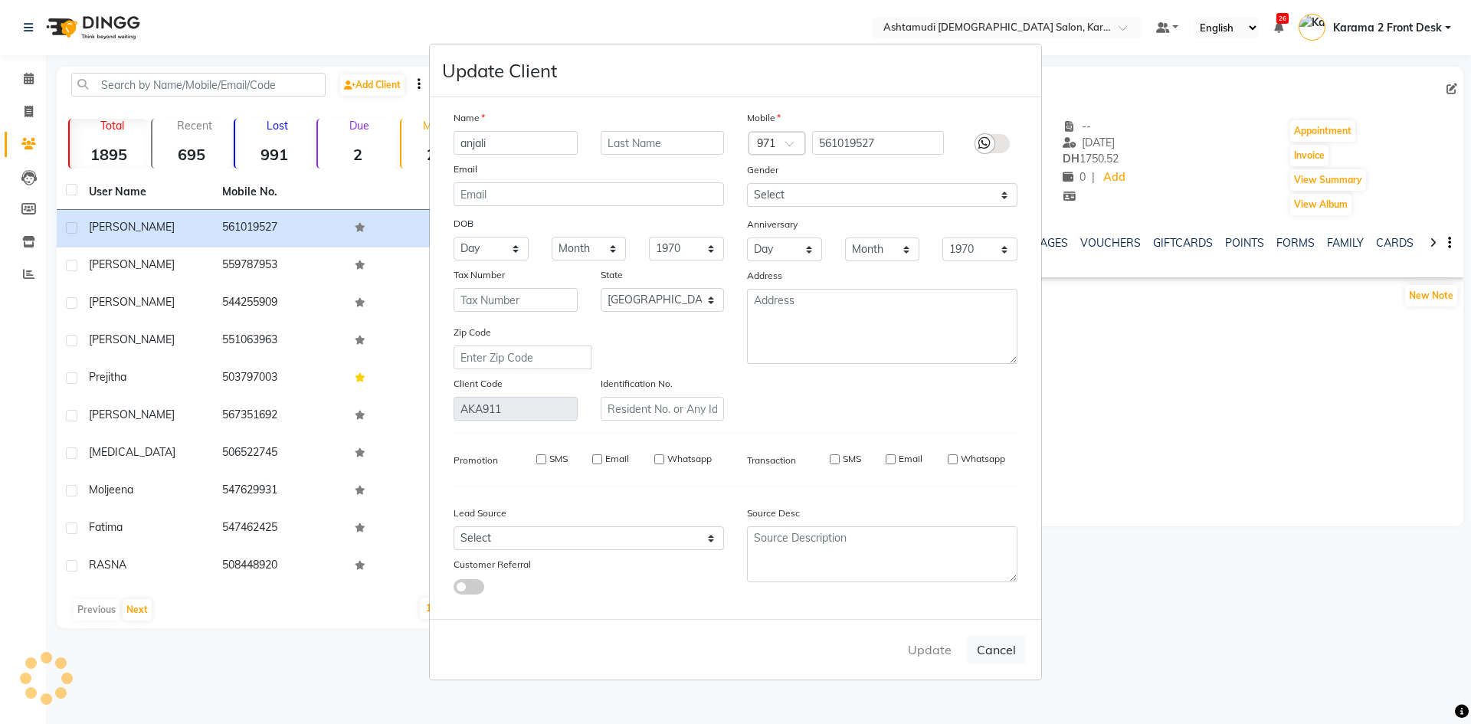
select select
checkbox input "false"
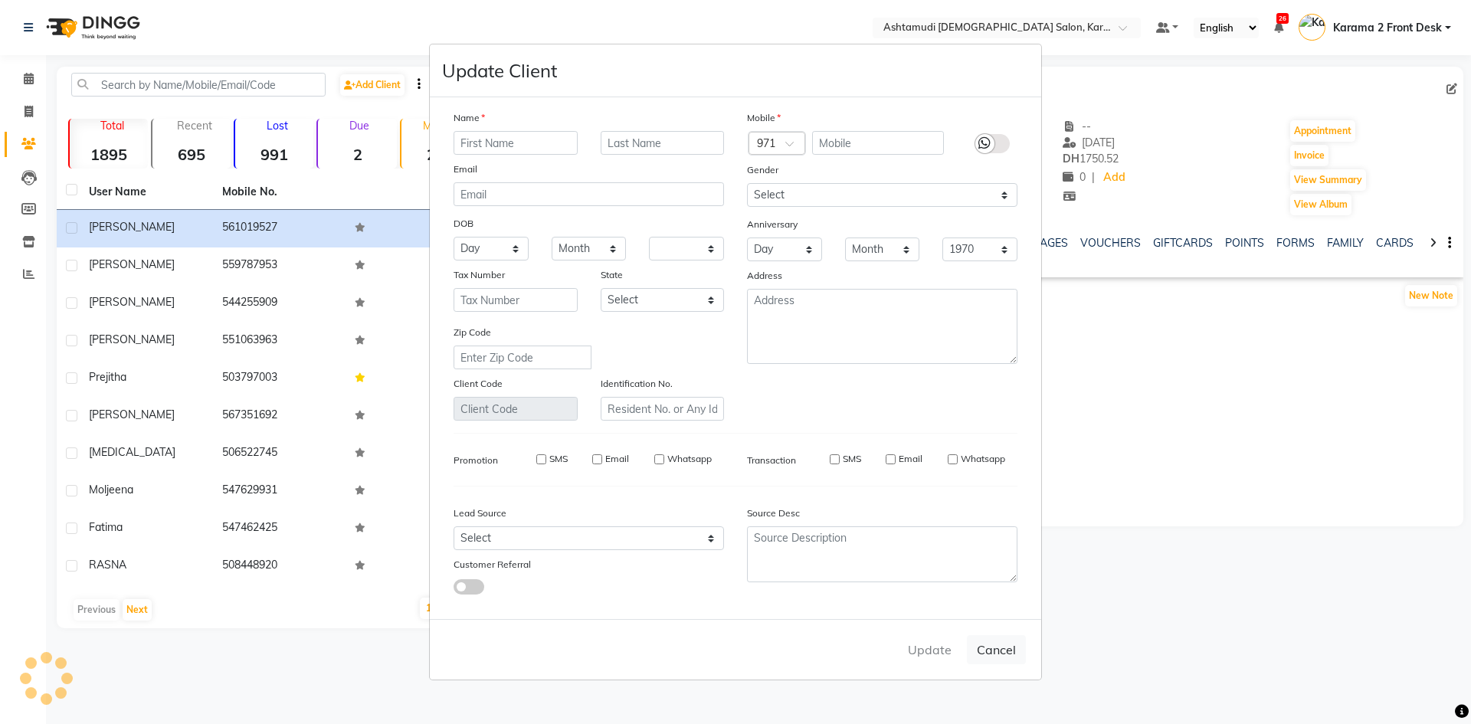
checkbox input "false"
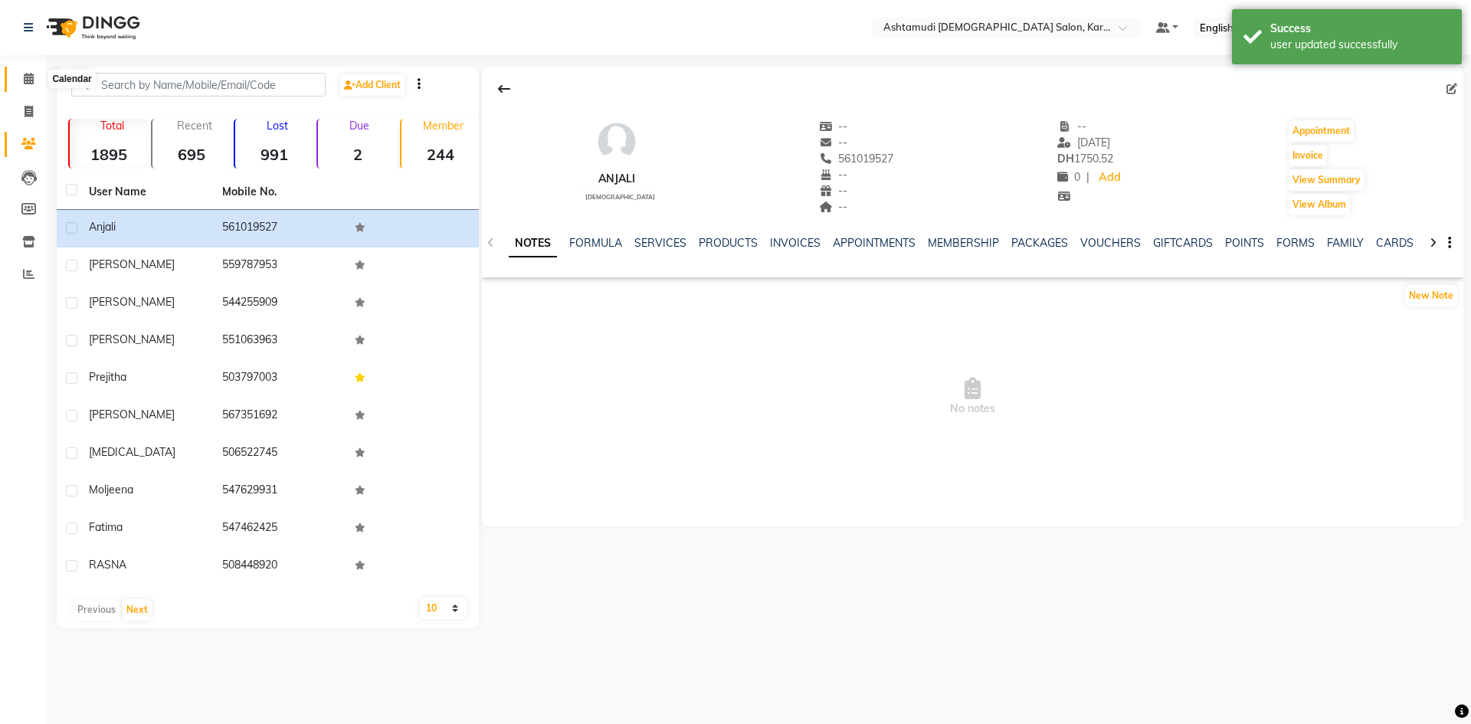
click at [33, 77] on icon at bounding box center [29, 78] width 10 height 11
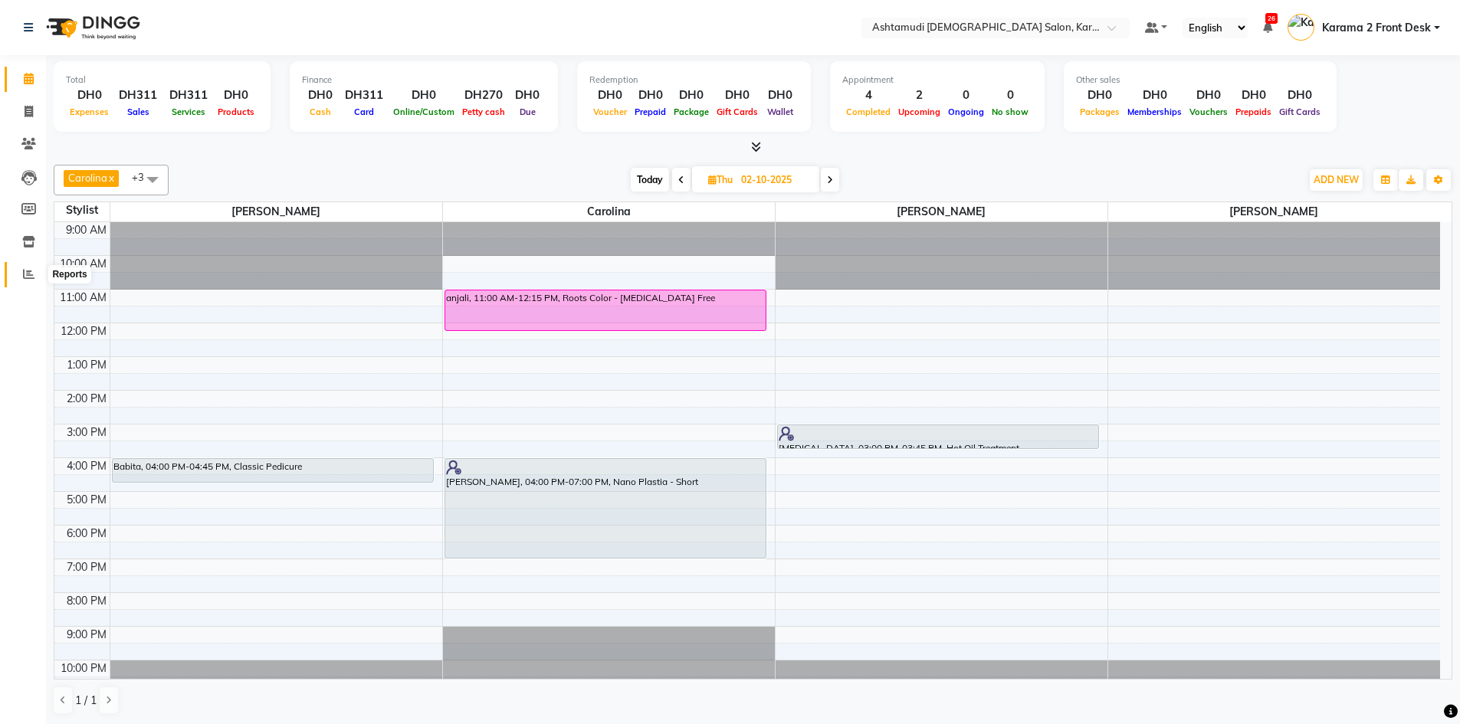
click at [21, 274] on span at bounding box center [28, 275] width 27 height 18
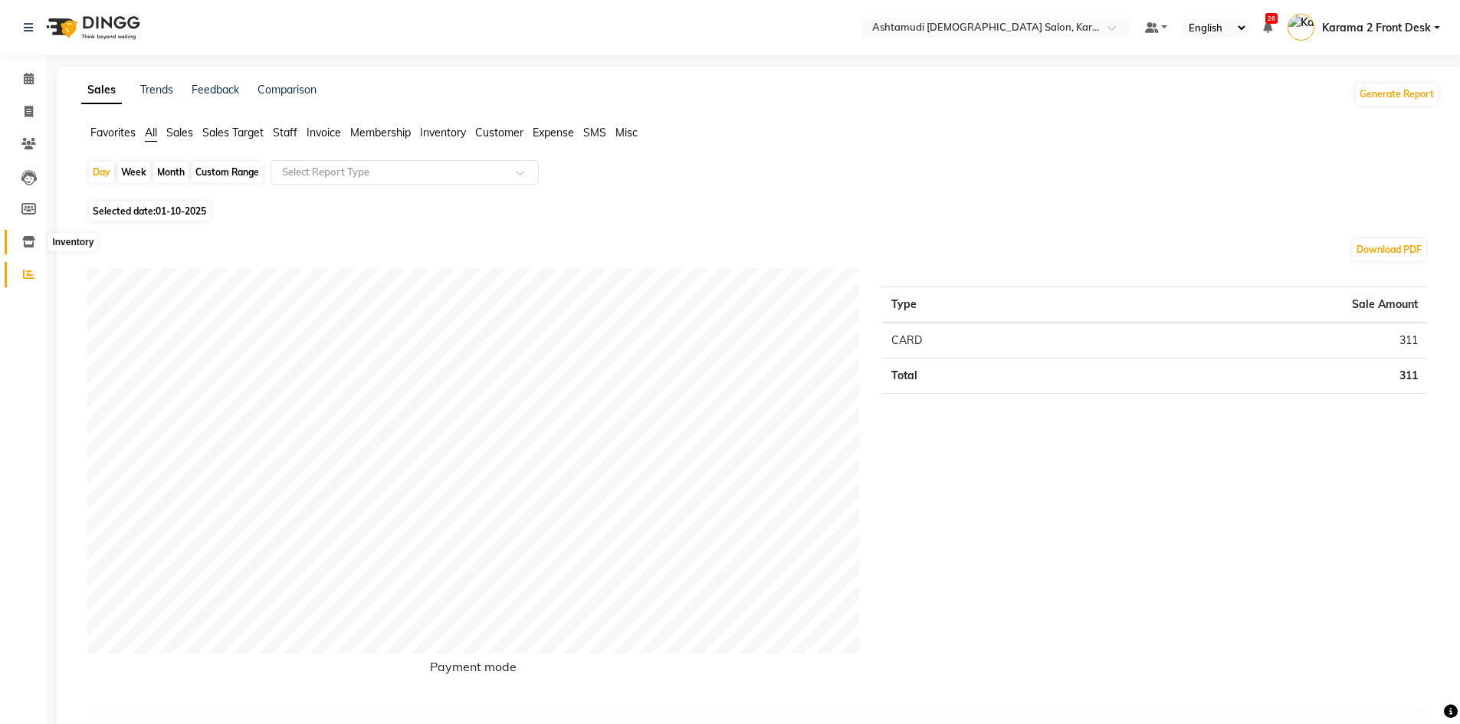
click at [21, 238] on span at bounding box center [28, 243] width 27 height 18
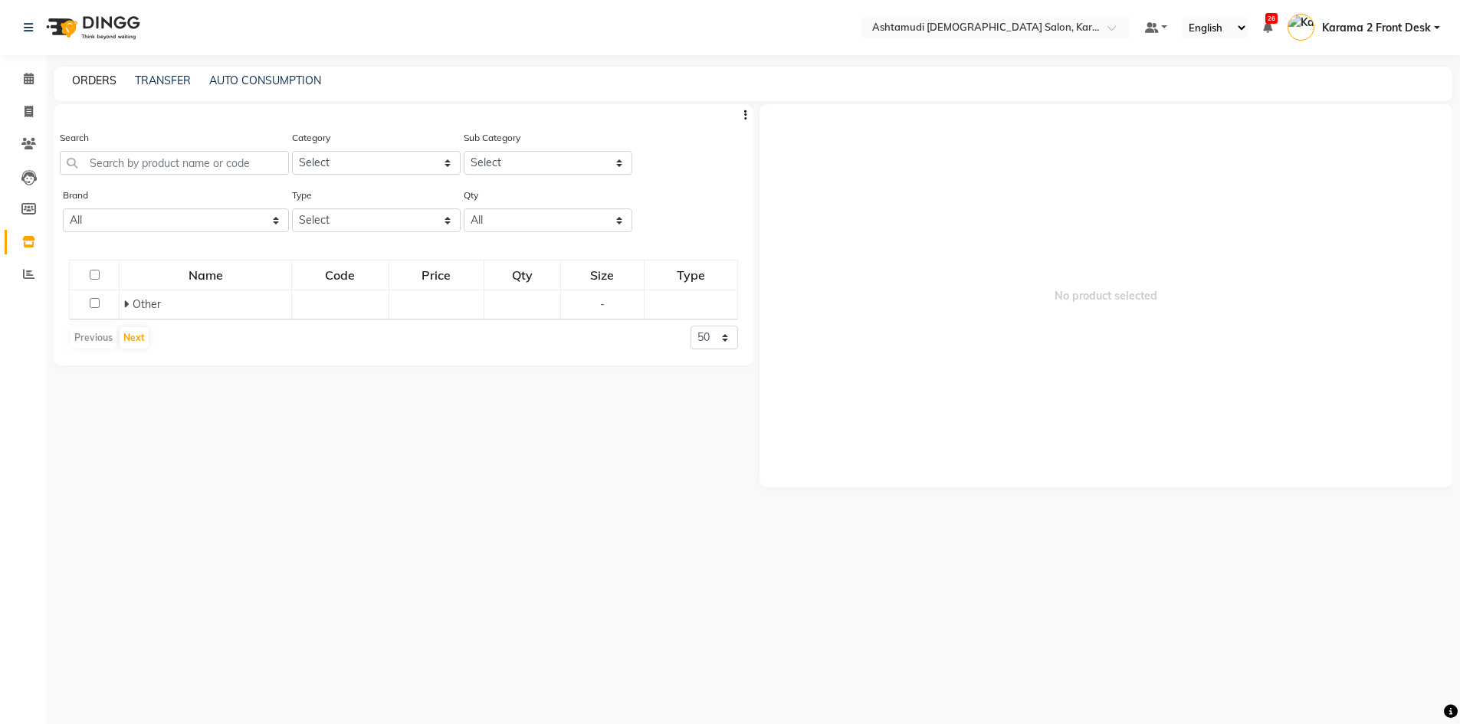
click at [72, 74] on link "ORDERS" at bounding box center [94, 81] width 44 height 14
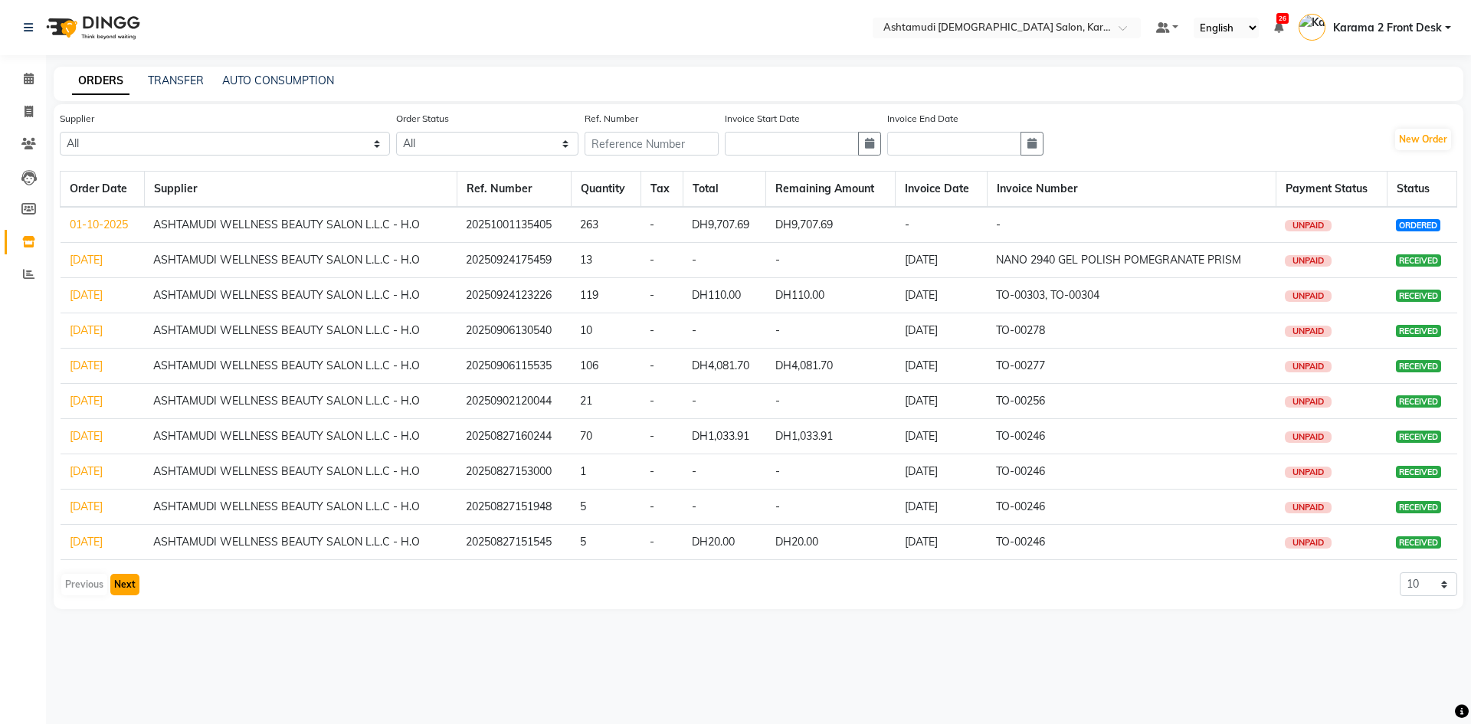
click at [123, 587] on button "Next" at bounding box center [124, 584] width 29 height 21
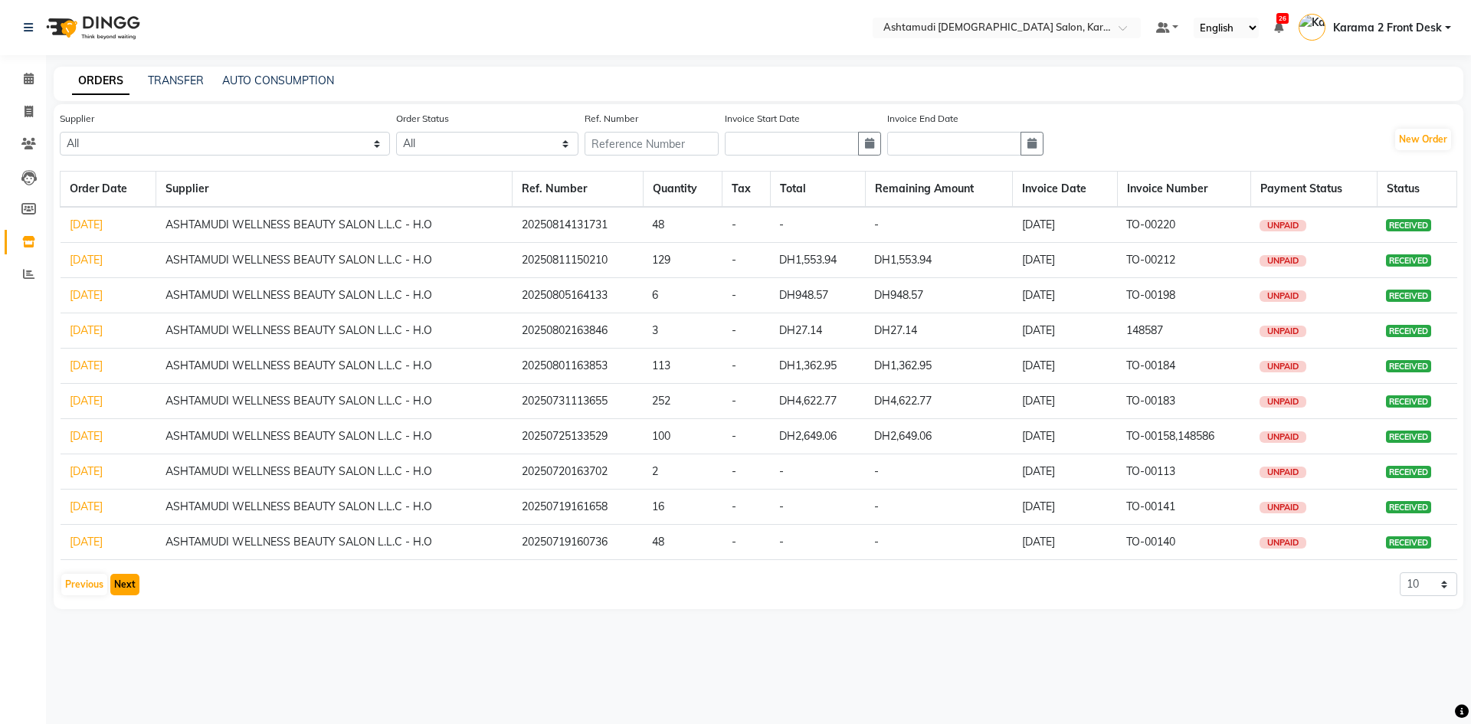
click at [130, 589] on button "Next" at bounding box center [124, 584] width 29 height 21
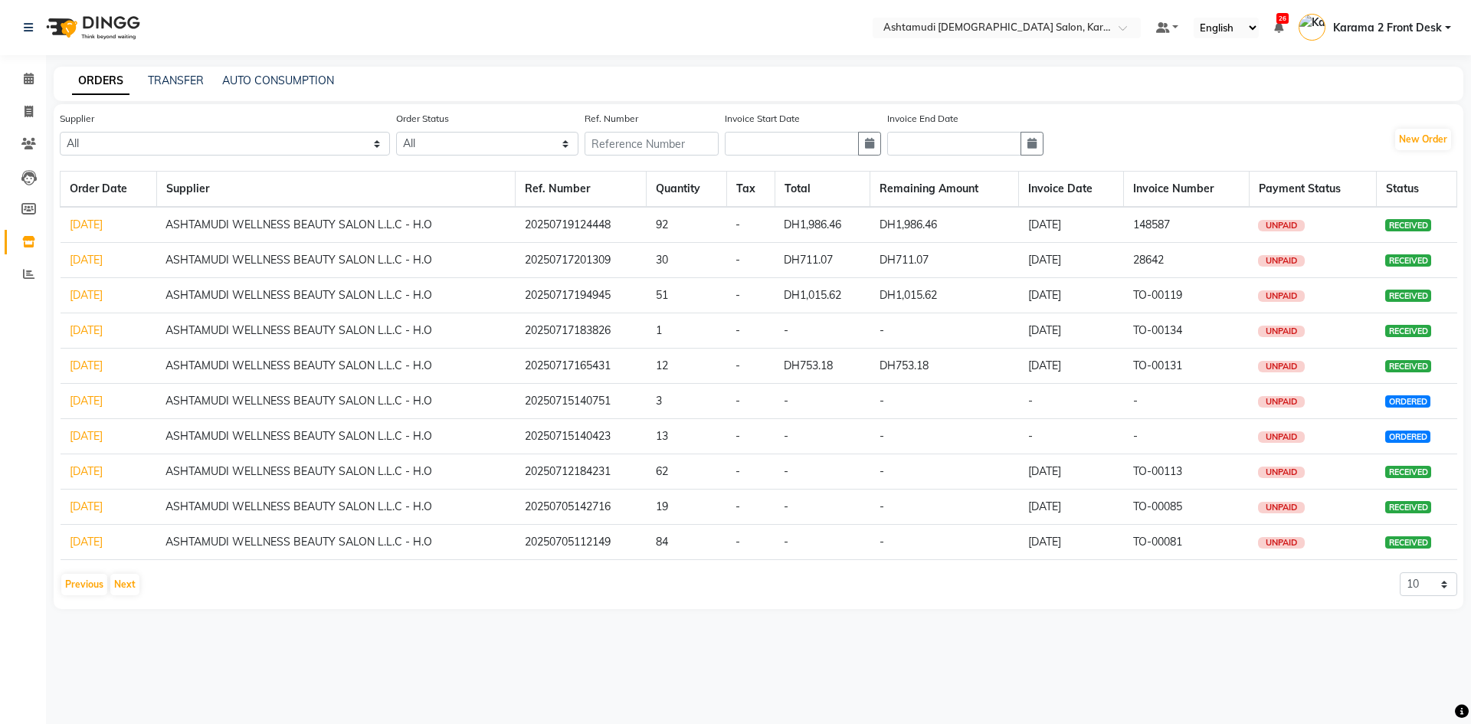
click at [103, 404] on link "[DATE]" at bounding box center [86, 401] width 33 height 14
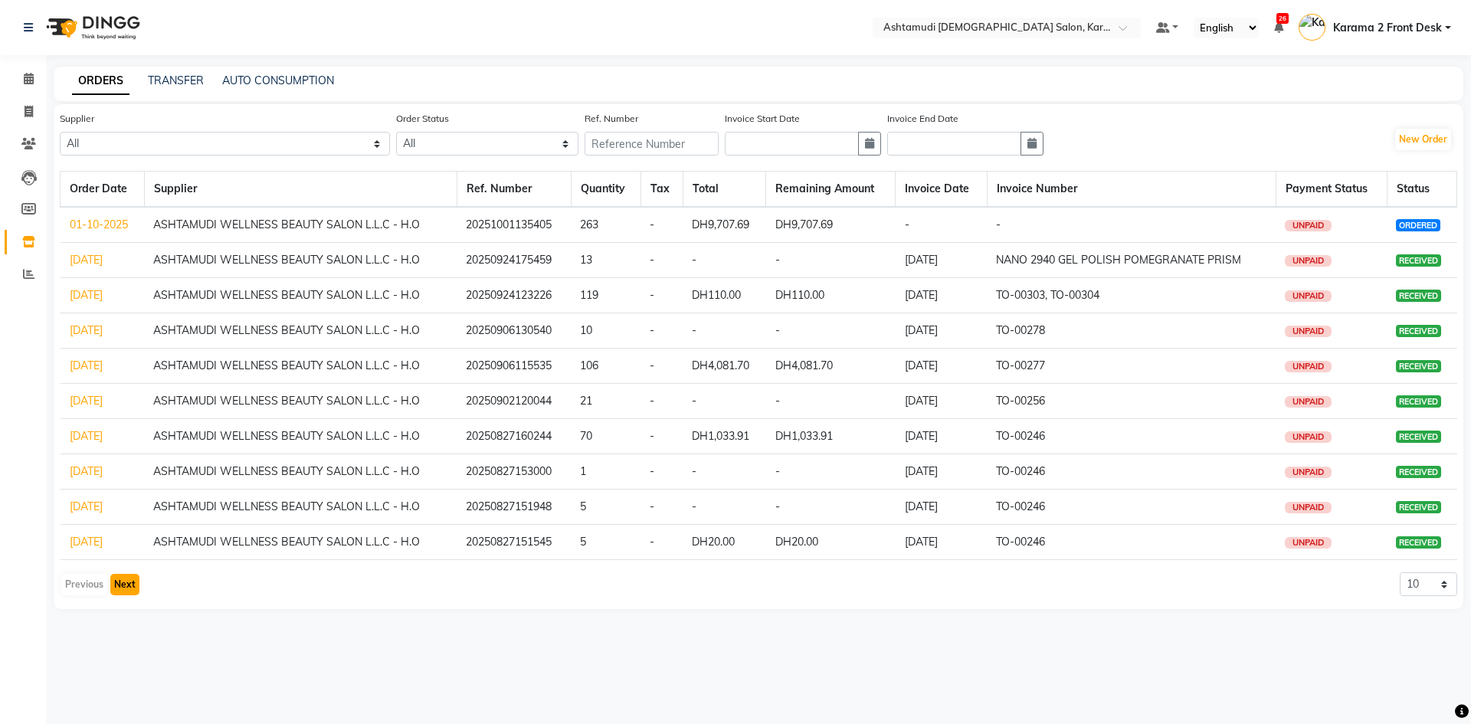
click at [135, 587] on button "Next" at bounding box center [124, 584] width 29 height 21
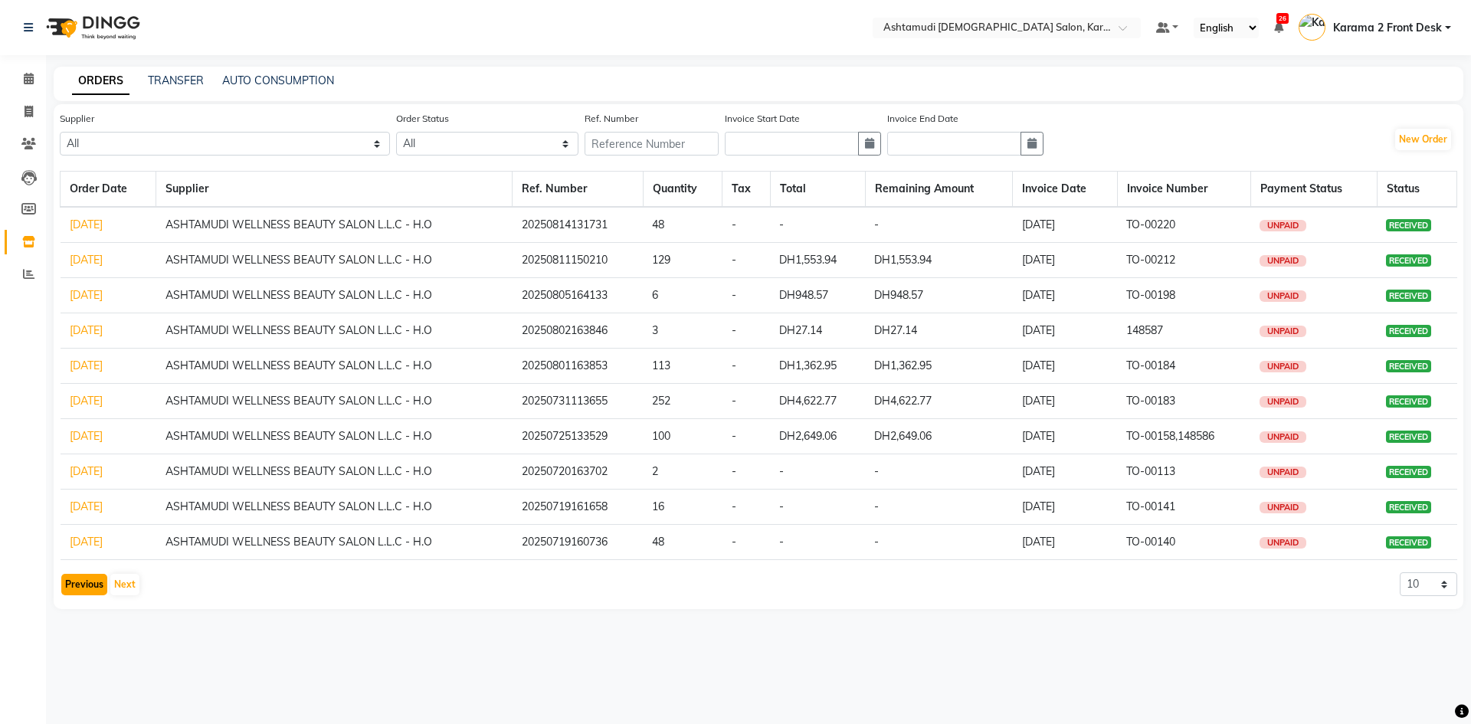
click at [82, 588] on button "Previous" at bounding box center [84, 584] width 46 height 21
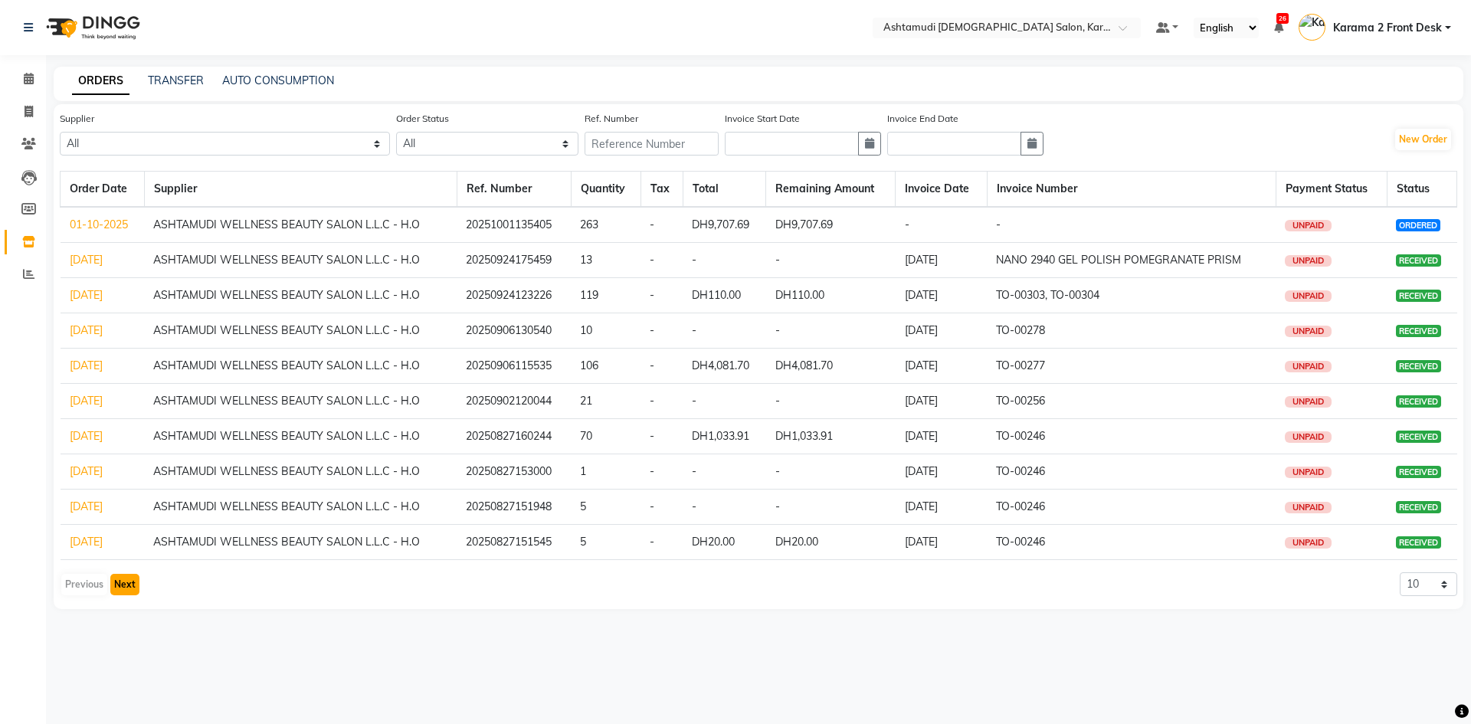
click at [129, 583] on button "Next" at bounding box center [124, 584] width 29 height 21
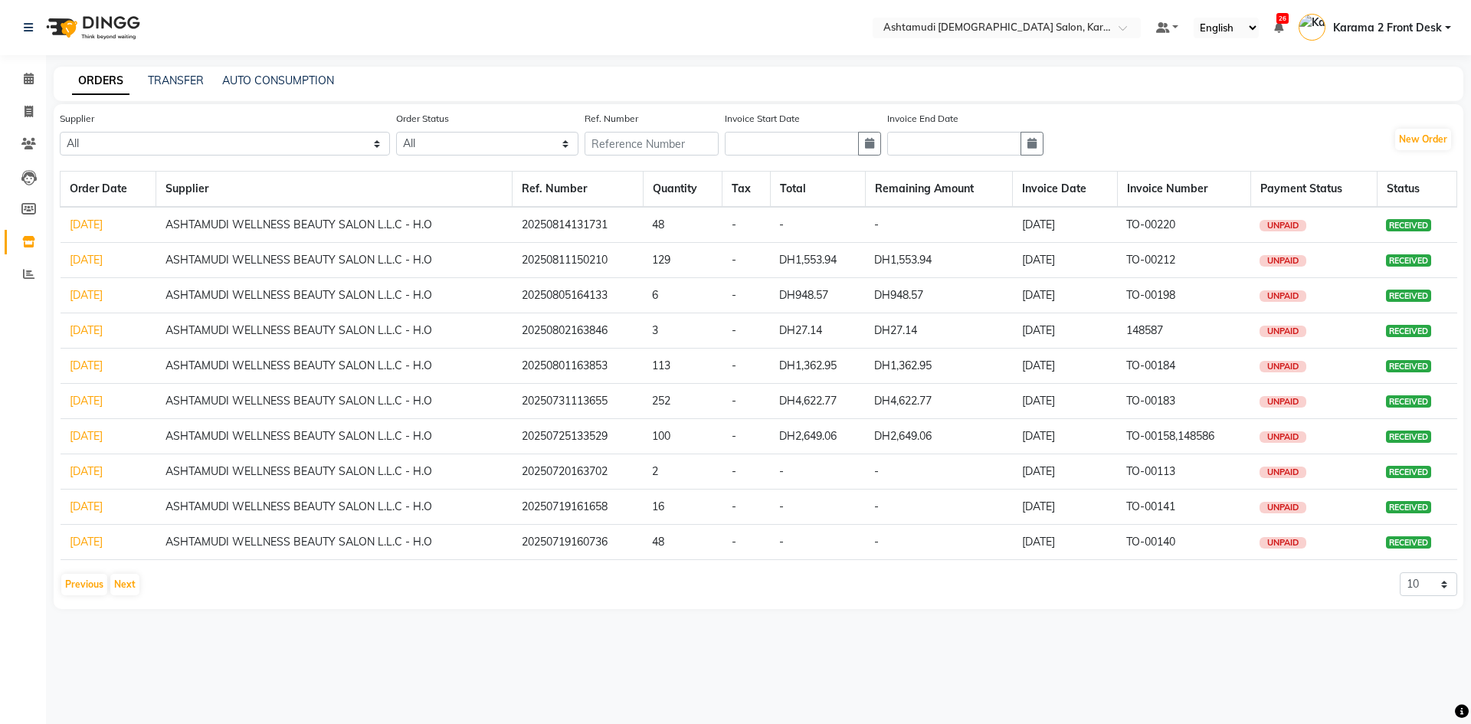
click at [559, 437] on td "20250725133529" at bounding box center [578, 436] width 130 height 35
click at [76, 584] on button "Previous" at bounding box center [84, 584] width 46 height 21
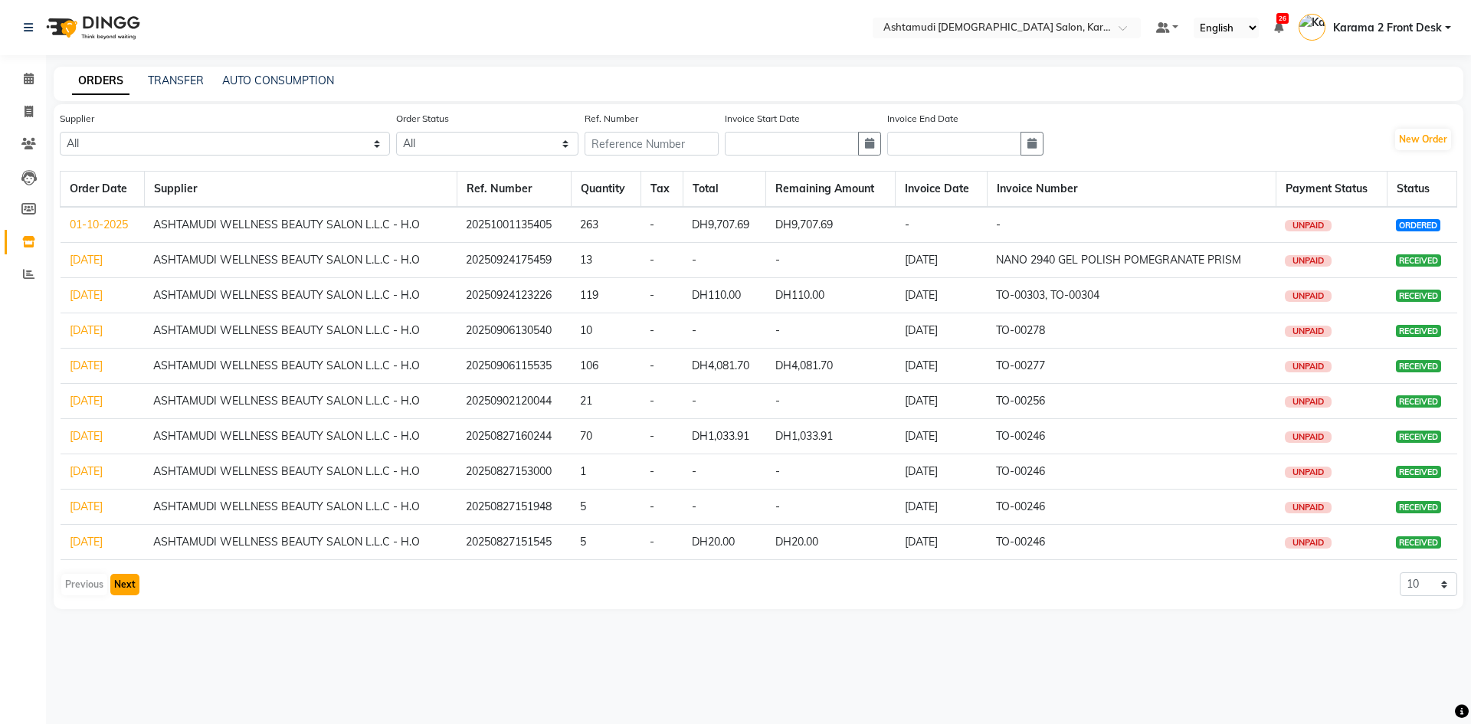
click at [130, 588] on button "Next" at bounding box center [124, 584] width 29 height 21
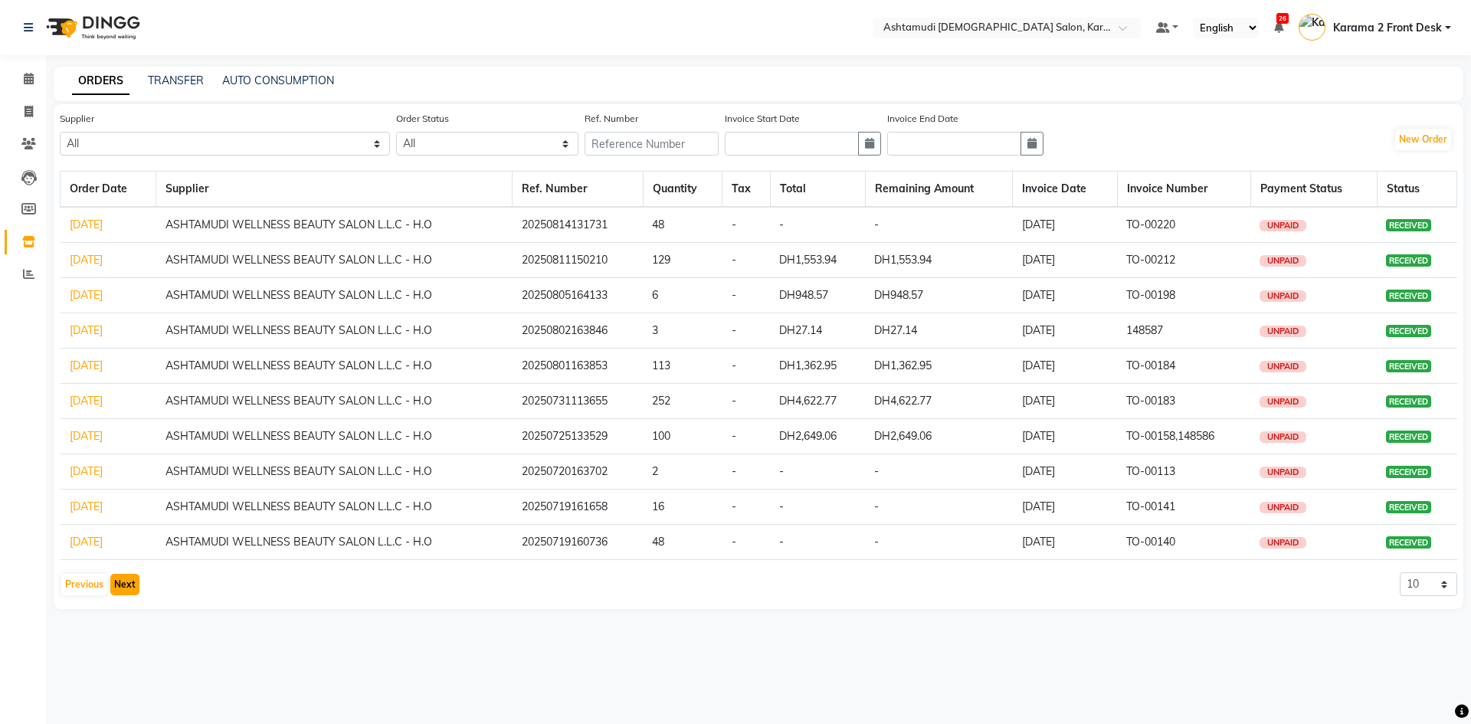
click at [126, 581] on button "Next" at bounding box center [124, 584] width 29 height 21
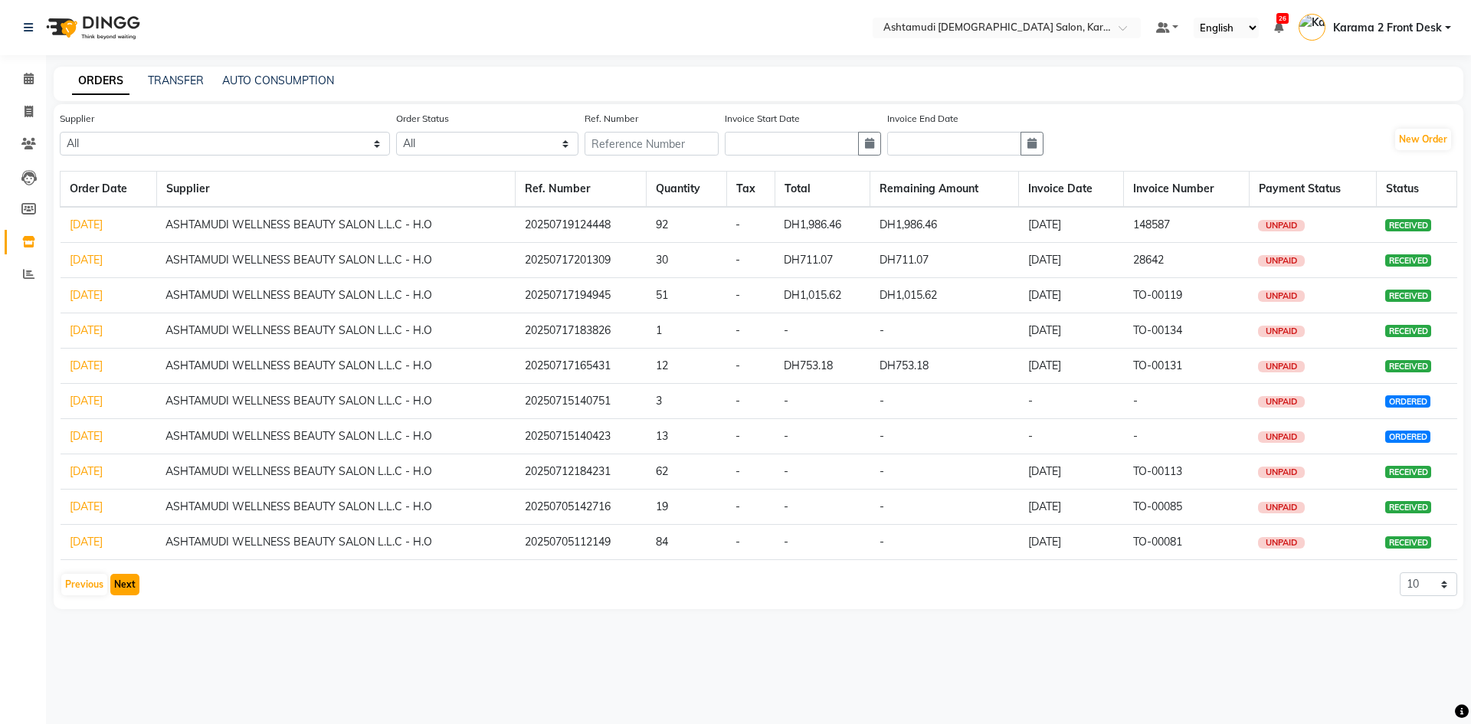
click at [122, 582] on button "Next" at bounding box center [124, 584] width 29 height 21
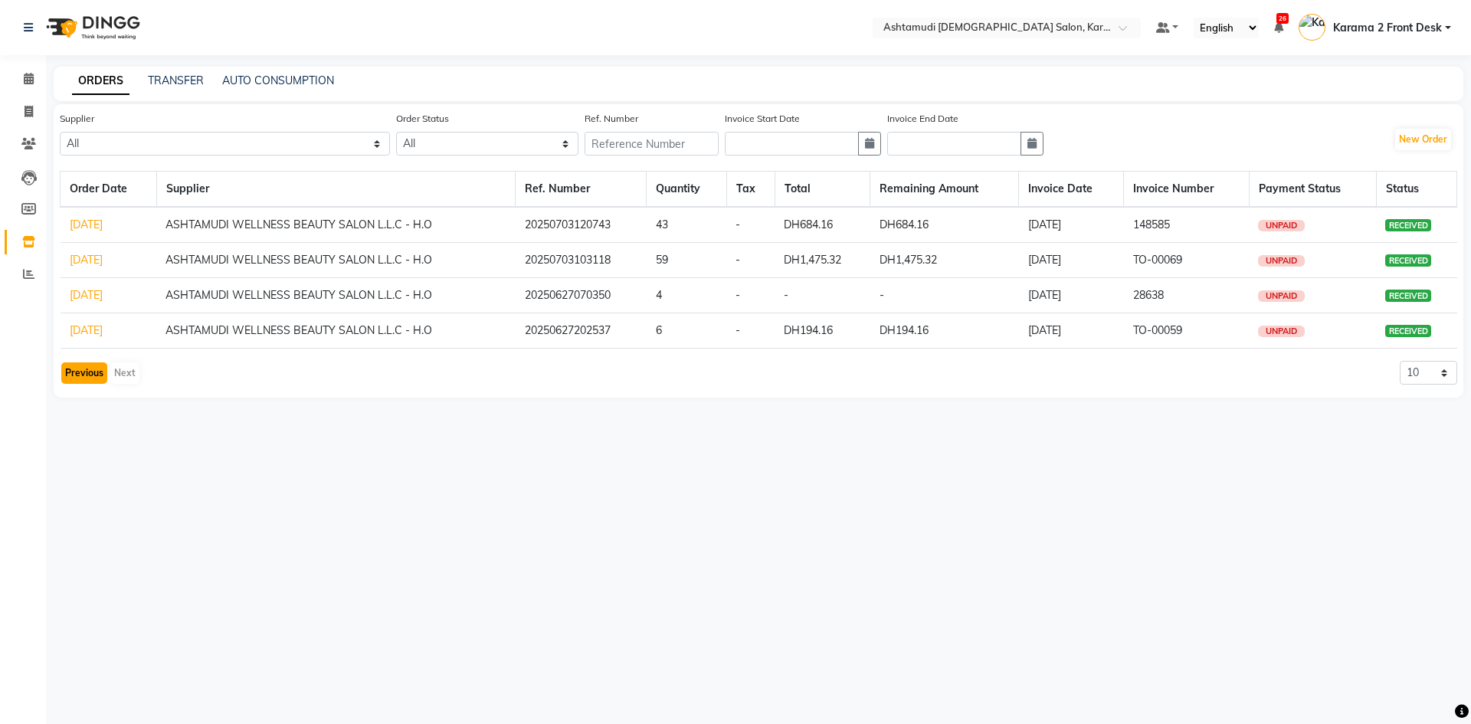
click at [73, 365] on button "Previous" at bounding box center [84, 372] width 46 height 21
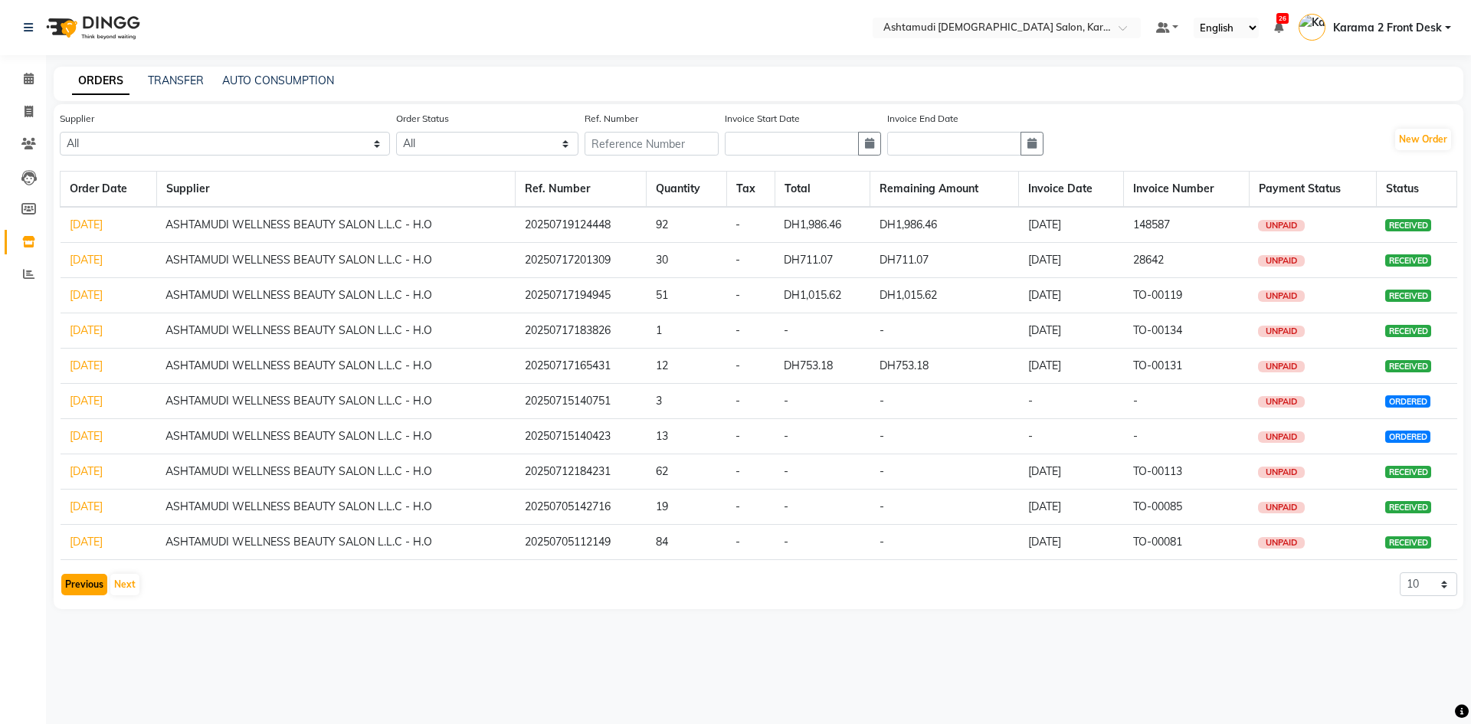
click at [75, 586] on button "Previous" at bounding box center [84, 584] width 46 height 21
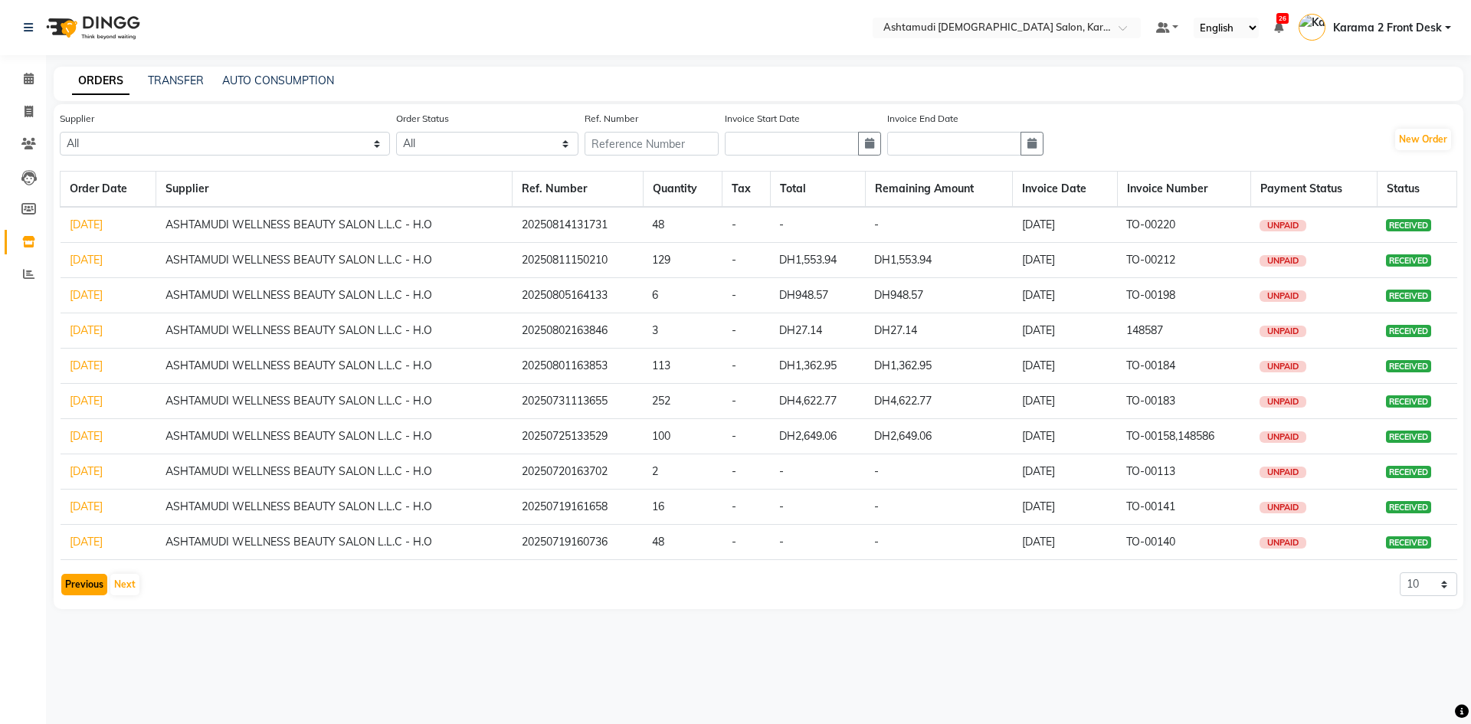
click at [77, 581] on button "Previous" at bounding box center [84, 584] width 46 height 21
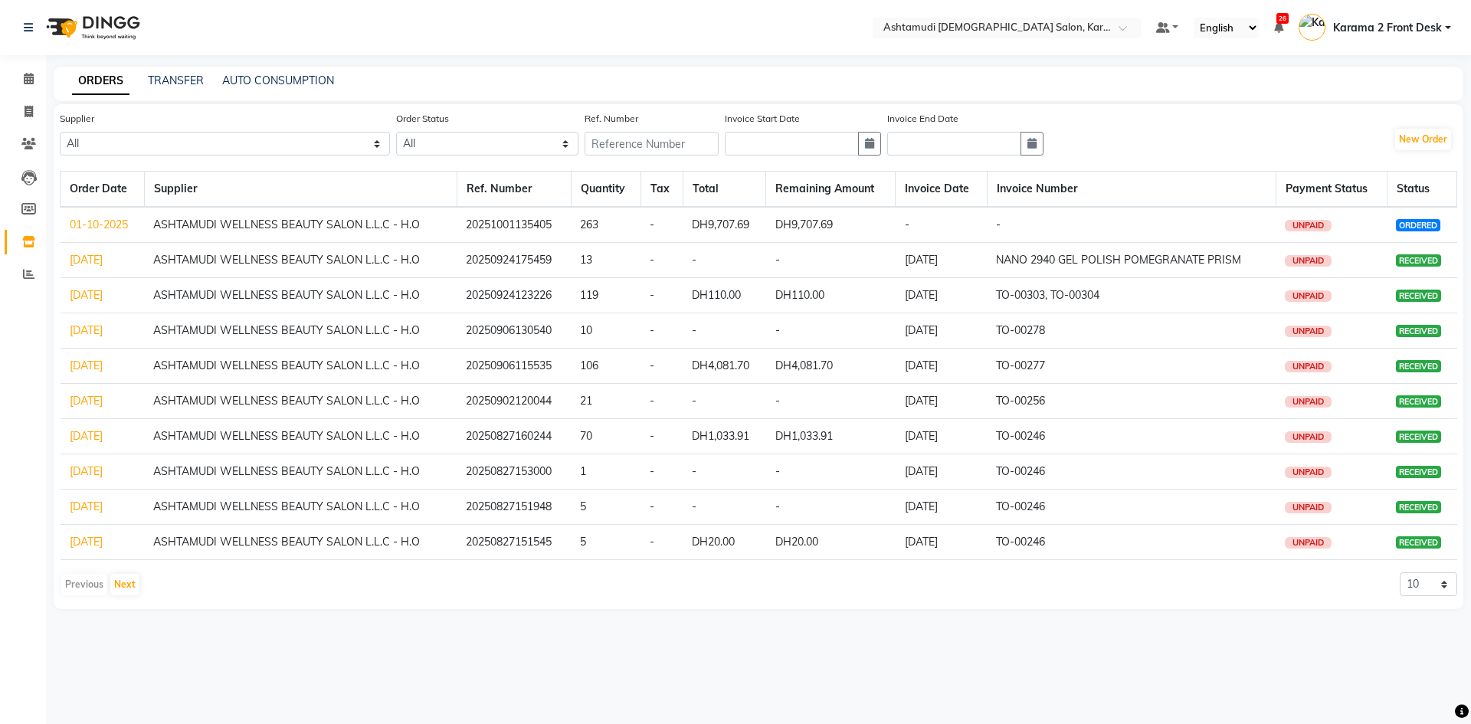
click at [91, 222] on link "01-10-2025" at bounding box center [99, 225] width 58 height 14
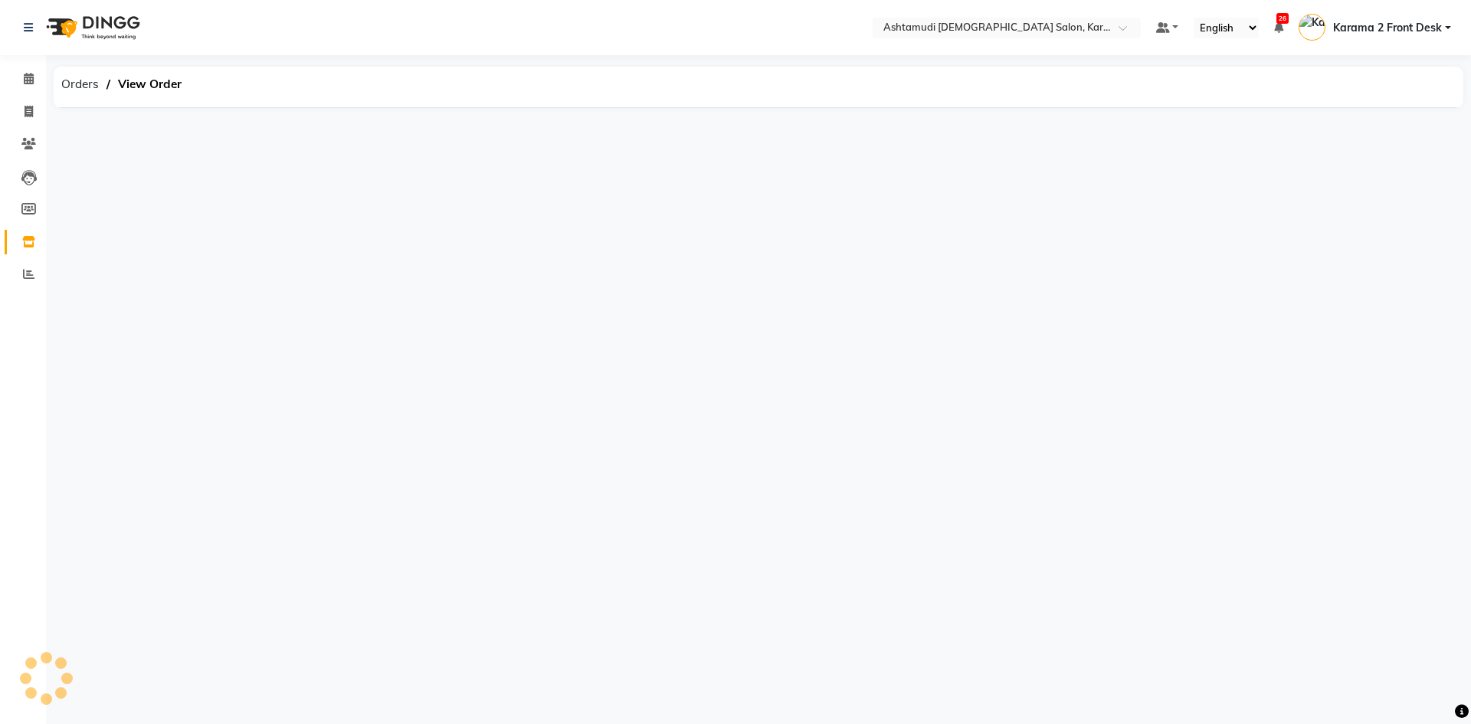
click at [91, 222] on div "Select Location × Ashtamudi [DEMOGRAPHIC_DATA] Salon, Karama 2 Default Panel My…" at bounding box center [735, 362] width 1471 height 724
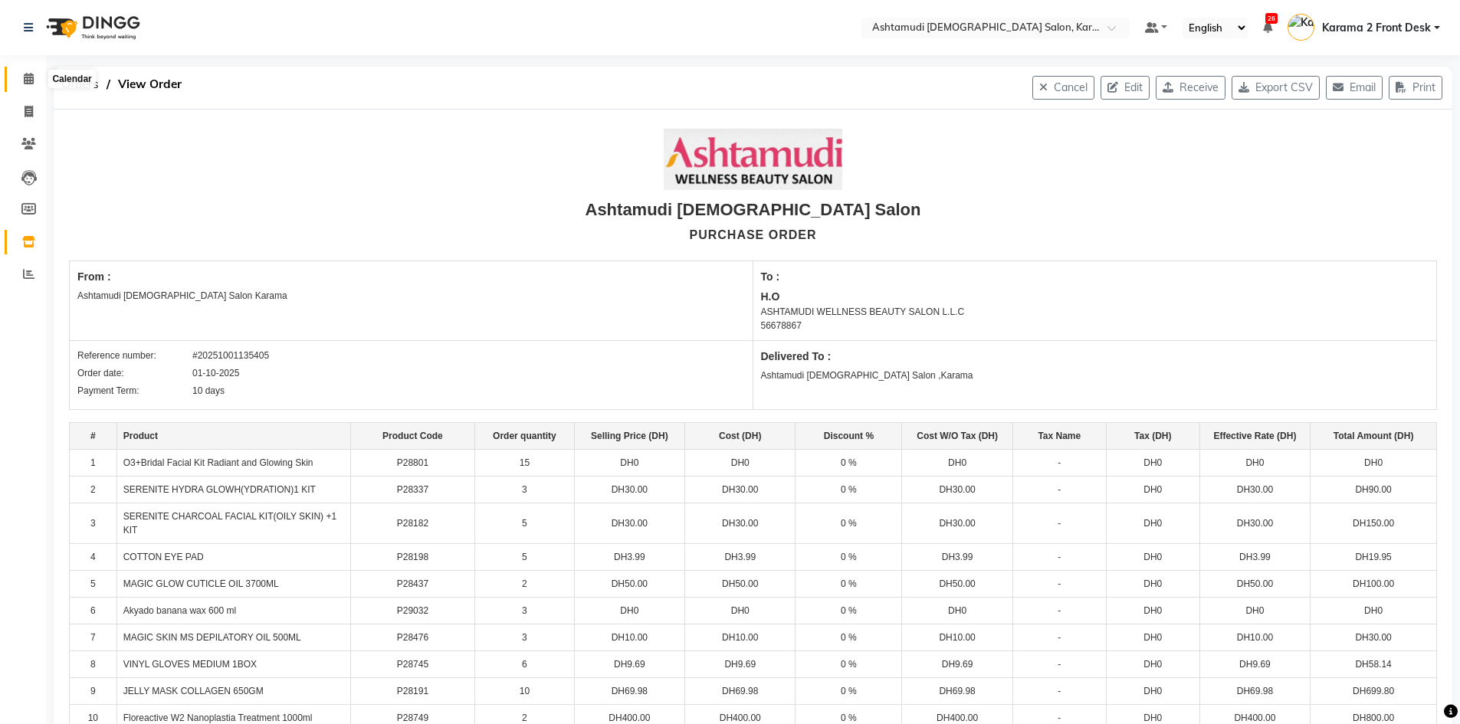
click at [19, 81] on span at bounding box center [28, 79] width 27 height 18
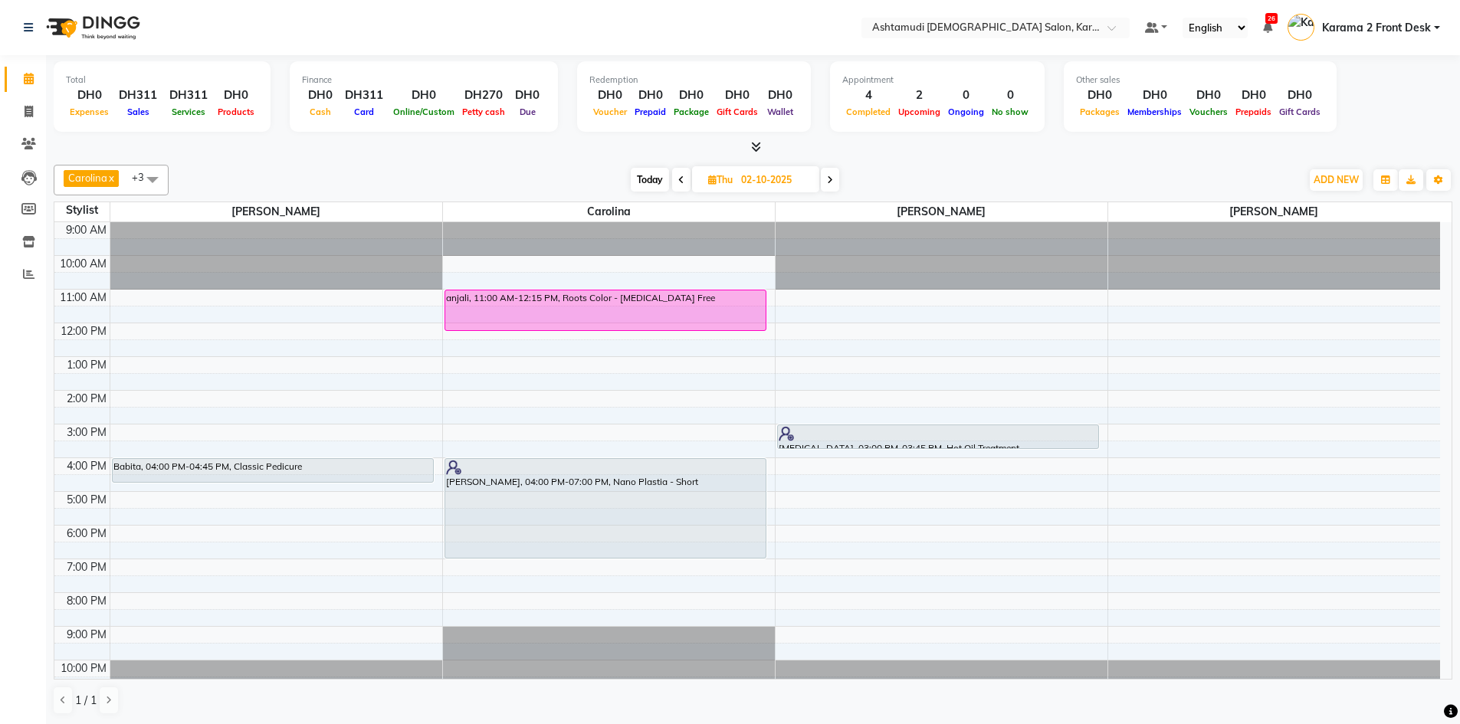
click at [654, 175] on span "Today" at bounding box center [650, 180] width 38 height 24
type input "01-10-2025"
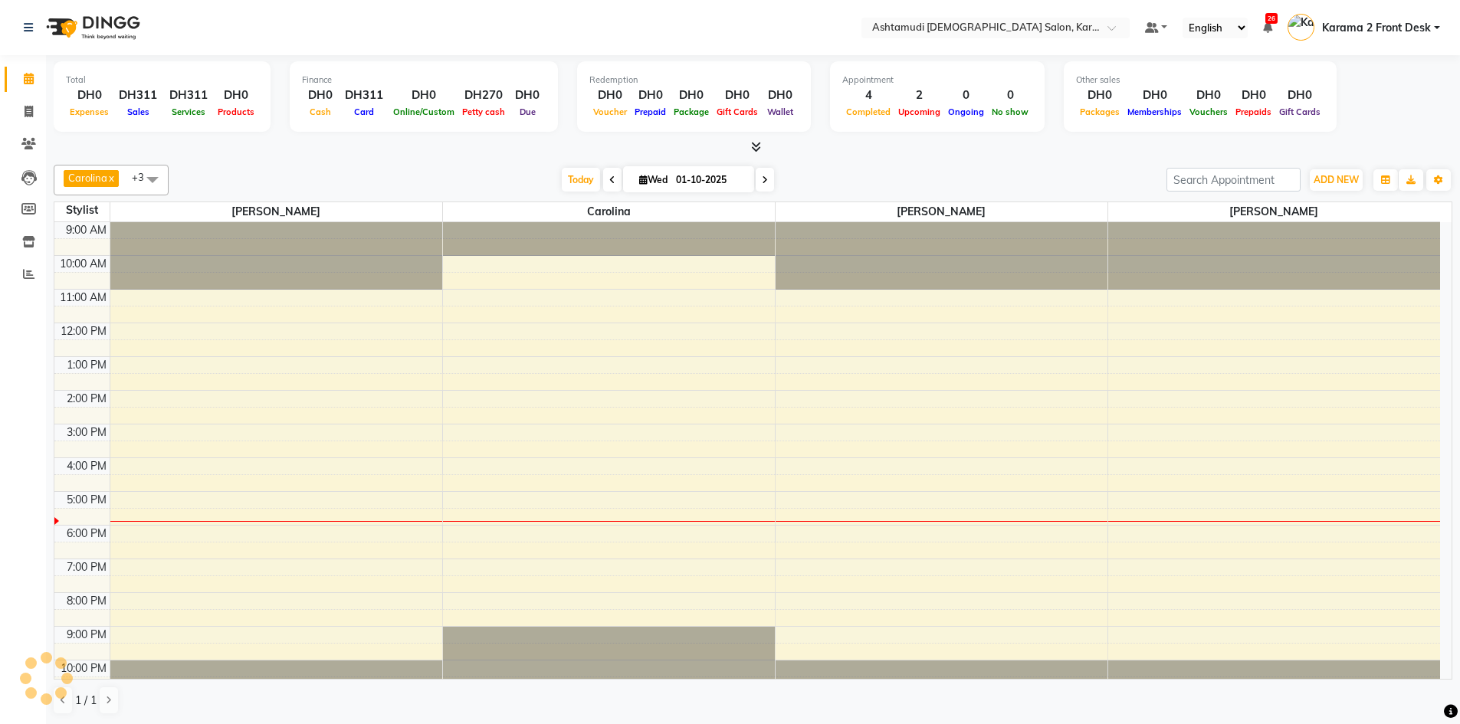
scroll to position [15, 0]
